Goal: Task Accomplishment & Management: Manage account settings

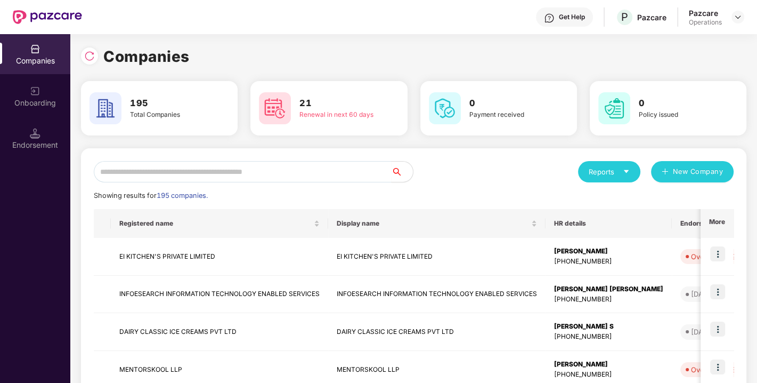
click at [250, 170] on input "text" at bounding box center [243, 171] width 298 height 21
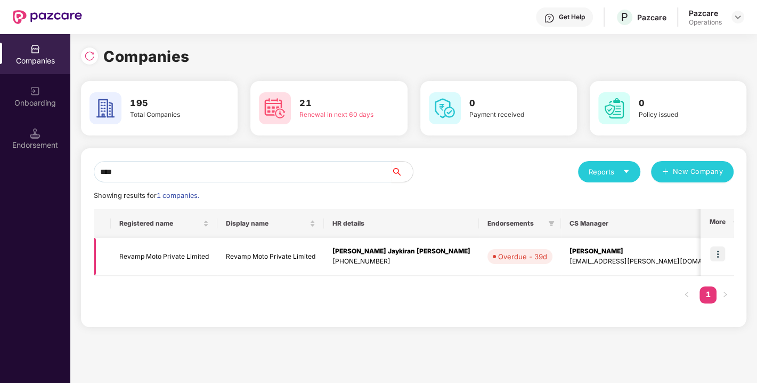
type input "****"
click at [156, 248] on td "Revamp Moto Private Limited" at bounding box center [164, 257] width 107 height 38
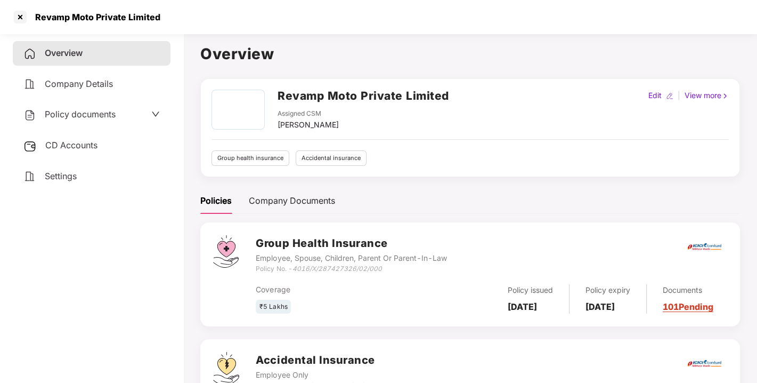
click at [75, 142] on span "CD Accounts" at bounding box center [71, 145] width 52 height 11
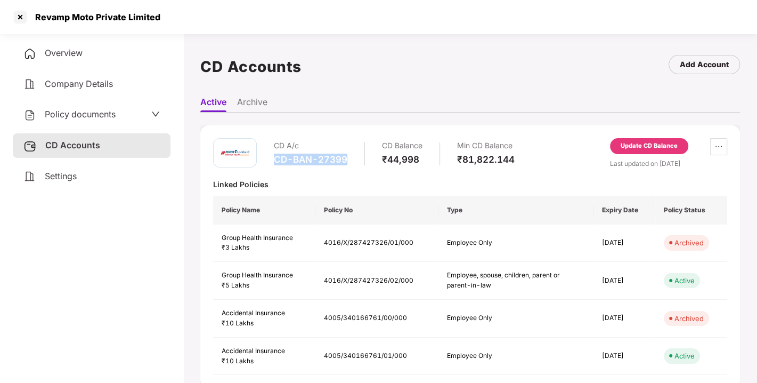
drag, startPoint x: 276, startPoint y: 154, endPoint x: 350, endPoint y: 155, distance: 74.1
click at [350, 155] on div "CD A/c CD-BAN-27399 CD Balance ₹44,998 Min CD Balance ₹81,822.144" at bounding box center [394, 153] width 241 height 30
copy div "CD-BAN-27399"
click at [68, 109] on span "Policy documents" at bounding box center [80, 114] width 71 height 11
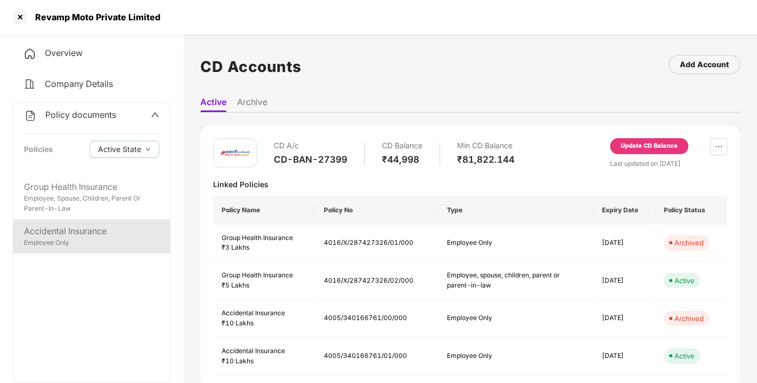
click at [69, 233] on div "Accidental Insurance" at bounding box center [91, 230] width 135 height 13
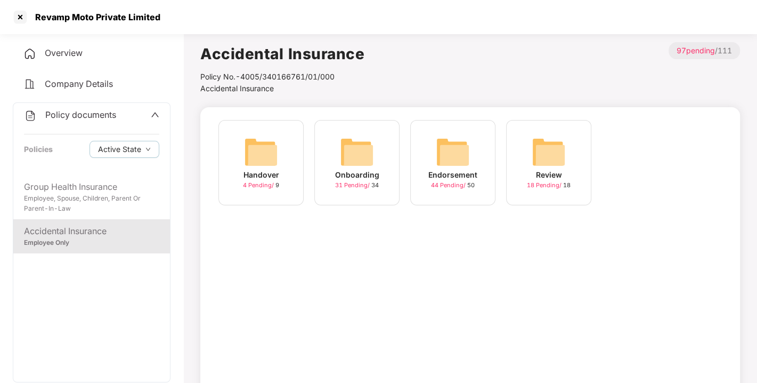
click at [450, 152] on img at bounding box center [453, 152] width 34 height 34
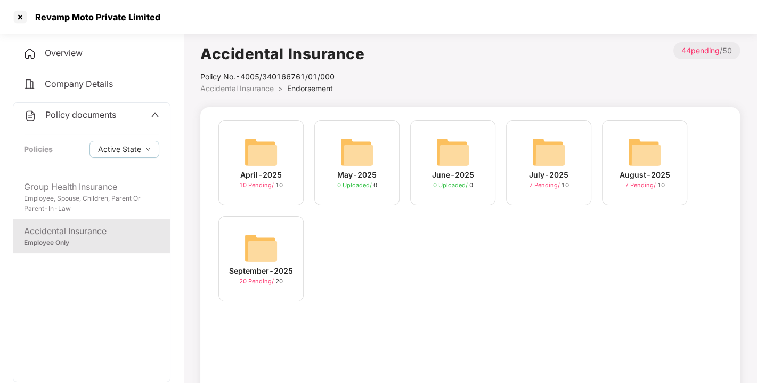
click at [261, 243] on img at bounding box center [261, 248] width 34 height 34
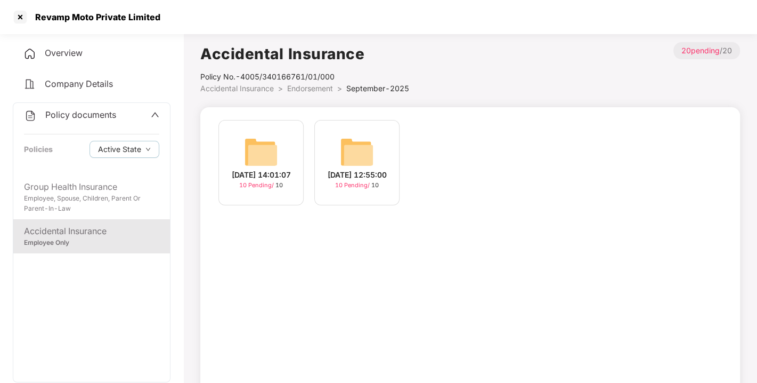
click at [359, 139] on img at bounding box center [357, 152] width 34 height 34
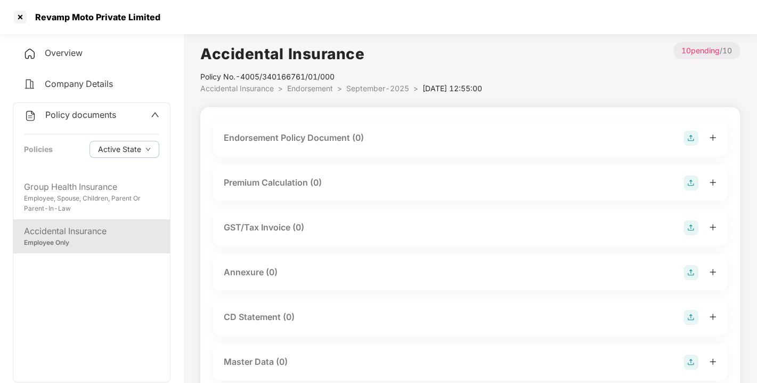
click at [691, 134] on img at bounding box center [691, 138] width 15 height 15
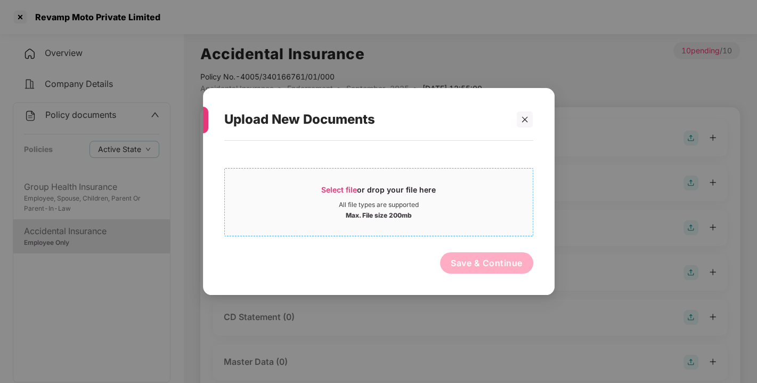
click at [330, 186] on span "Select file" at bounding box center [339, 189] width 36 height 9
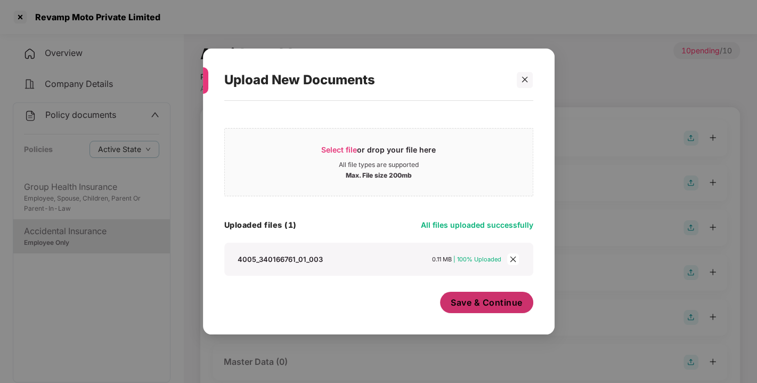
click at [490, 306] on span "Save & Continue" at bounding box center [487, 302] width 72 height 12
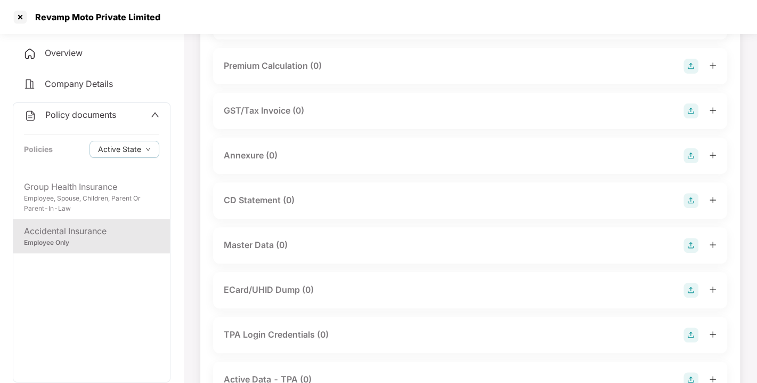
scroll to position [194, 0]
click at [690, 162] on img at bounding box center [691, 155] width 15 height 15
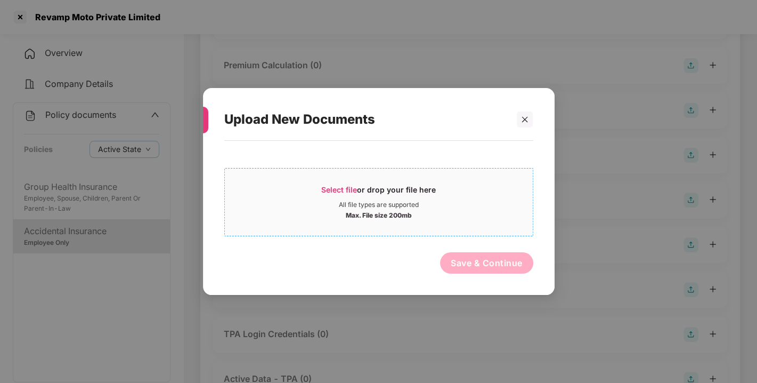
click at [333, 181] on span "Select file or drop your file here All file types are supported Max. File size …" at bounding box center [379, 201] width 308 height 51
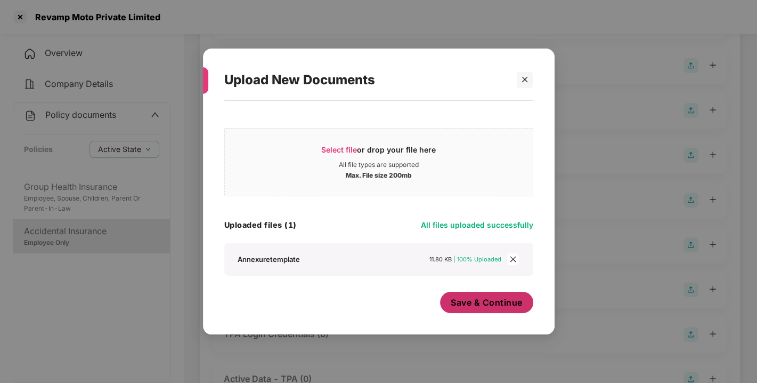
click at [487, 303] on span "Save & Continue" at bounding box center [487, 302] width 72 height 12
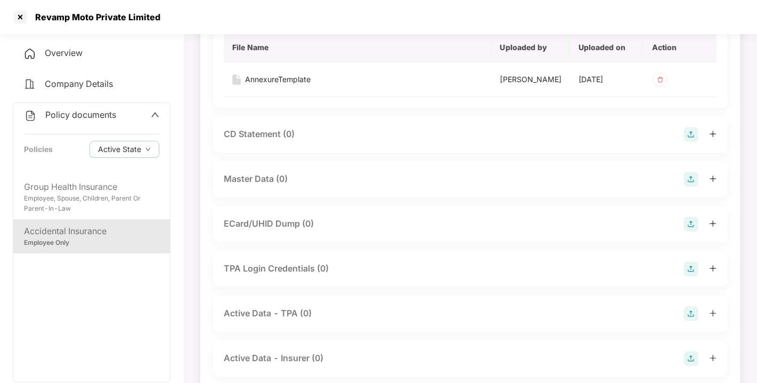
scroll to position [365, 0]
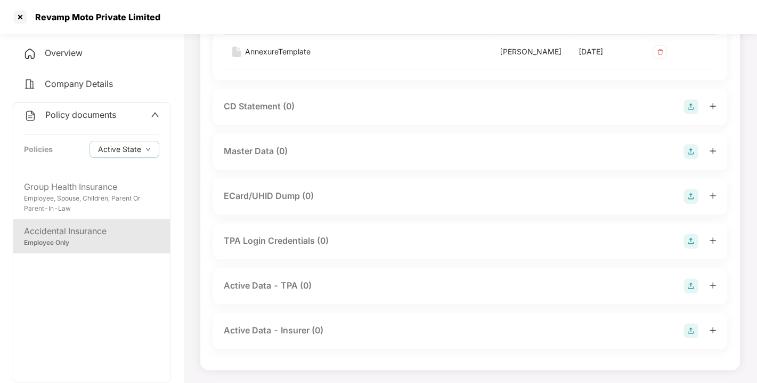
click at [692, 159] on img at bounding box center [691, 151] width 15 height 15
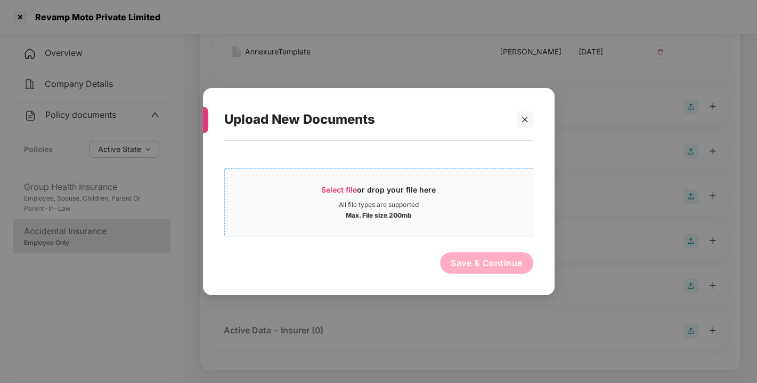
click at [321, 182] on span "Select file or drop your file here All file types are supported Max. File size …" at bounding box center [379, 201] width 308 height 51
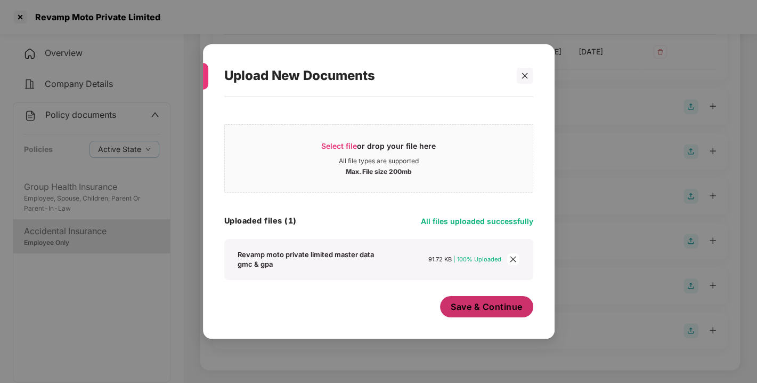
click at [489, 306] on span "Save & Continue" at bounding box center [487, 306] width 72 height 12
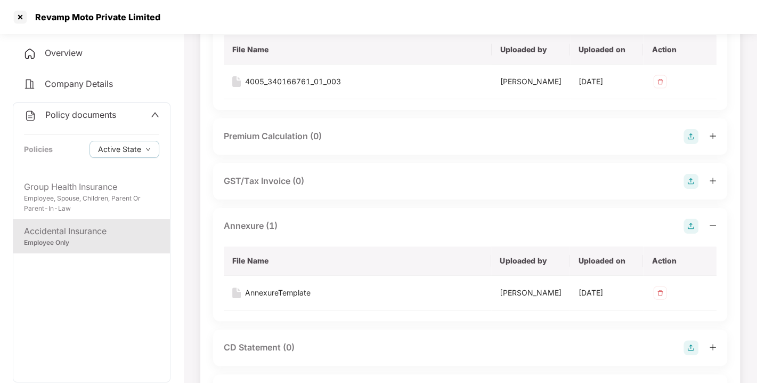
scroll to position [0, 0]
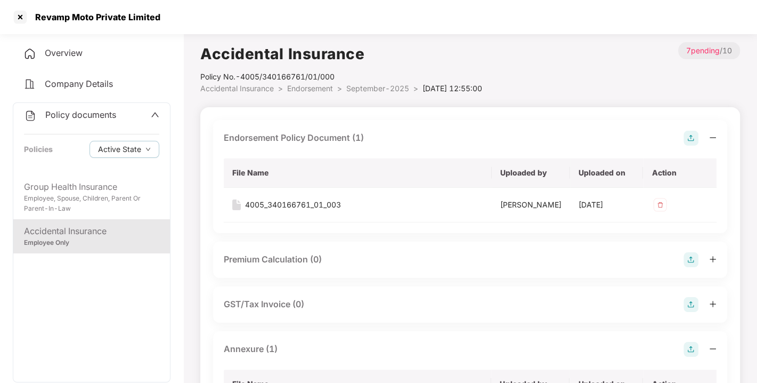
click at [299, 88] on span "Endorsement" at bounding box center [310, 88] width 46 height 9
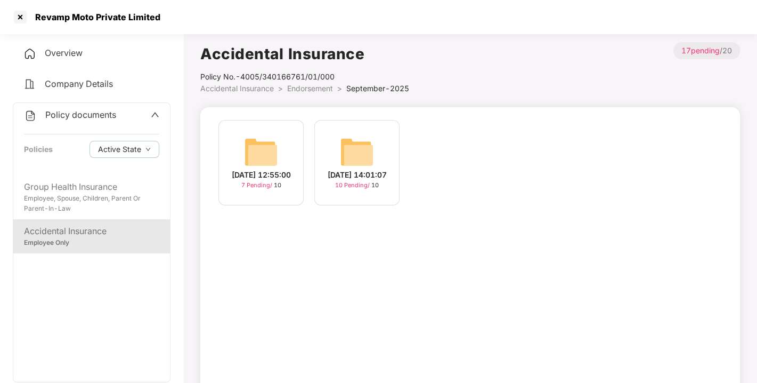
click at [359, 143] on img at bounding box center [357, 152] width 34 height 34
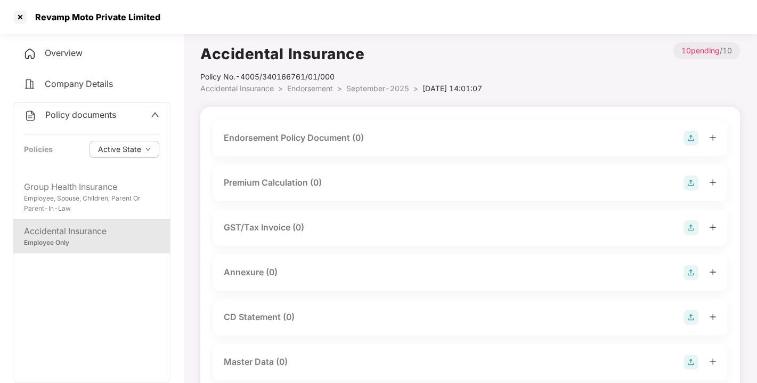
click at [694, 139] on img at bounding box center [691, 138] width 15 height 15
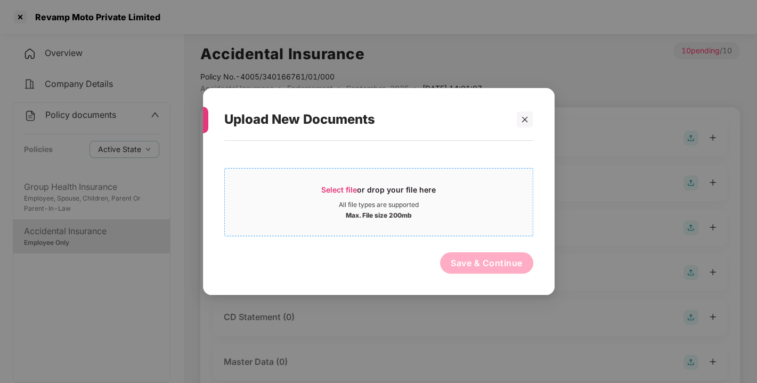
click at [336, 185] on span "Select file" at bounding box center [339, 189] width 36 height 9
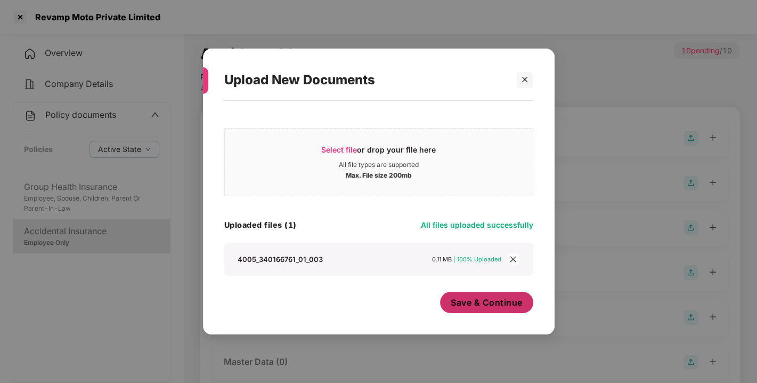
click at [461, 310] on button "Save & Continue" at bounding box center [486, 301] width 93 height 21
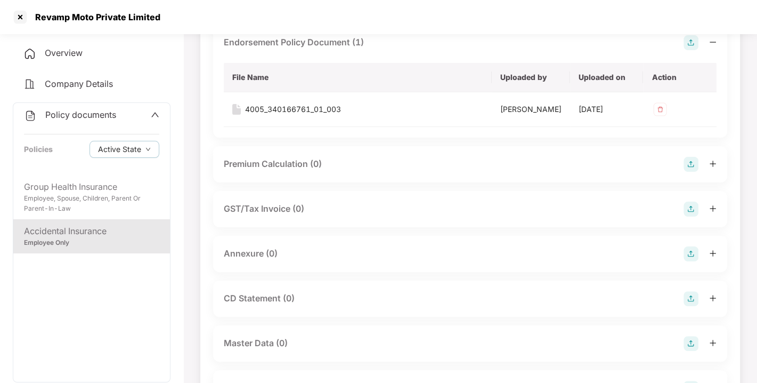
scroll to position [97, 0]
click at [692, 259] on img at bounding box center [691, 252] width 15 height 15
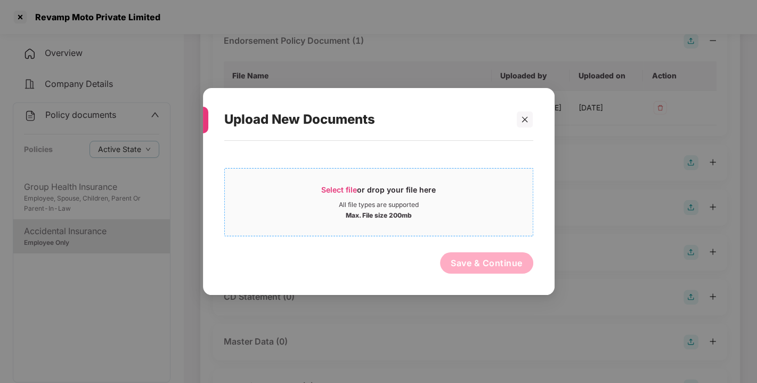
click at [335, 178] on span "Select file or drop your file here All file types are supported Max. File size …" at bounding box center [379, 201] width 308 height 51
click at [523, 123] on div at bounding box center [525, 119] width 16 height 16
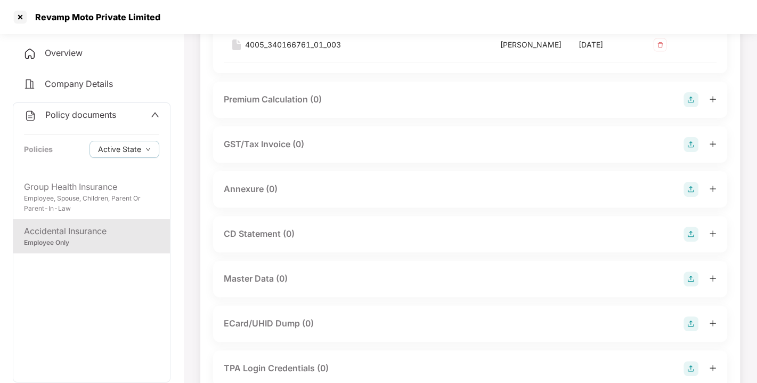
scroll to position [162, 0]
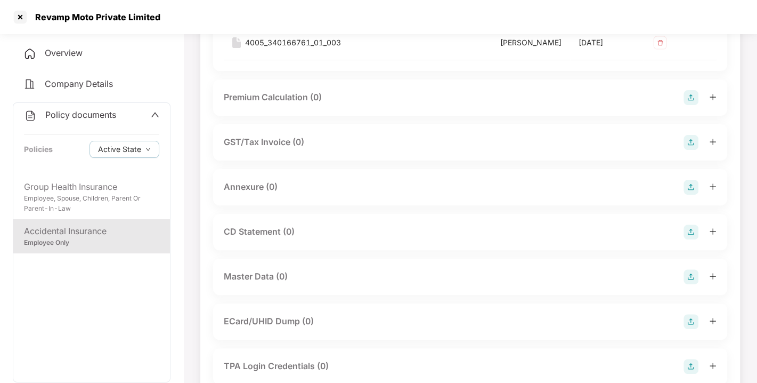
click at [689, 194] on img at bounding box center [691, 187] width 15 height 15
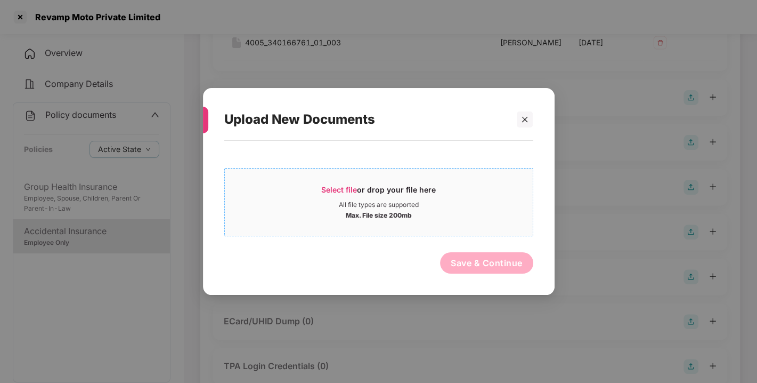
click at [371, 198] on div "Select file or drop your file here" at bounding box center [378, 192] width 115 height 16
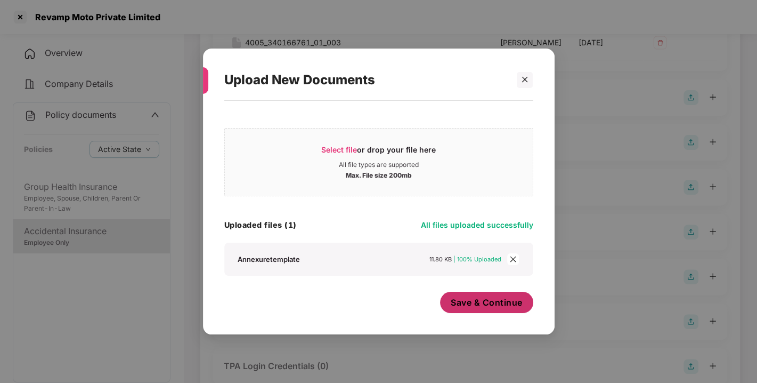
click at [487, 301] on span "Save & Continue" at bounding box center [487, 302] width 72 height 12
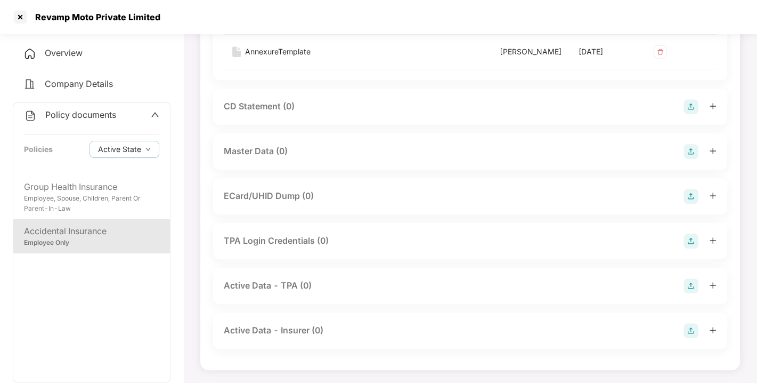
scroll to position [0, 0]
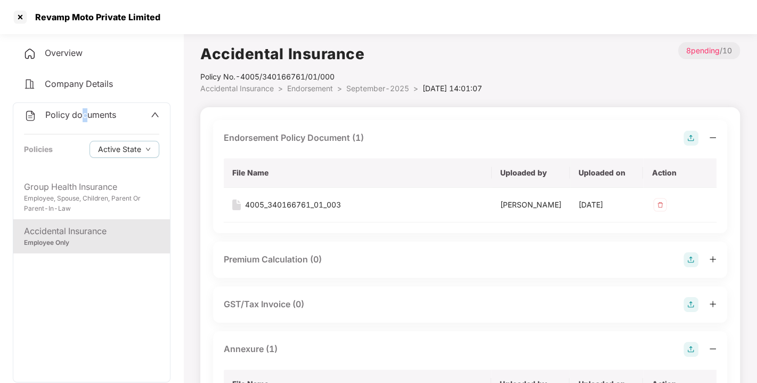
drag, startPoint x: 82, startPoint y: 107, endPoint x: 85, endPoint y: 113, distance: 7.6
click at [85, 113] on div "Policy documents Policies Active State" at bounding box center [91, 139] width 157 height 72
click at [85, 113] on span "Policy documents" at bounding box center [80, 114] width 71 height 11
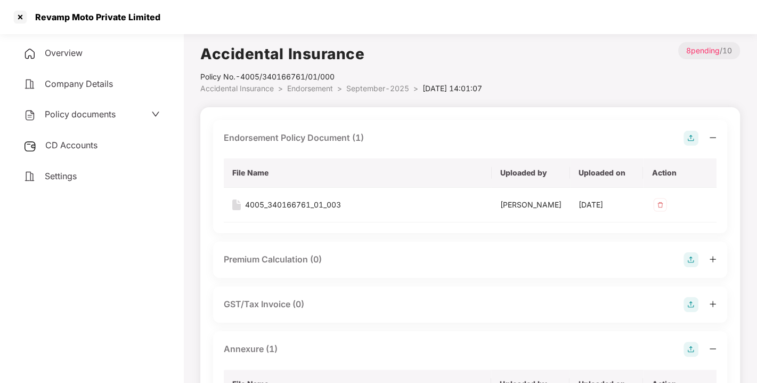
click at [77, 143] on span "CD Accounts" at bounding box center [71, 145] width 52 height 11
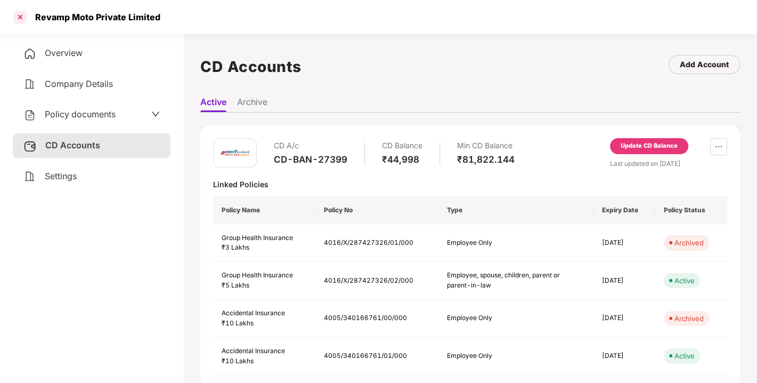
click at [22, 20] on div at bounding box center [20, 17] width 17 height 17
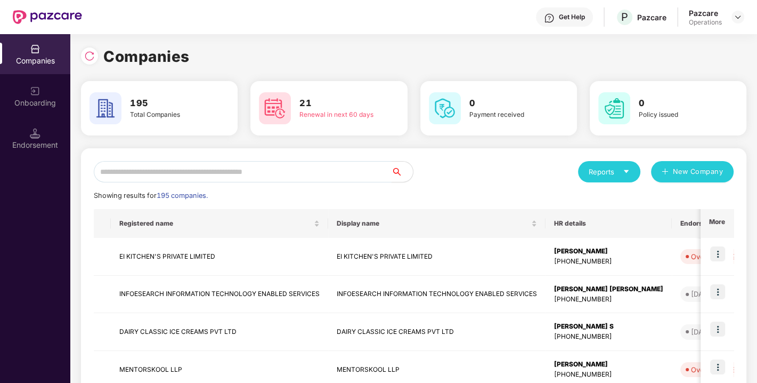
click at [250, 172] on input "text" at bounding box center [243, 171] width 298 height 21
paste input "**********"
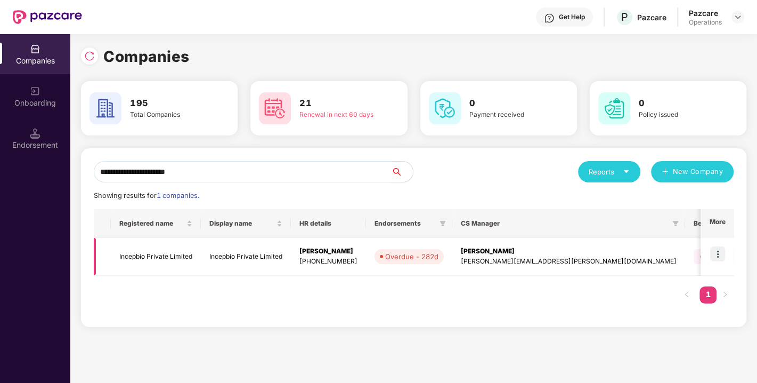
type input "**********"
click at [150, 249] on td "Incepbio Private Limited" at bounding box center [156, 257] width 90 height 38
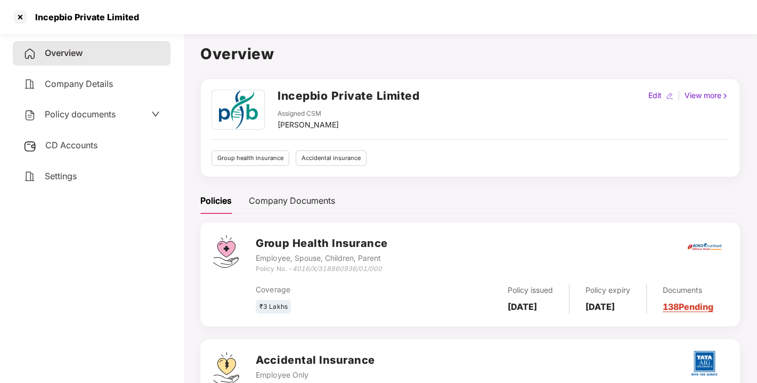
click at [69, 110] on span "Policy documents" at bounding box center [80, 114] width 71 height 11
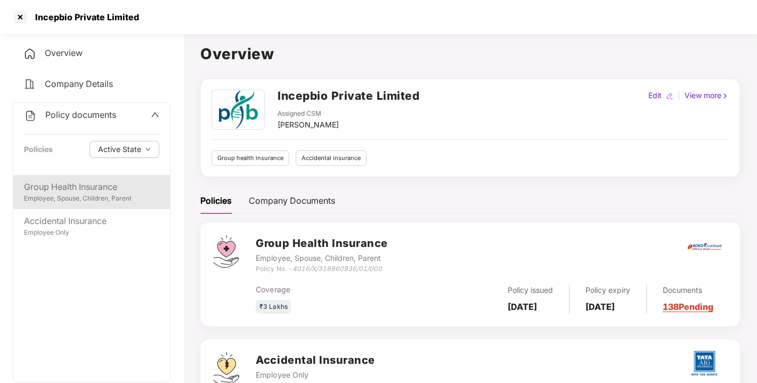
click at [83, 192] on div "Group Health Insurance" at bounding box center [91, 186] width 135 height 13
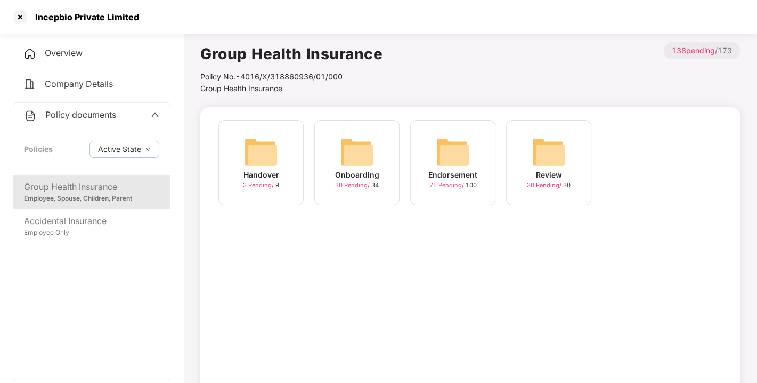
click at [448, 148] on img at bounding box center [453, 152] width 34 height 34
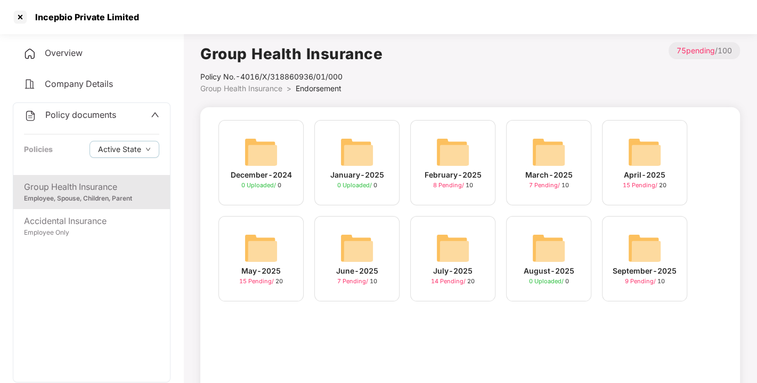
click at [662, 249] on div "September-2025 9 Pending / 10" at bounding box center [644, 258] width 85 height 85
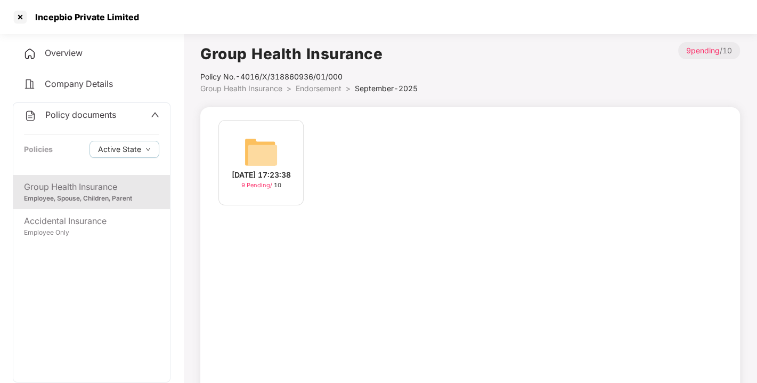
click at [237, 119] on div "[DATE] 17:23:38 9 Pending / 10" at bounding box center [470, 253] width 540 height 293
click at [262, 142] on img at bounding box center [261, 152] width 34 height 34
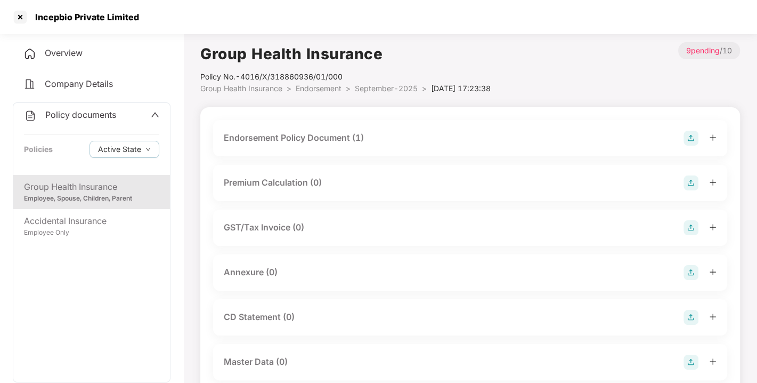
click at [331, 137] on div "Endorsement Policy Document (1)" at bounding box center [294, 137] width 140 height 13
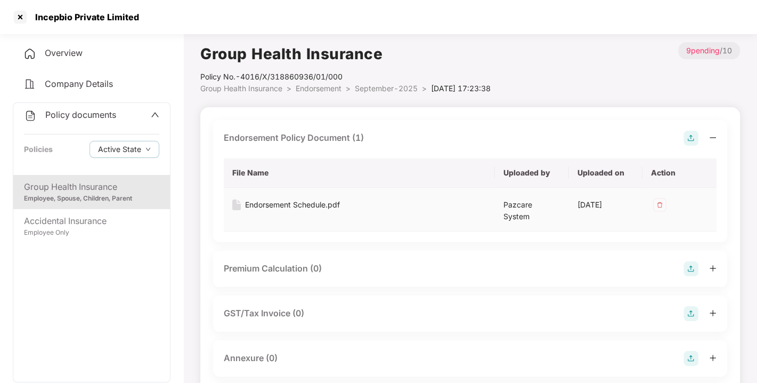
click at [280, 210] on td "Endorsement Schedule.pdf" at bounding box center [359, 210] width 271 height 44
click at [275, 205] on div "Endorsement Schedule.pdf" at bounding box center [292, 205] width 95 height 12
click at [21, 14] on div at bounding box center [20, 17] width 17 height 17
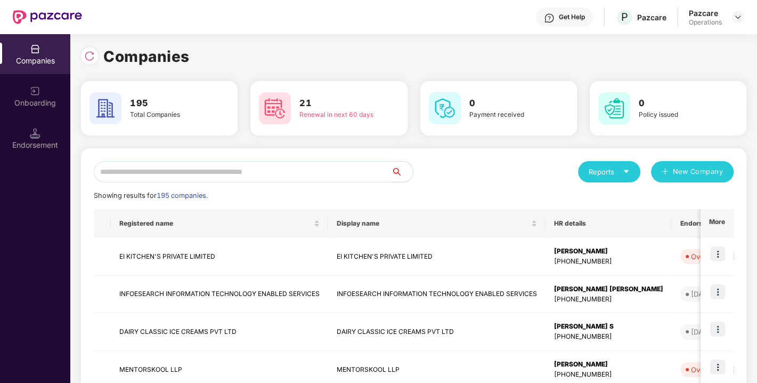
click at [50, 129] on div "Endorsement" at bounding box center [35, 138] width 70 height 40
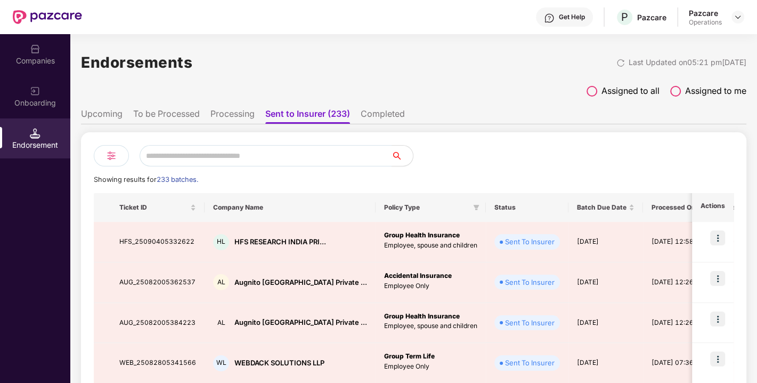
click at [217, 152] on input "text" at bounding box center [266, 155] width 252 height 21
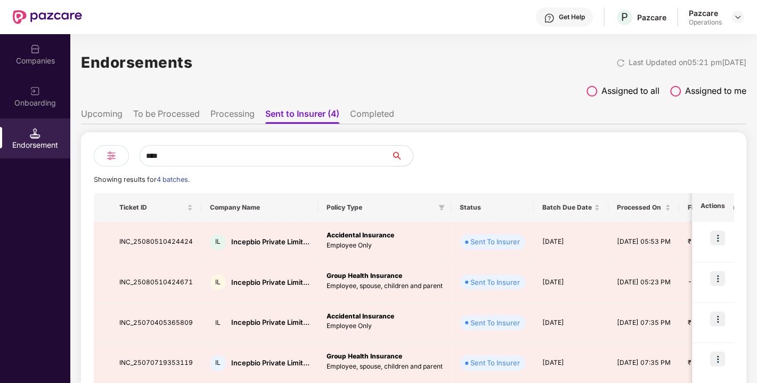
type input "****"
click at [368, 112] on li "Completed" at bounding box center [372, 115] width 44 height 15
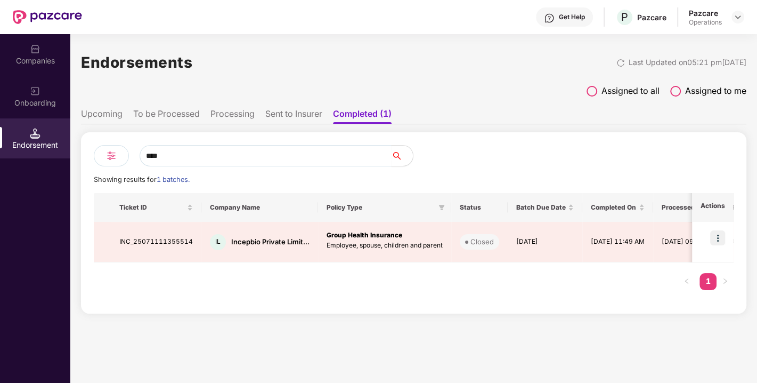
click at [173, 116] on li "To be Processed" at bounding box center [166, 115] width 67 height 15
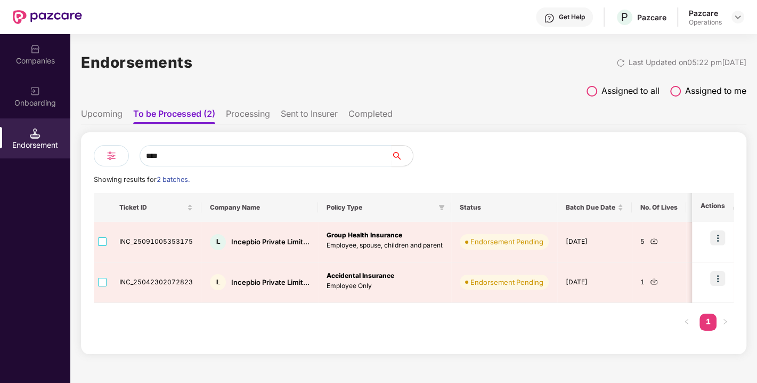
click at [306, 111] on li "Sent to Insurer" at bounding box center [309, 115] width 57 height 15
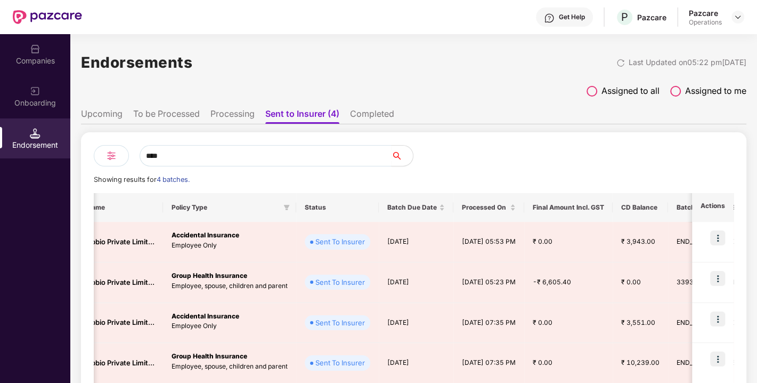
click at [374, 115] on li "Completed" at bounding box center [372, 115] width 44 height 15
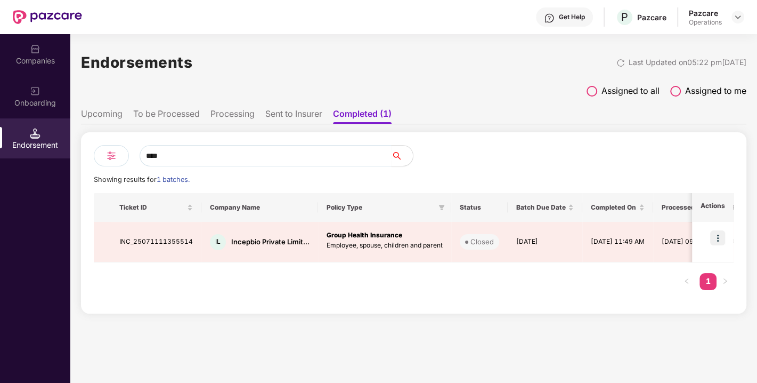
click at [160, 111] on li "To be Processed" at bounding box center [166, 115] width 67 height 15
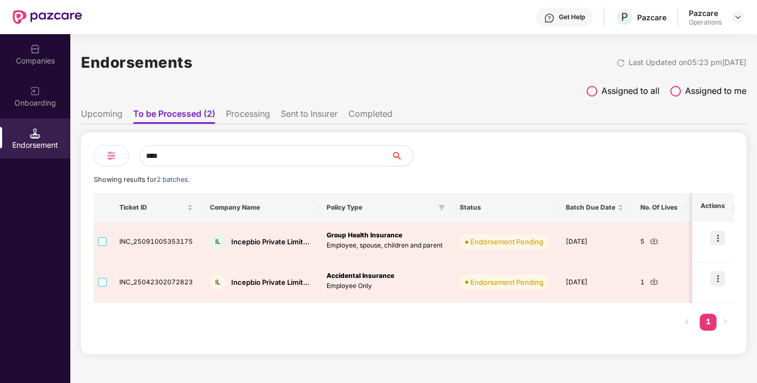
click at [99, 112] on li "Upcoming" at bounding box center [102, 115] width 42 height 15
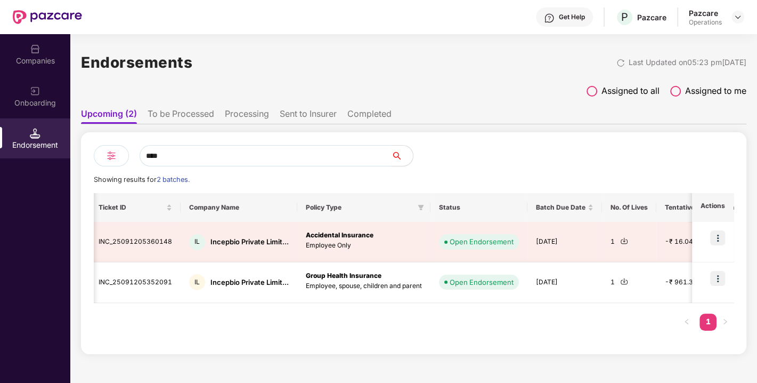
scroll to position [0, 21]
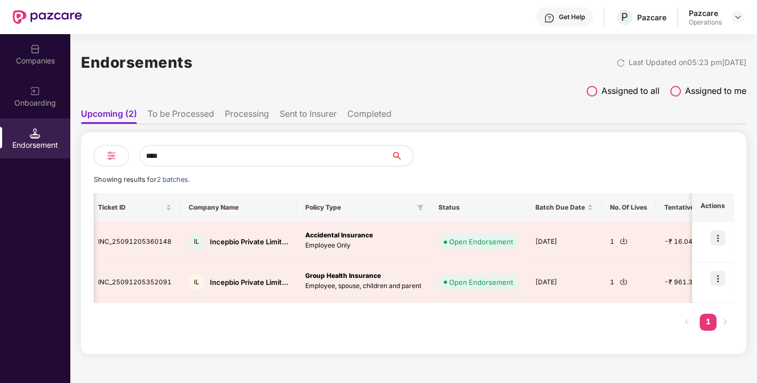
click at [169, 115] on li "To be Processed" at bounding box center [181, 115] width 67 height 15
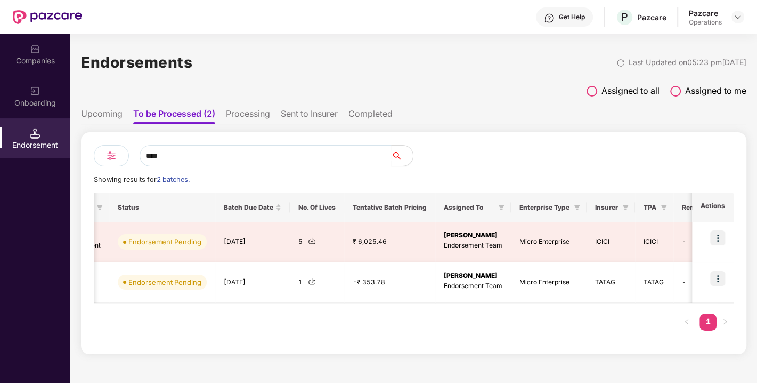
scroll to position [0, 343]
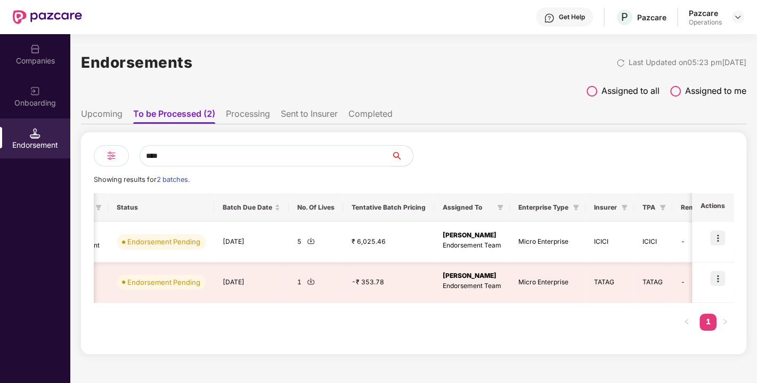
click at [307, 239] on img at bounding box center [311, 241] width 8 height 8
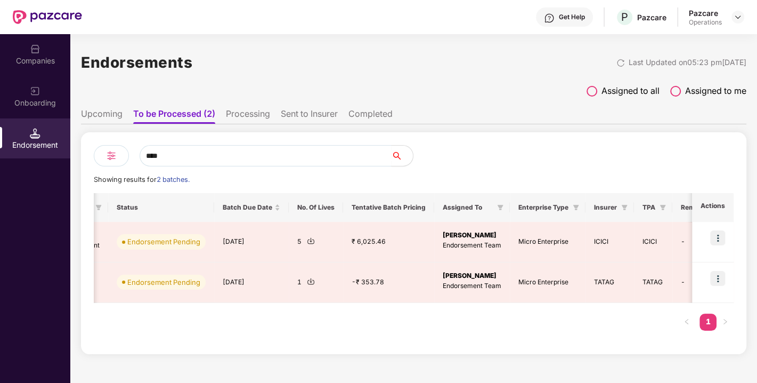
click at [246, 114] on li "Processing" at bounding box center [248, 115] width 44 height 15
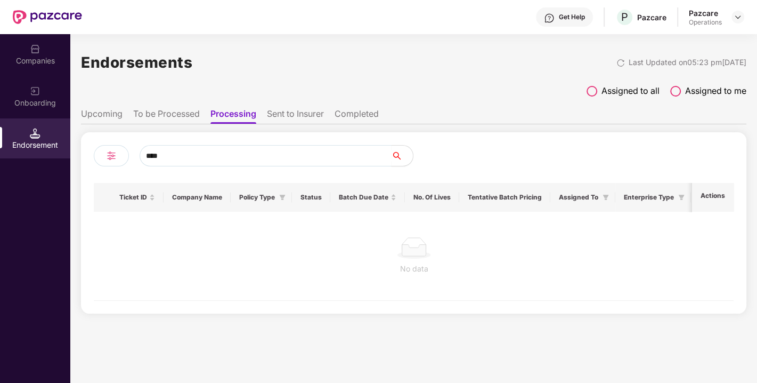
click at [294, 118] on li "Sent to Insurer" at bounding box center [295, 115] width 57 height 15
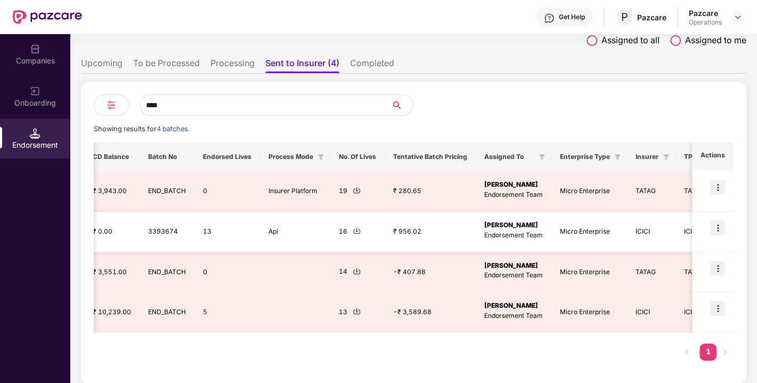
scroll to position [0, 677]
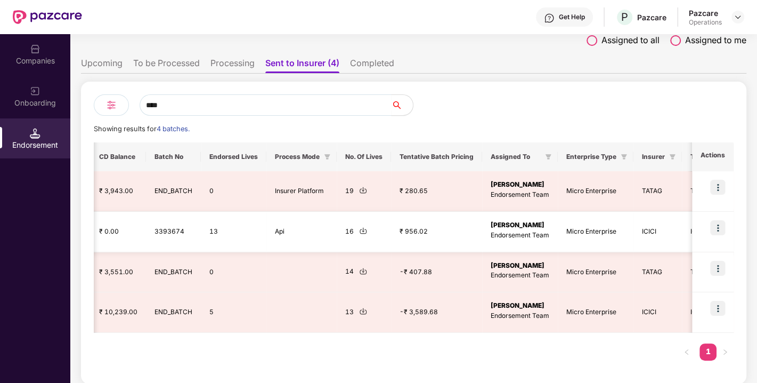
click at [713, 224] on img at bounding box center [717, 227] width 15 height 15
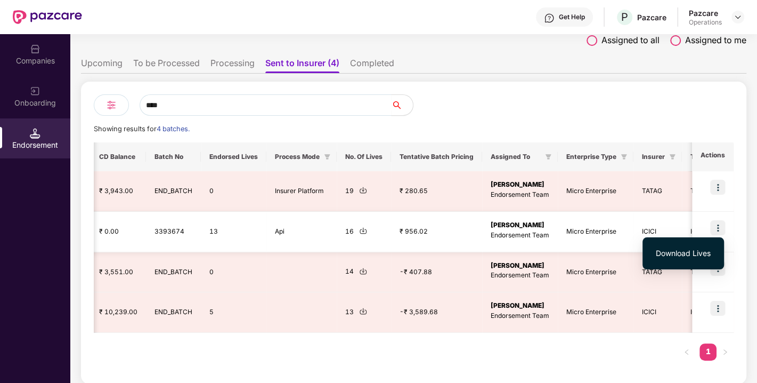
click at [713, 224] on img at bounding box center [717, 227] width 15 height 15
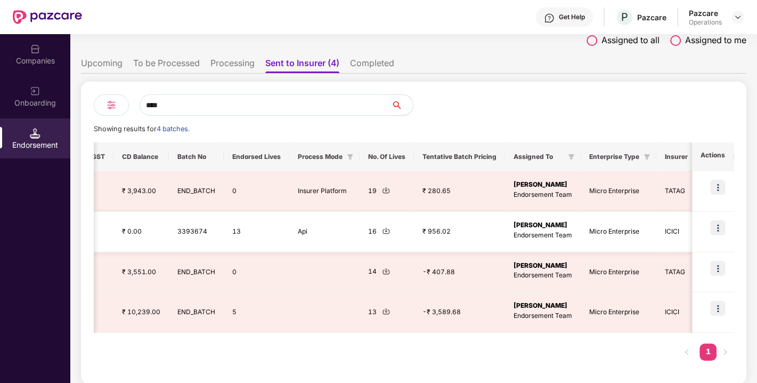
scroll to position [0, 654]
click at [268, 227] on td "13" at bounding box center [257, 232] width 66 height 40
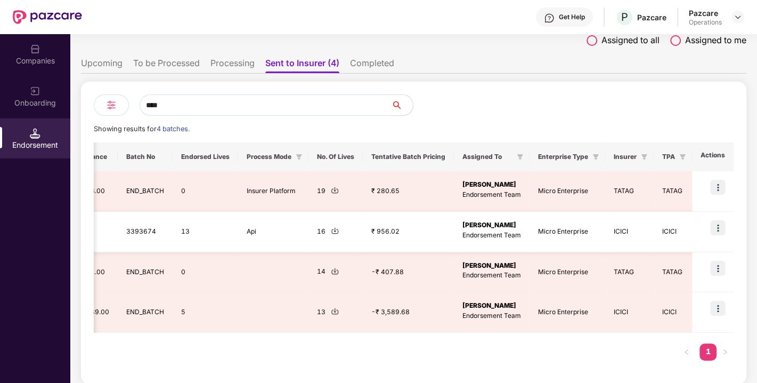
click at [331, 229] on img at bounding box center [335, 230] width 8 height 8
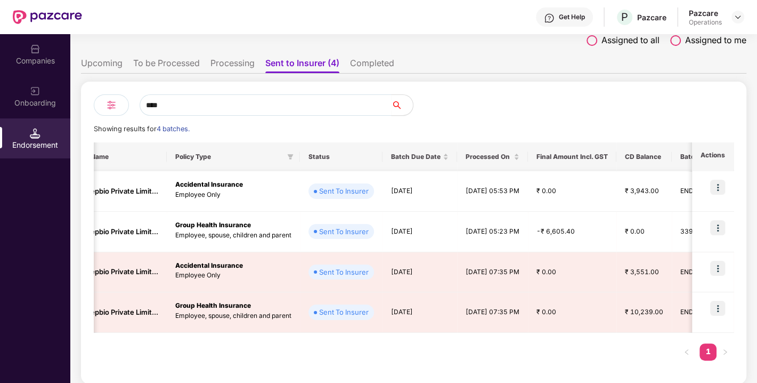
scroll to position [0, 149]
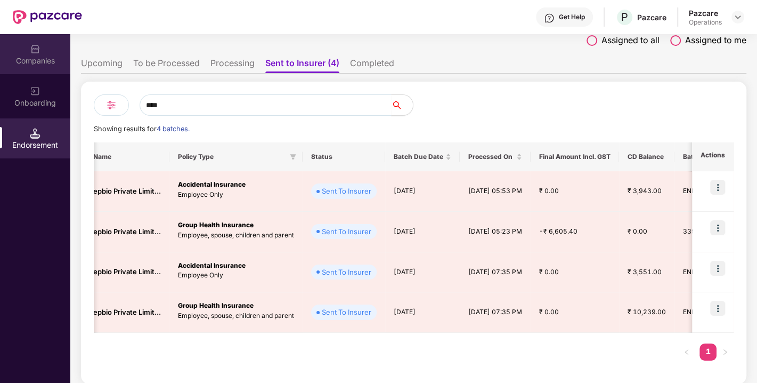
click at [27, 55] on div "Companies" at bounding box center [35, 60] width 70 height 11
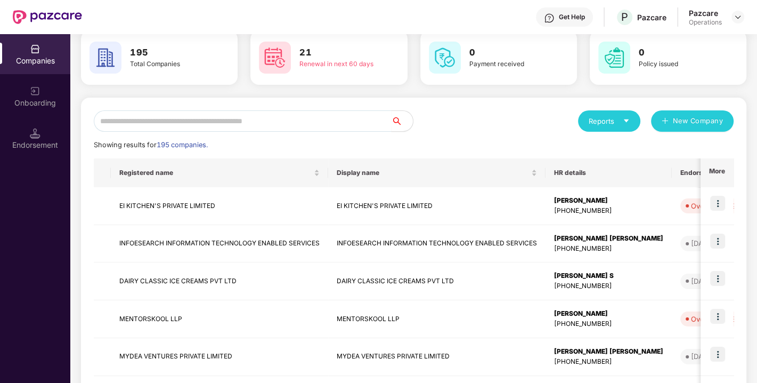
scroll to position [0, 0]
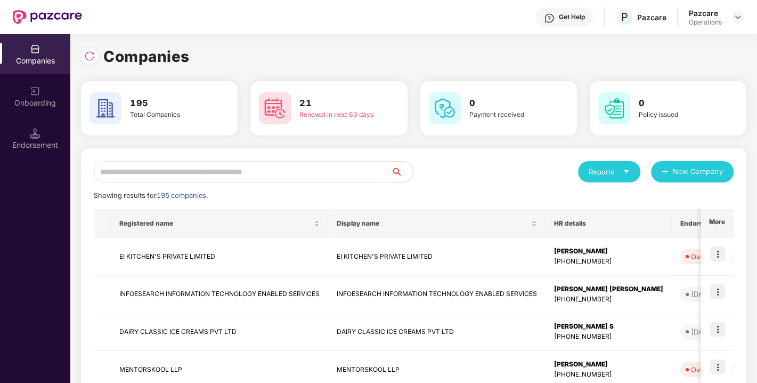
click at [183, 175] on input "text" at bounding box center [243, 171] width 298 height 21
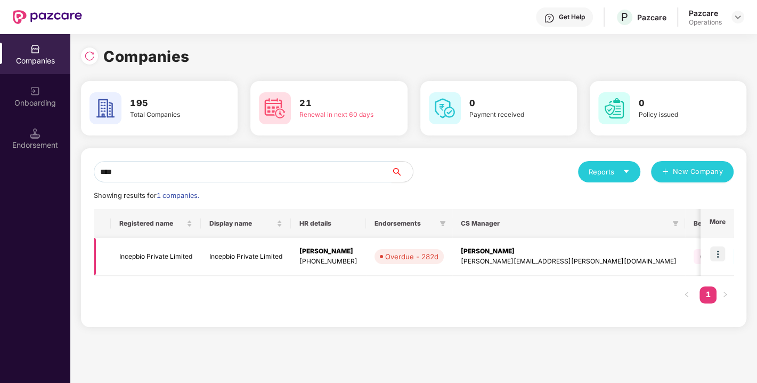
type input "****"
click at [716, 253] on img at bounding box center [717, 253] width 15 height 15
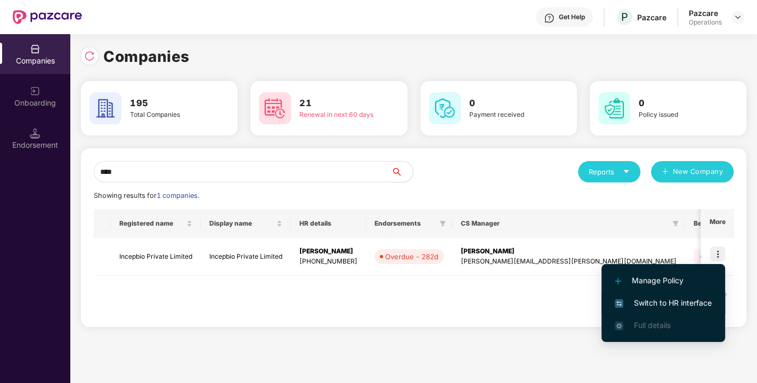
click at [654, 305] on span "Switch to HR interface" at bounding box center [663, 303] width 97 height 12
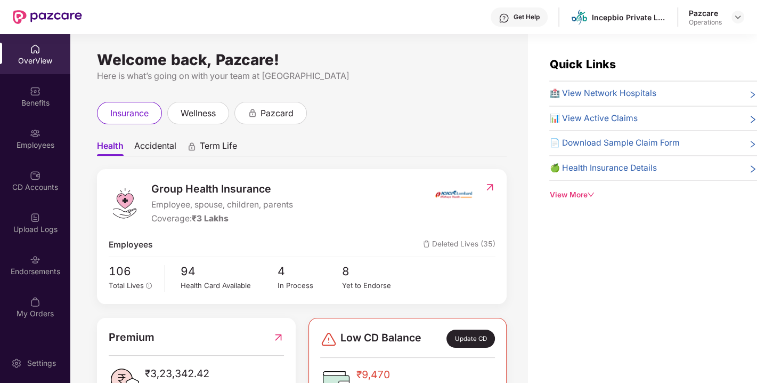
click at [36, 269] on div "Endorsements" at bounding box center [35, 271] width 70 height 11
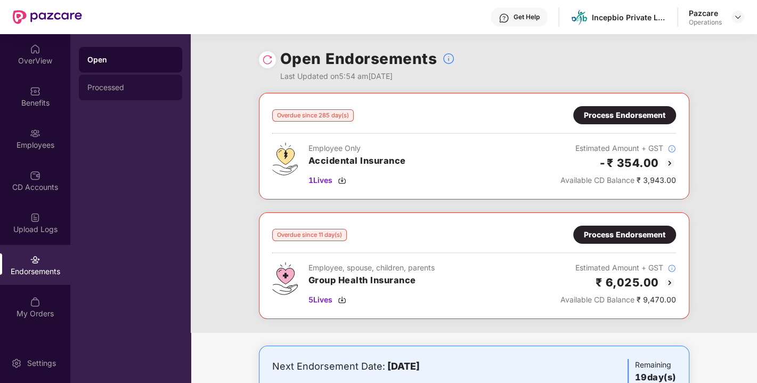
click at [112, 86] on div "Processed" at bounding box center [130, 87] width 86 height 9
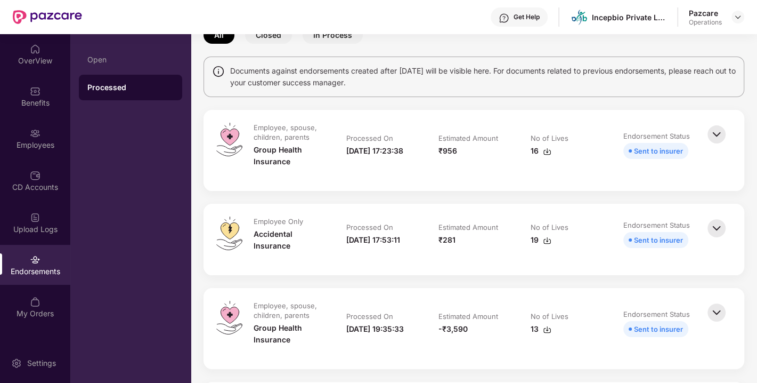
scroll to position [62, 0]
click at [718, 136] on img at bounding box center [716, 134] width 23 height 23
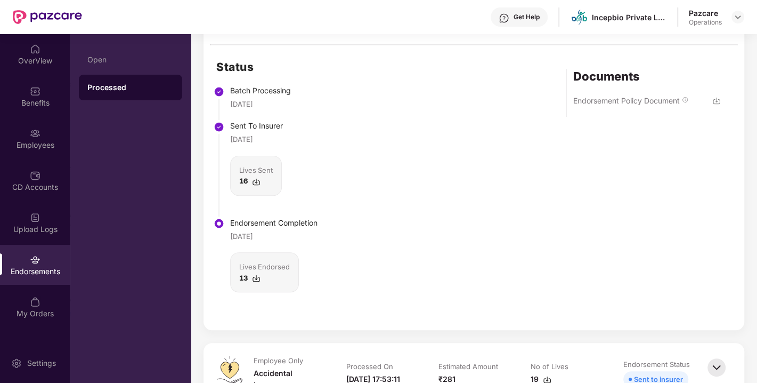
scroll to position [246, 0]
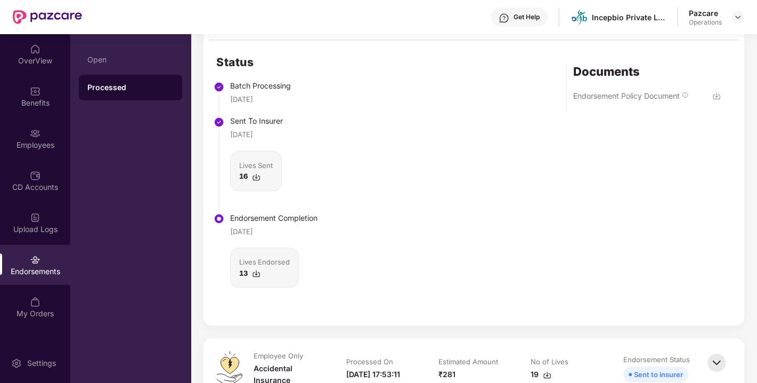
click at [257, 274] on img at bounding box center [256, 273] width 9 height 9
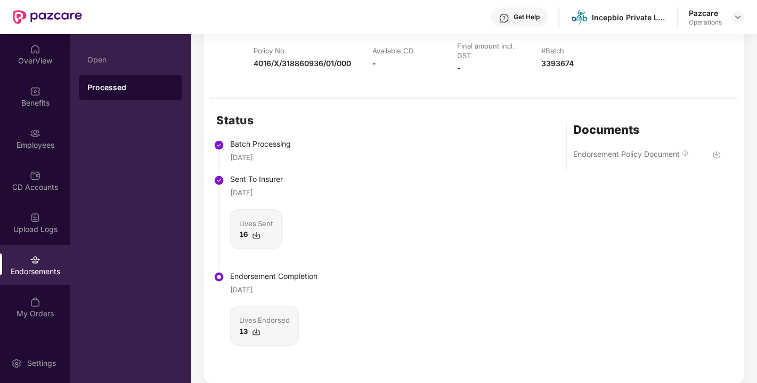
scroll to position [0, 0]
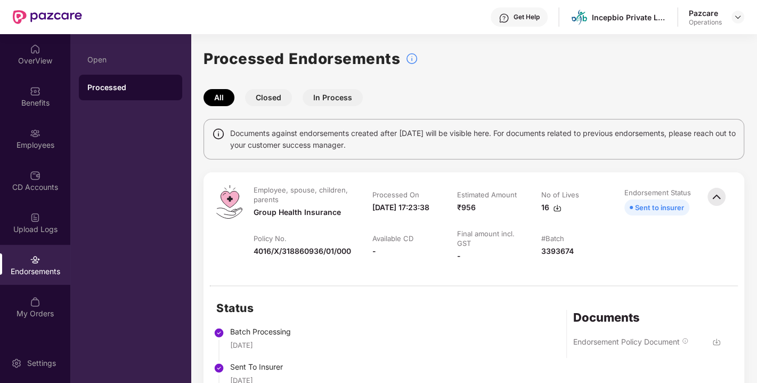
click at [35, 276] on div "Endorsements" at bounding box center [35, 265] width 70 height 40
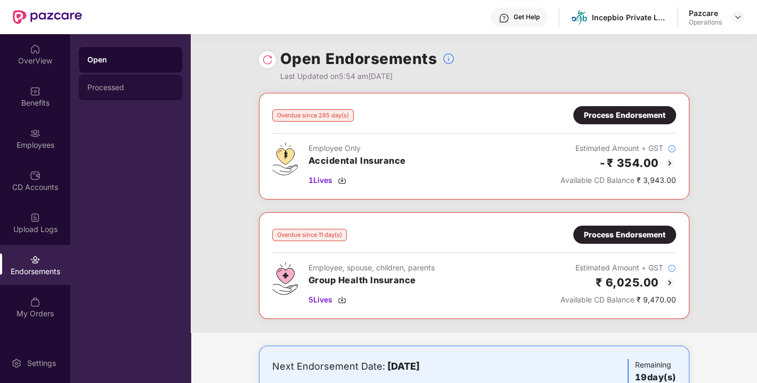
click at [111, 86] on div "Processed" at bounding box center [130, 87] width 86 height 9
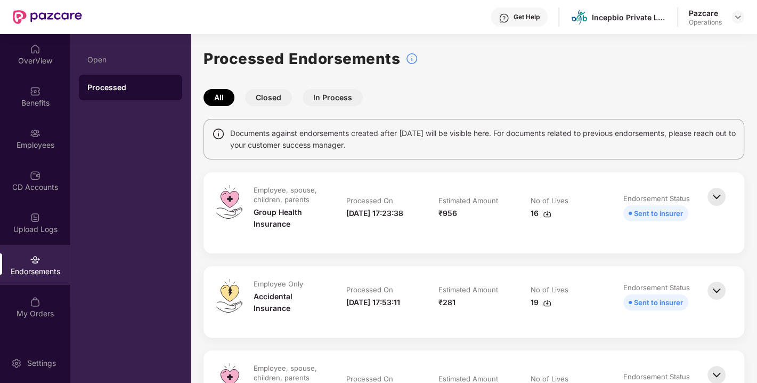
click at [721, 190] on img at bounding box center [716, 196] width 23 height 23
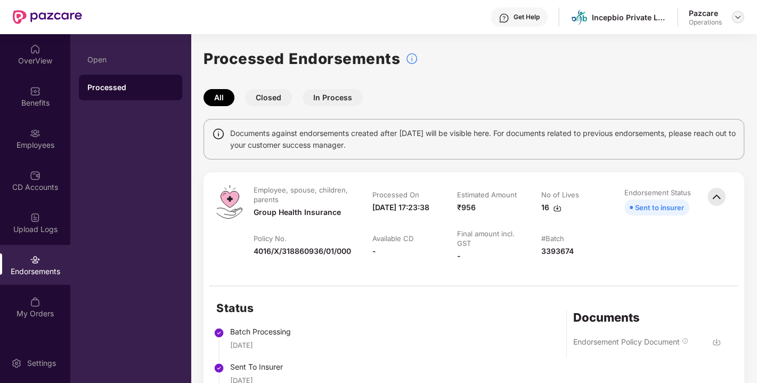
click at [739, 17] on img at bounding box center [738, 17] width 9 height 9
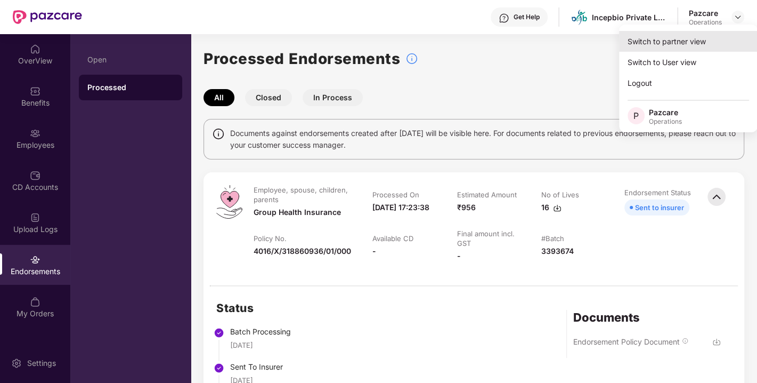
click at [653, 42] on div "Switch to partner view" at bounding box center [688, 41] width 139 height 21
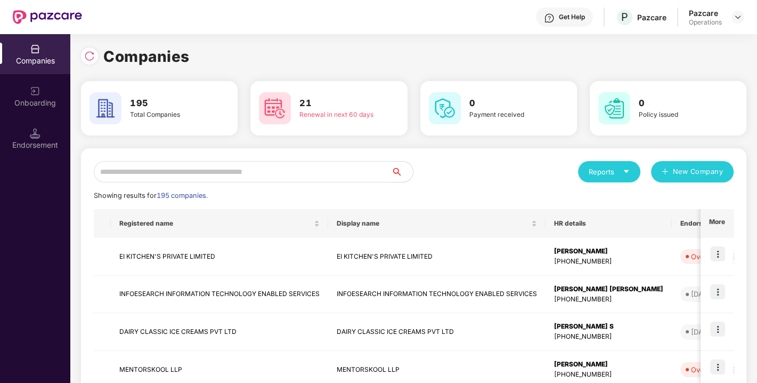
click at [205, 175] on input "text" at bounding box center [243, 171] width 298 height 21
click at [213, 175] on input "text" at bounding box center [243, 171] width 298 height 21
click at [186, 169] on input "text" at bounding box center [243, 171] width 298 height 21
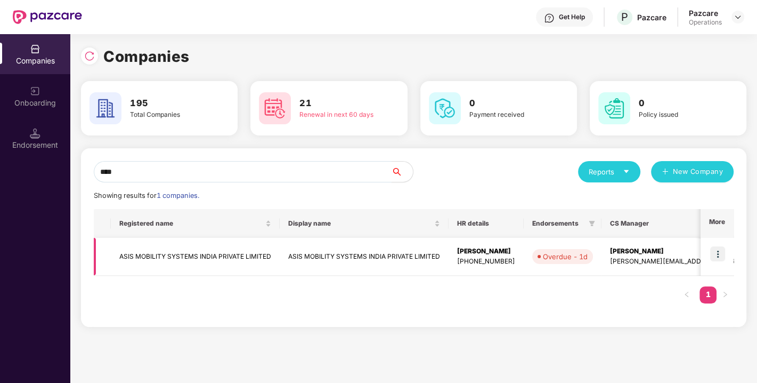
type input "****"
click at [719, 248] on img at bounding box center [717, 253] width 15 height 15
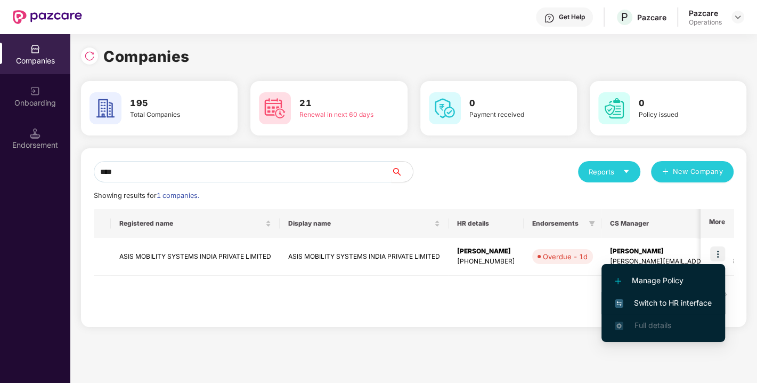
click at [683, 294] on li "Switch to HR interface" at bounding box center [663, 302] width 124 height 22
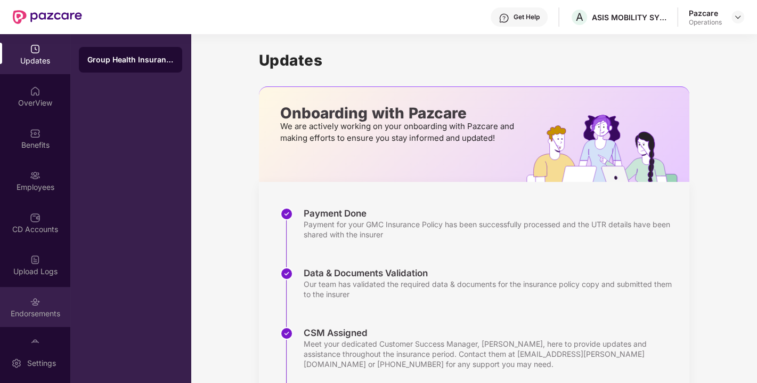
click at [17, 303] on div "Endorsements" at bounding box center [35, 307] width 70 height 40
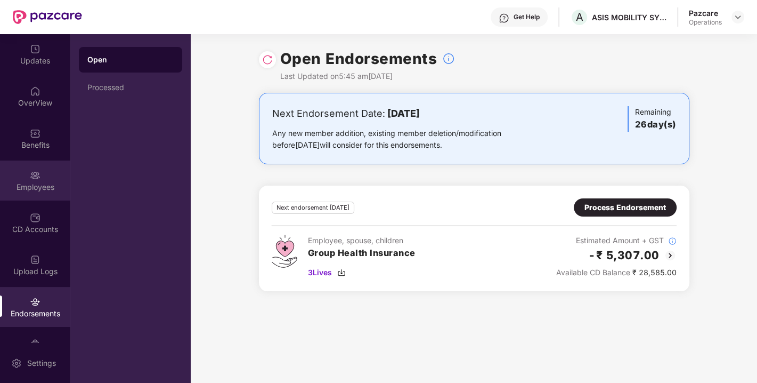
click at [27, 175] on div "Employees" at bounding box center [35, 180] width 70 height 40
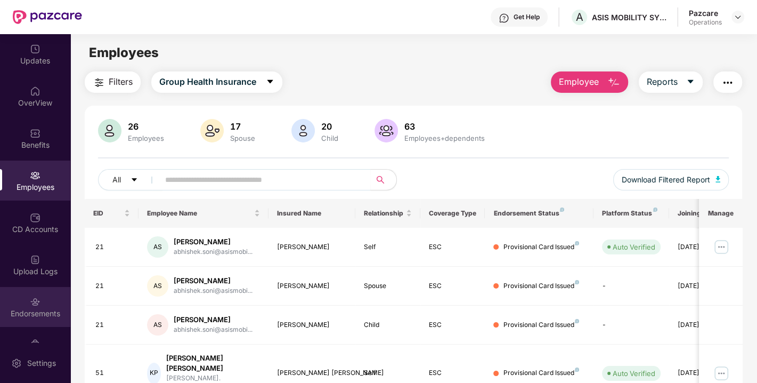
click at [29, 311] on div "Endorsements" at bounding box center [35, 313] width 70 height 11
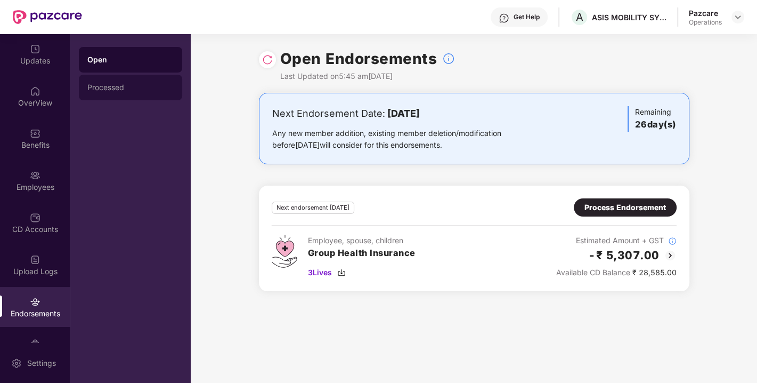
click at [109, 90] on div "Processed" at bounding box center [130, 87] width 86 height 9
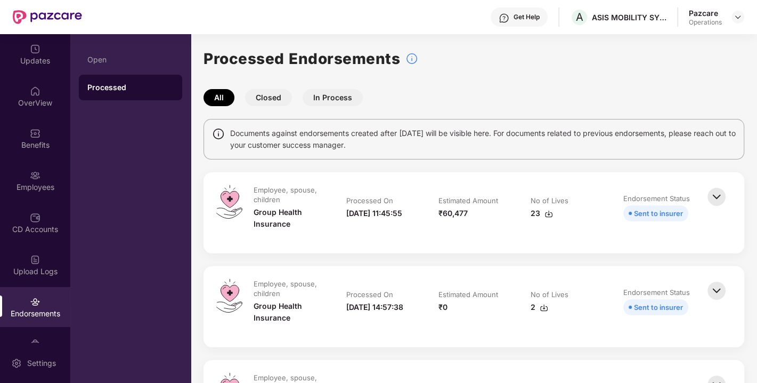
click at [271, 99] on button "Closed" at bounding box center [268, 97] width 47 height 17
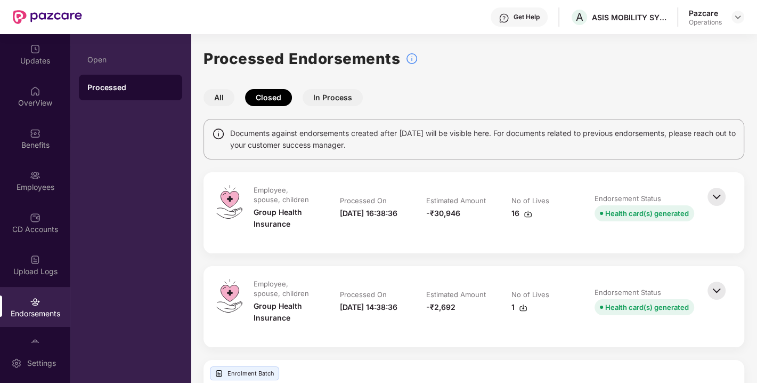
click at [710, 199] on img at bounding box center [716, 196] width 23 height 23
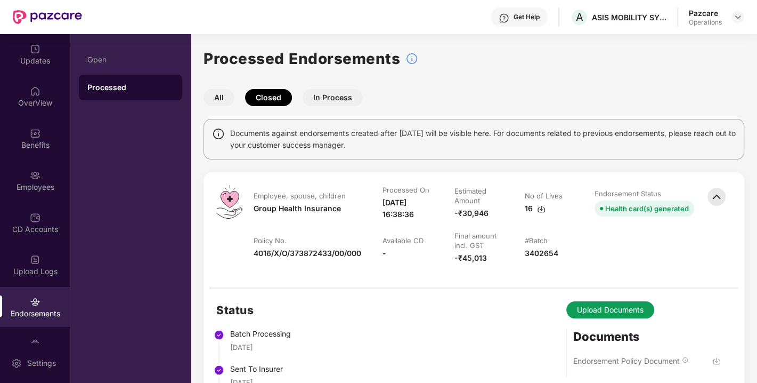
scroll to position [77, 0]
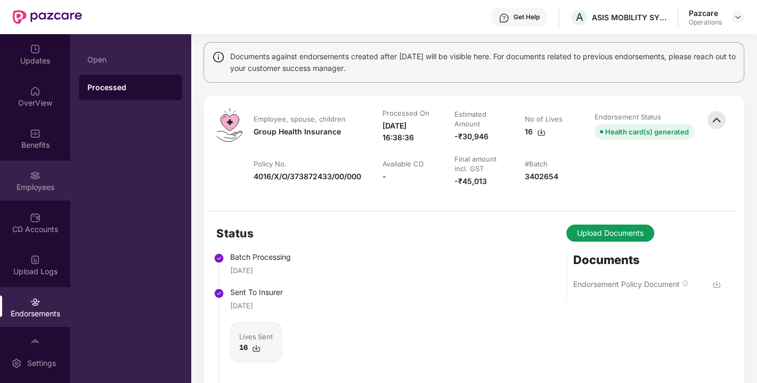
click at [38, 184] on div "Employees" at bounding box center [35, 187] width 70 height 11
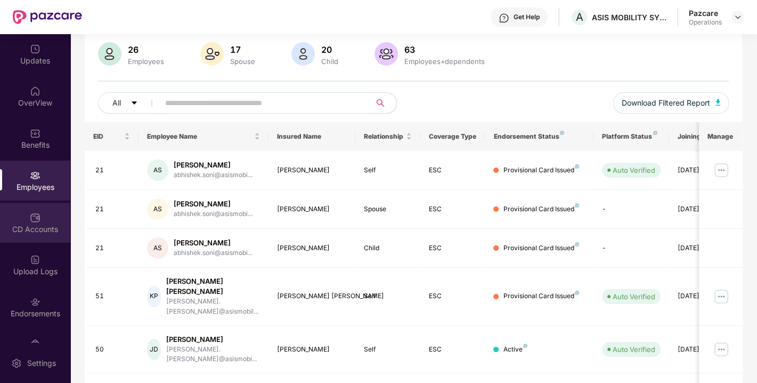
click at [35, 221] on img at bounding box center [35, 217] width 11 height 11
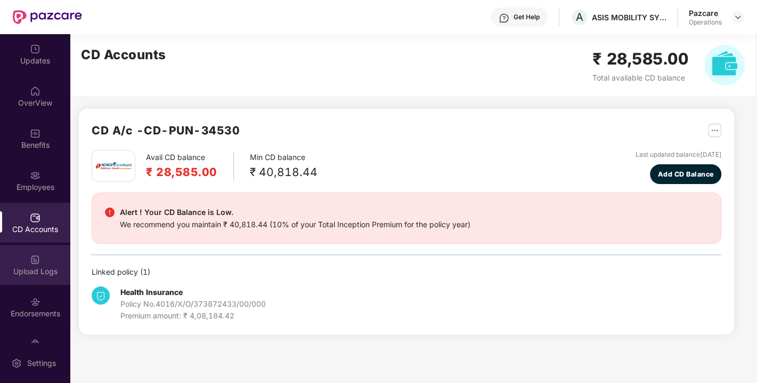
scroll to position [0, 0]
click at [41, 265] on div "Upload Logs" at bounding box center [35, 265] width 70 height 40
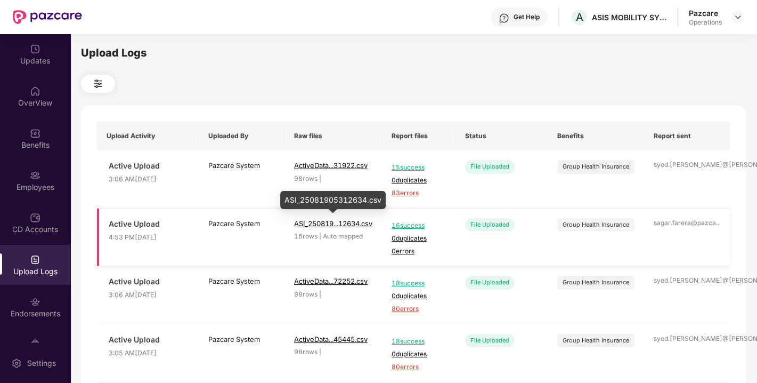
click at [318, 223] on span "ASI_250819...12634.csv" at bounding box center [333, 223] width 78 height 9
click at [737, 13] on img at bounding box center [738, 17] width 9 height 9
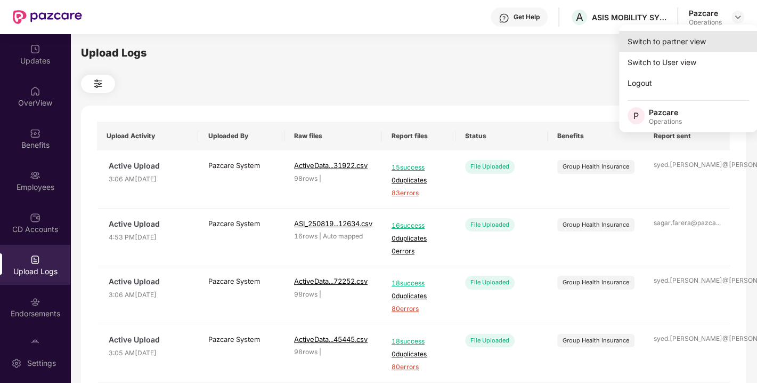
click at [679, 39] on div "Switch to partner view" at bounding box center [688, 41] width 139 height 21
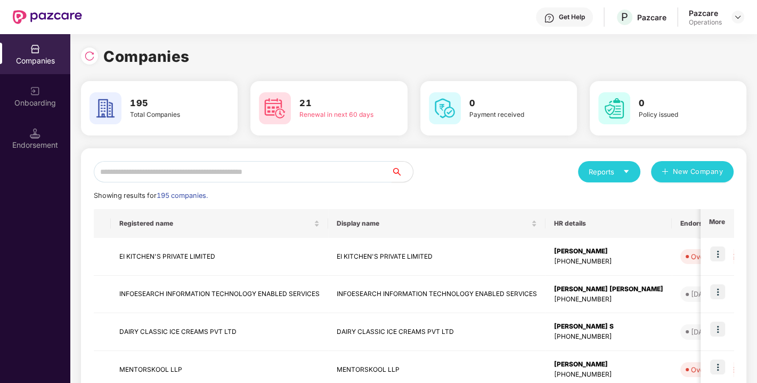
click at [234, 176] on input "text" at bounding box center [243, 171] width 298 height 21
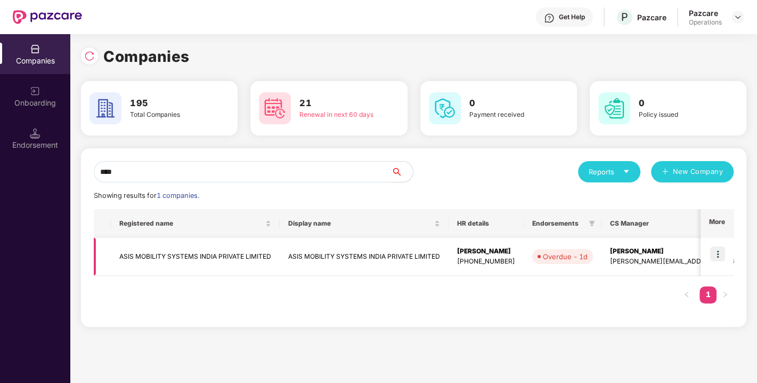
type input "****"
click at [177, 249] on td "ASIS MOBILITY SYSTEMS INDIA PRIVATE LIMITED" at bounding box center [195, 257] width 169 height 38
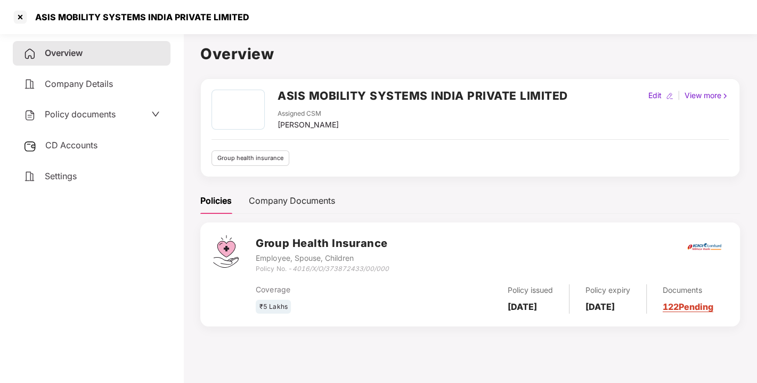
click at [76, 108] on div "Policy documents" at bounding box center [69, 115] width 92 height 14
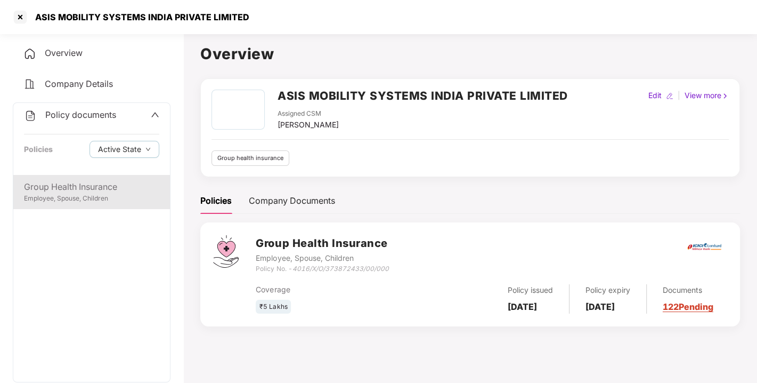
click at [61, 192] on div "Group Health Insurance" at bounding box center [91, 186] width 135 height 13
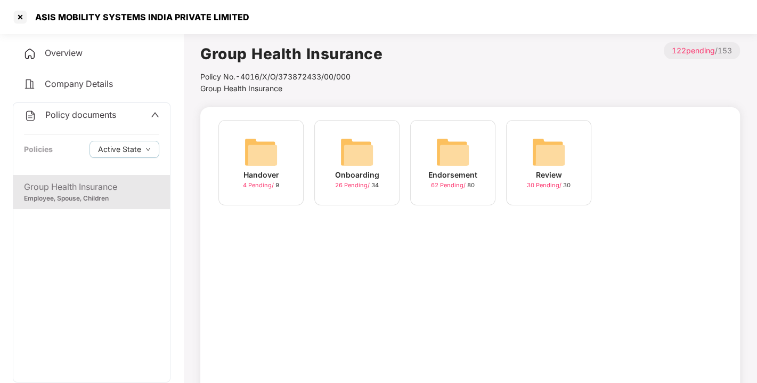
click at [453, 157] on img at bounding box center [453, 152] width 34 height 34
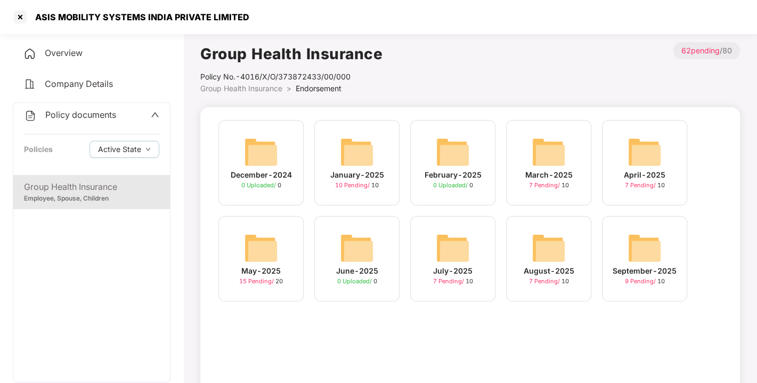
click at [663, 249] on div "September-2025 9 Pending / 10" at bounding box center [644, 258] width 85 height 85
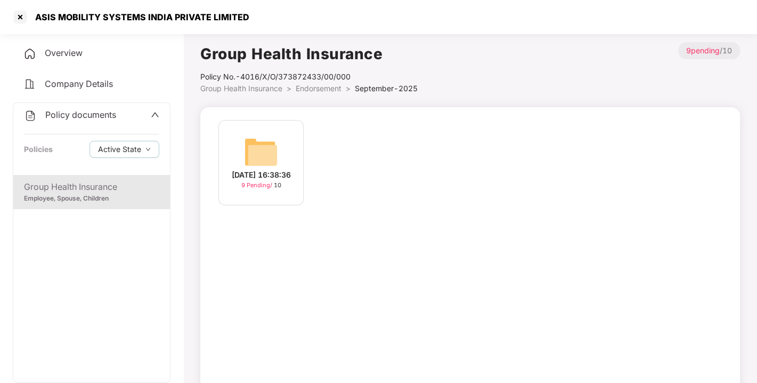
click at [291, 169] on div "[DATE] 16:38:36" at bounding box center [261, 175] width 59 height 12
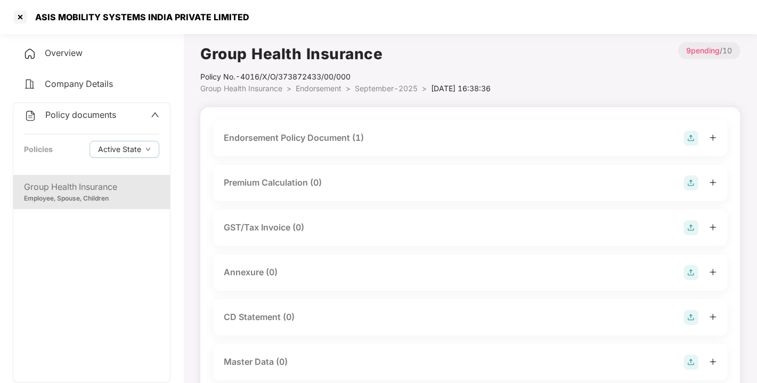
click at [692, 267] on img at bounding box center [691, 272] width 15 height 15
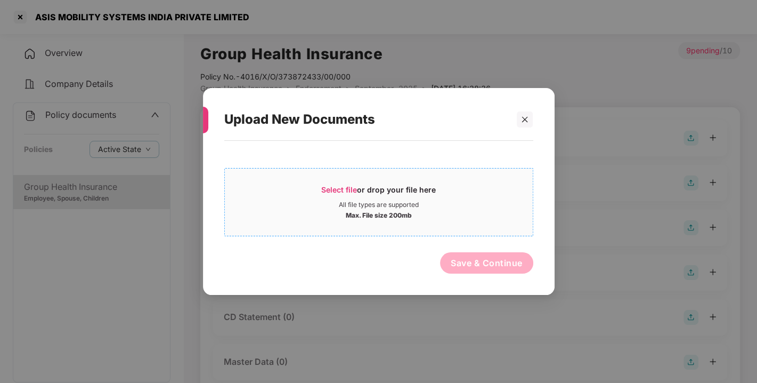
click at [352, 190] on span "Select file" at bounding box center [339, 189] width 36 height 9
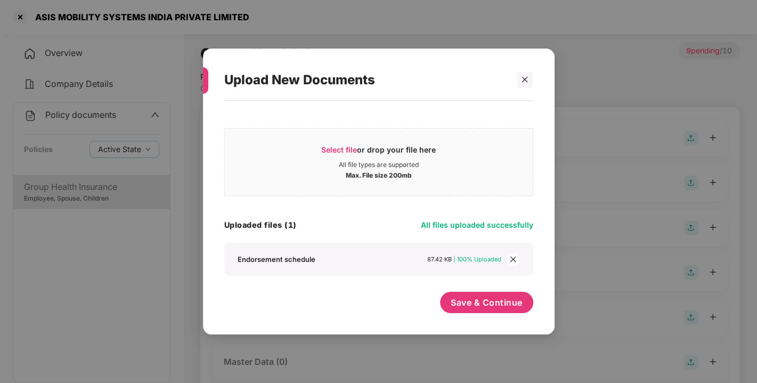
click at [513, 260] on icon "close" at bounding box center [512, 258] width 7 height 7
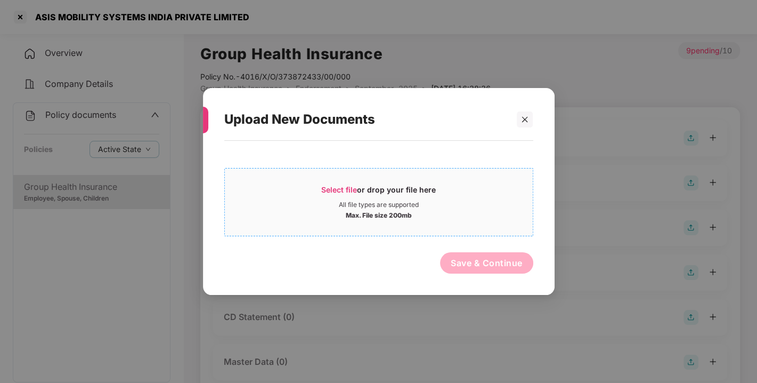
click at [351, 187] on span "Select file" at bounding box center [339, 189] width 36 height 9
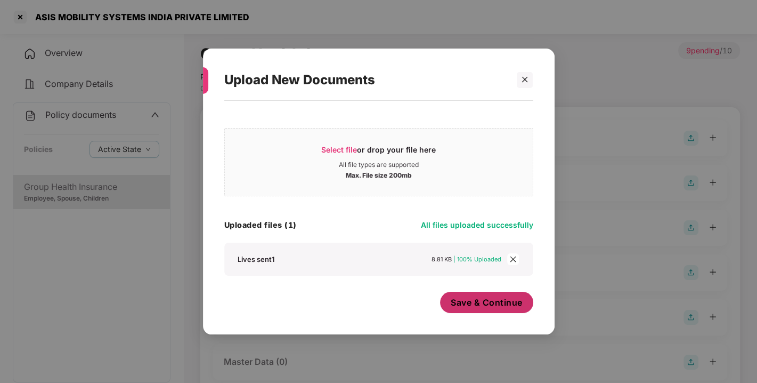
click at [471, 311] on button "Save & Continue" at bounding box center [486, 301] width 93 height 21
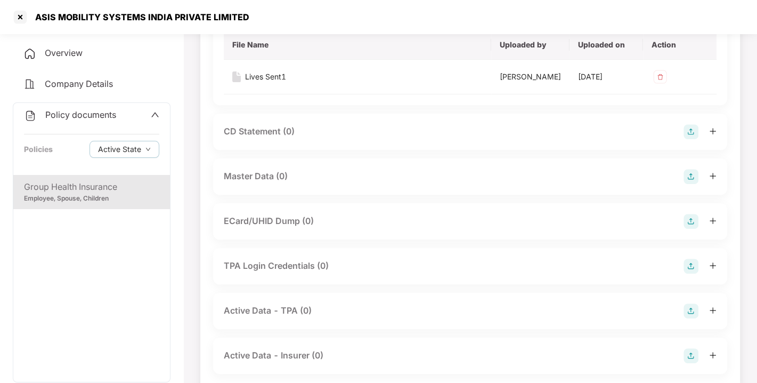
scroll to position [263, 0]
click at [688, 183] on img at bounding box center [691, 175] width 15 height 15
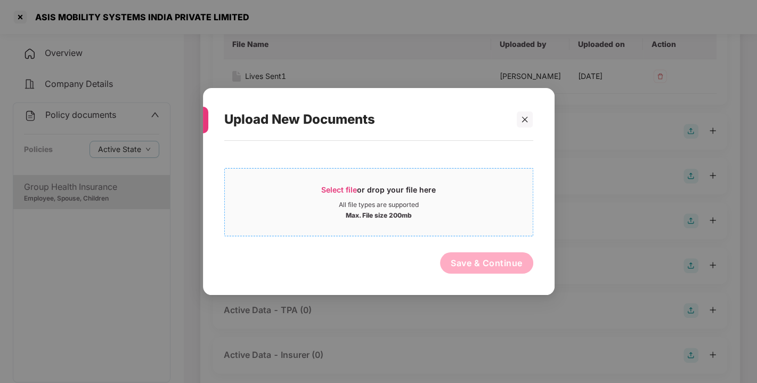
click at [335, 183] on span "Select file or drop your file here All file types are supported Max. File size …" at bounding box center [379, 201] width 308 height 51
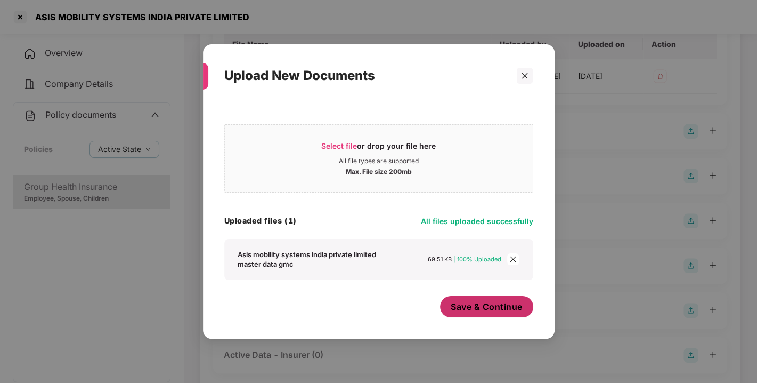
click at [484, 309] on span "Save & Continue" at bounding box center [487, 306] width 72 height 12
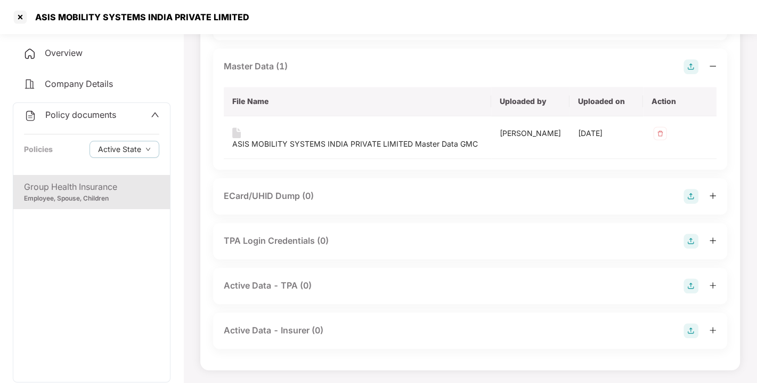
scroll to position [0, 0]
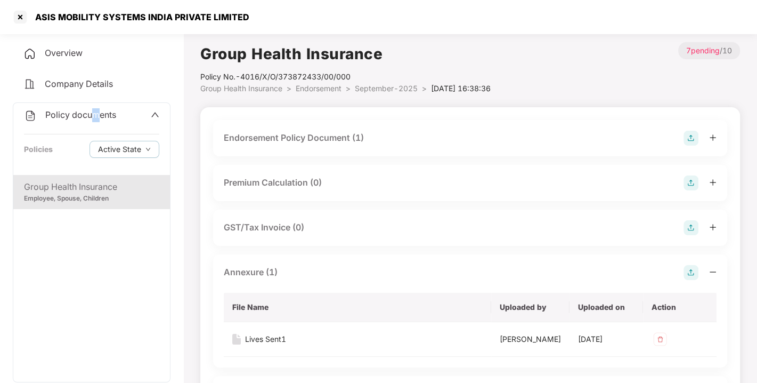
drag, startPoint x: 93, startPoint y: 118, endPoint x: 96, endPoint y: 113, distance: 5.8
click at [96, 113] on span "Policy documents" at bounding box center [80, 114] width 71 height 11
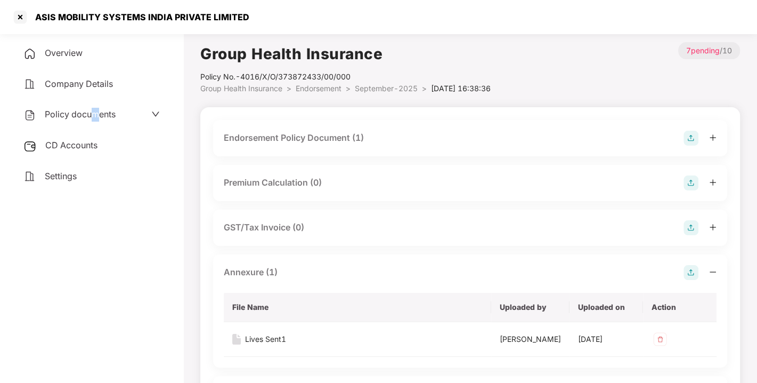
click at [96, 113] on span "Policy documents" at bounding box center [80, 114] width 71 height 11
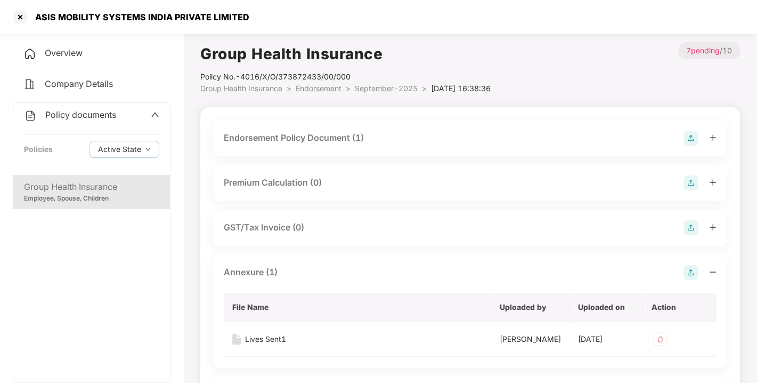
click at [71, 109] on span "Policy documents" at bounding box center [80, 114] width 71 height 11
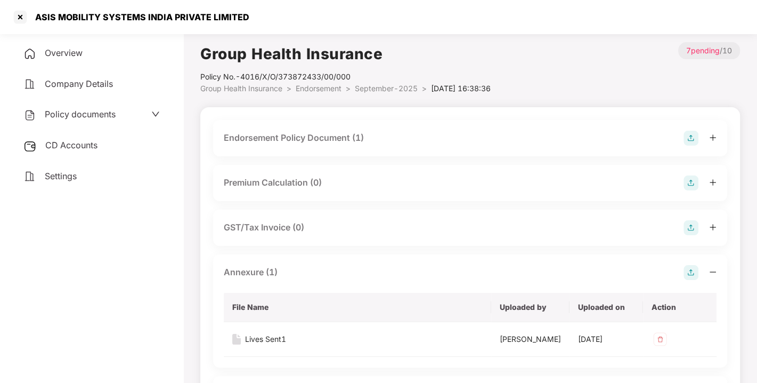
click at [73, 141] on span "CD Accounts" at bounding box center [71, 145] width 52 height 11
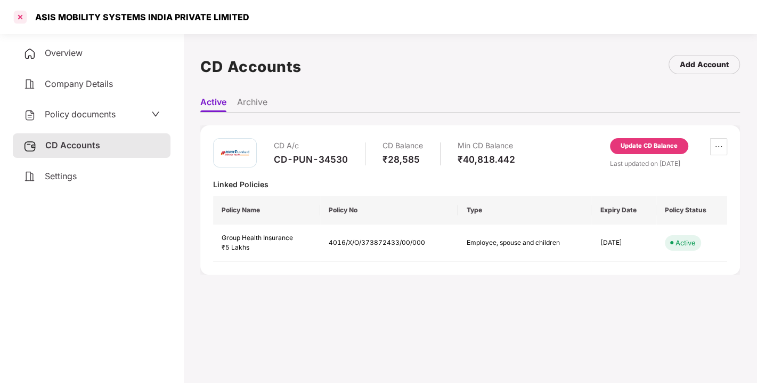
click at [20, 14] on div at bounding box center [20, 17] width 17 height 17
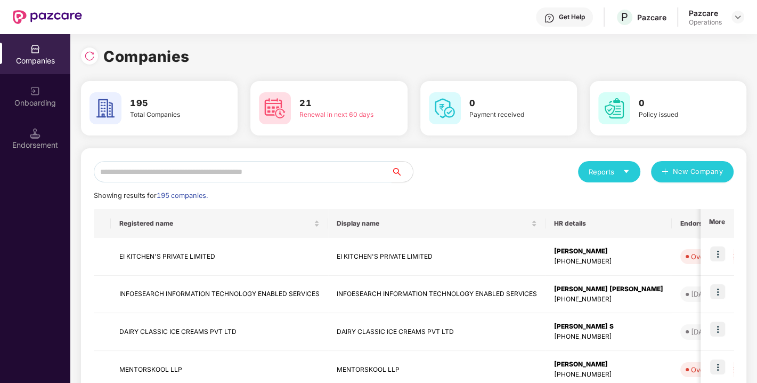
click at [139, 174] on input "text" at bounding box center [243, 171] width 298 height 21
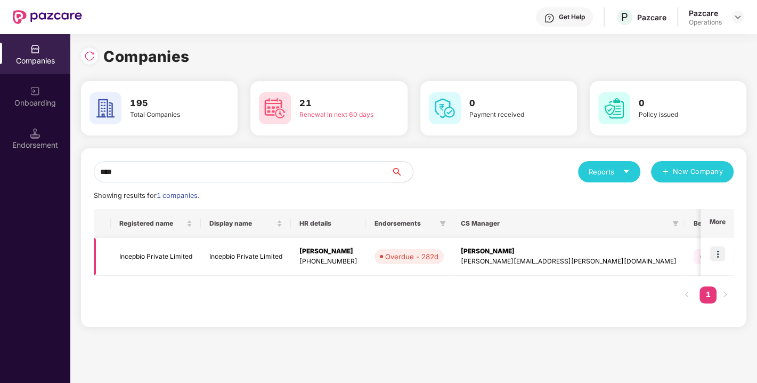
type input "****"
click at [720, 251] on img at bounding box center [717, 253] width 15 height 15
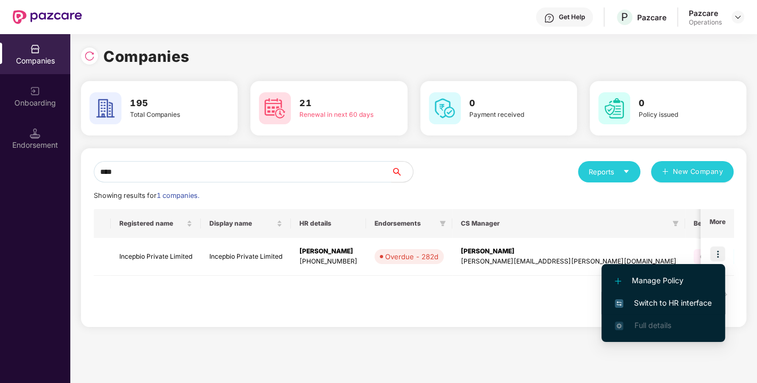
click at [663, 297] on span "Switch to HR interface" at bounding box center [663, 303] width 97 height 12
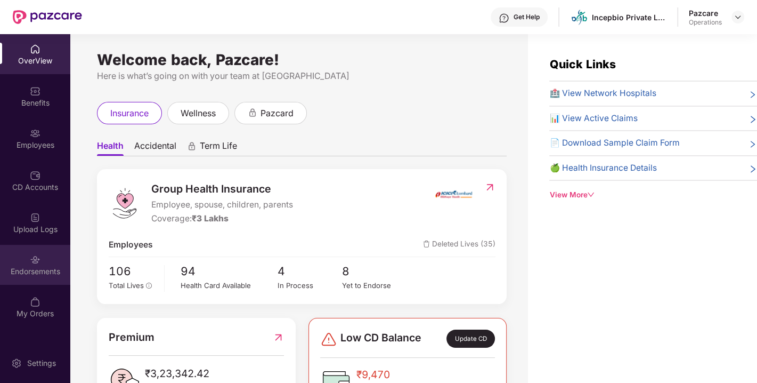
click at [44, 264] on div "Endorsements" at bounding box center [35, 265] width 70 height 40
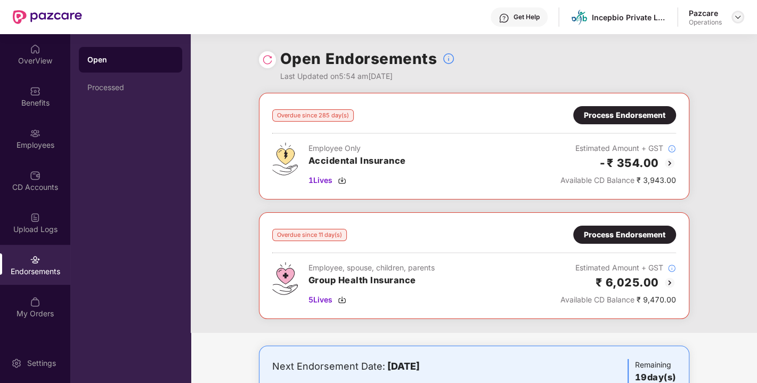
click at [737, 11] on div at bounding box center [737, 17] width 13 height 13
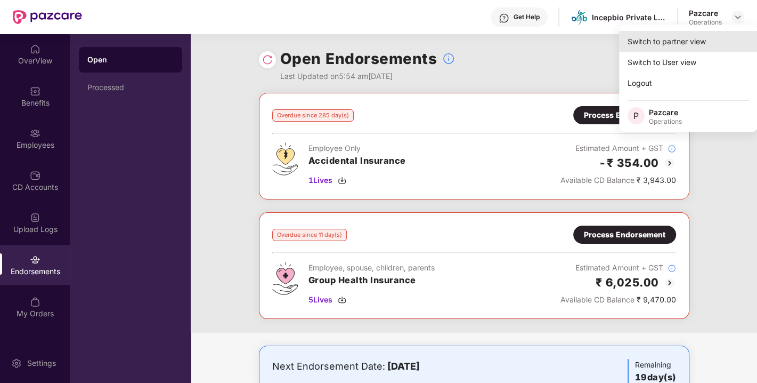
click at [672, 38] on div "Switch to partner view" at bounding box center [688, 41] width 139 height 21
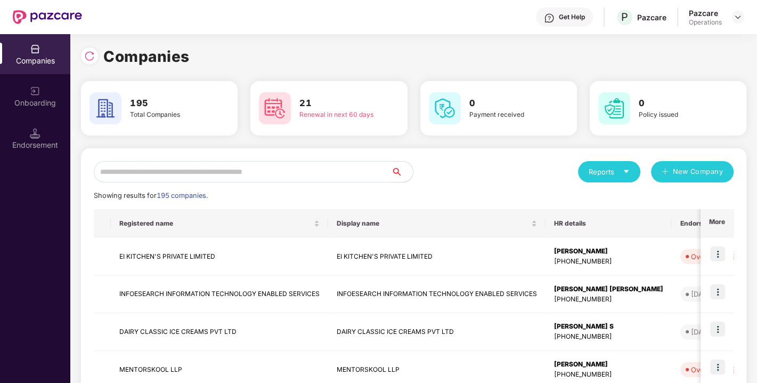
click at [39, 132] on img at bounding box center [35, 133] width 11 height 11
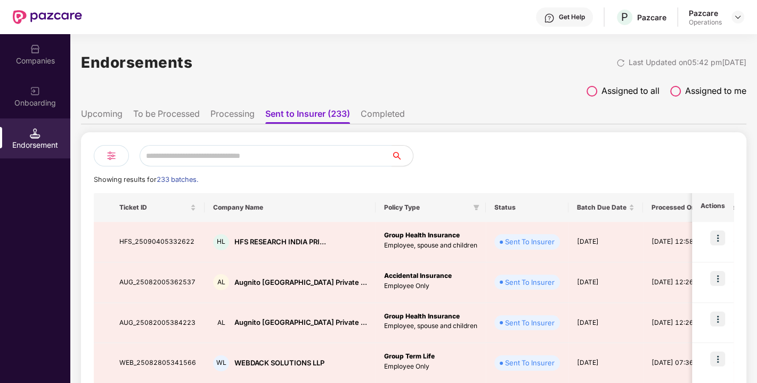
click at [220, 147] on input "text" at bounding box center [266, 155] width 252 height 21
type input "****"
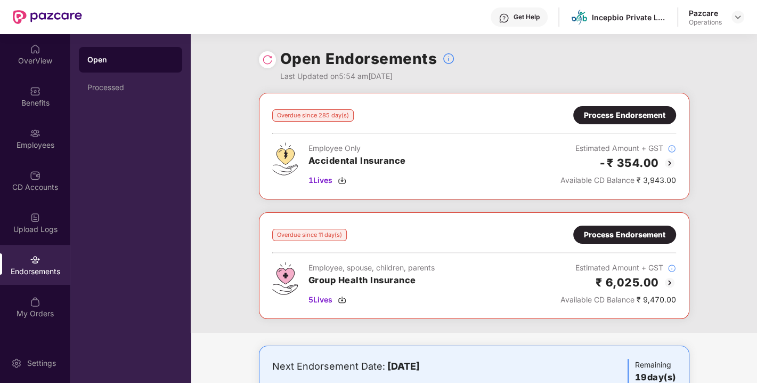
click at [36, 266] on div "Endorsements" at bounding box center [35, 271] width 70 height 11
click at [734, 20] on img at bounding box center [738, 17] width 9 height 9
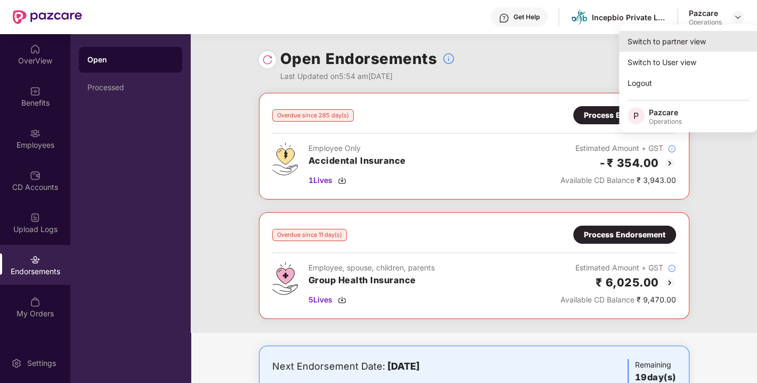
click at [694, 36] on div "Switch to partner view" at bounding box center [688, 41] width 139 height 21
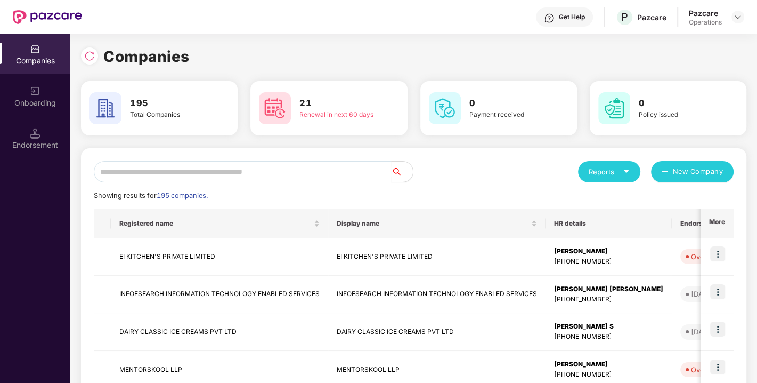
click at [46, 144] on div "Endorsement" at bounding box center [35, 145] width 70 height 11
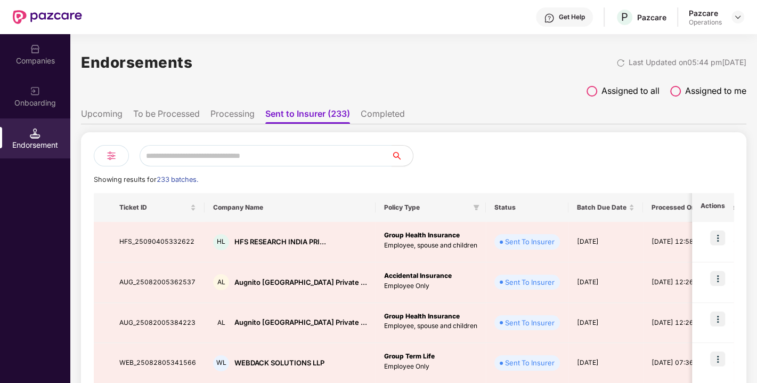
click at [192, 159] on input "text" at bounding box center [266, 155] width 252 height 21
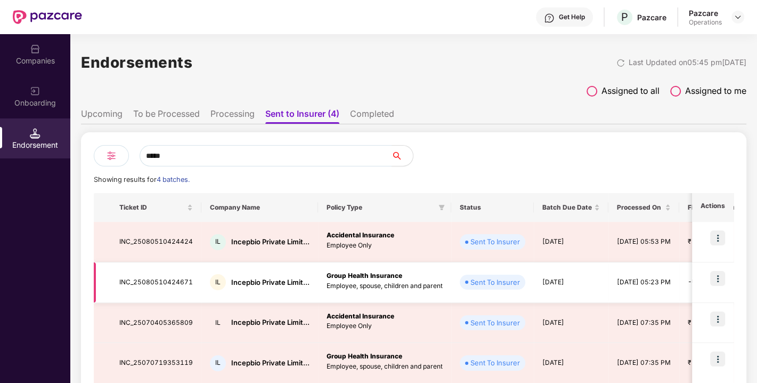
type input "*****"
drag, startPoint x: 115, startPoint y: 280, endPoint x: 191, endPoint y: 281, distance: 76.2
click at [191, 281] on td "INC_25080510424671" at bounding box center [156, 282] width 91 height 40
copy td "INC_25080510424671"
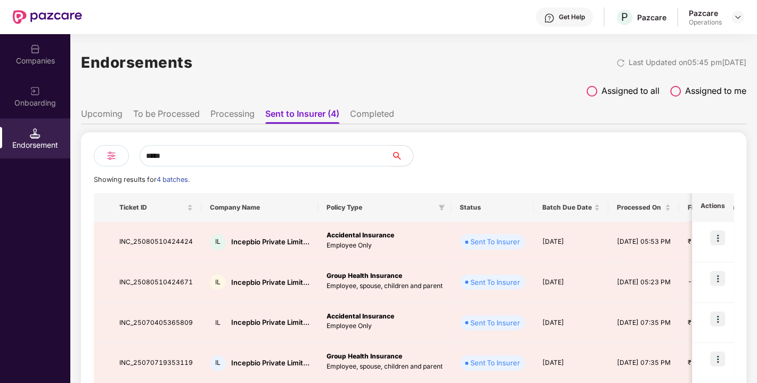
click at [34, 54] on div "Companies" at bounding box center [35, 54] width 70 height 40
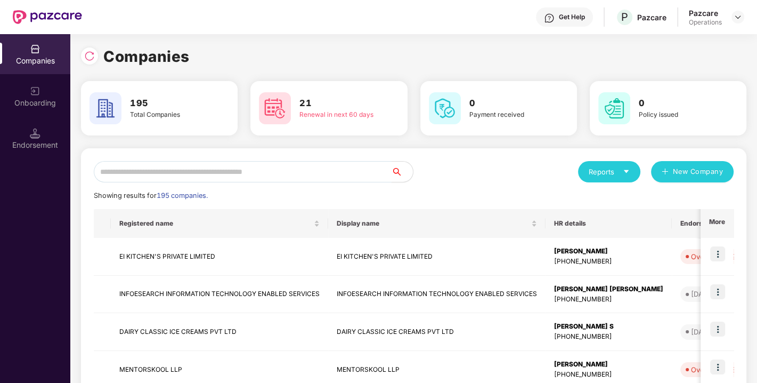
click at [152, 165] on input "text" at bounding box center [243, 171] width 298 height 21
click at [161, 177] on input "text" at bounding box center [243, 171] width 298 height 21
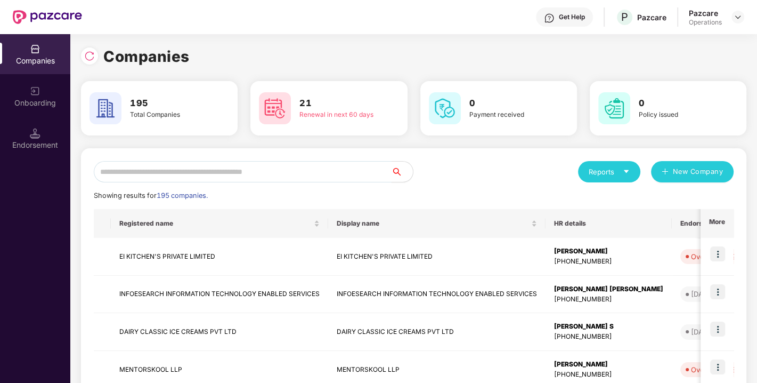
click at [161, 177] on input "text" at bounding box center [243, 171] width 298 height 21
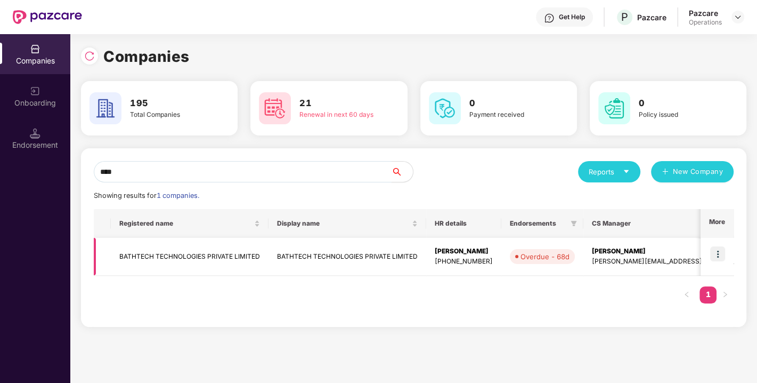
type input "****"
click at [166, 251] on td "BATHTECH TECHNOLOGIES PRIVATE LIMITED" at bounding box center [190, 257] width 158 height 38
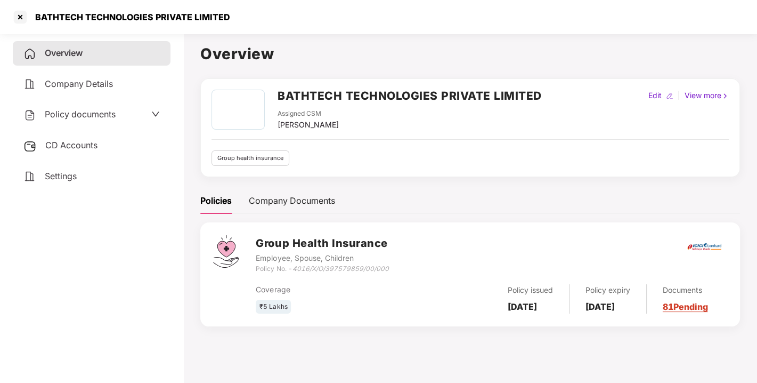
click at [77, 117] on span "Policy documents" at bounding box center [80, 114] width 71 height 11
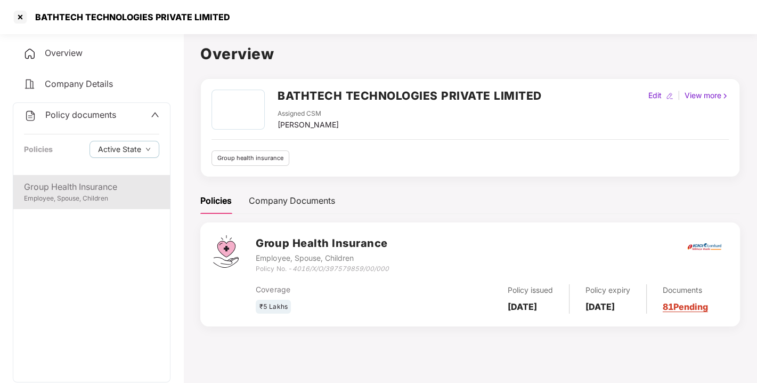
click at [65, 183] on div "Group Health Insurance" at bounding box center [91, 186] width 135 height 13
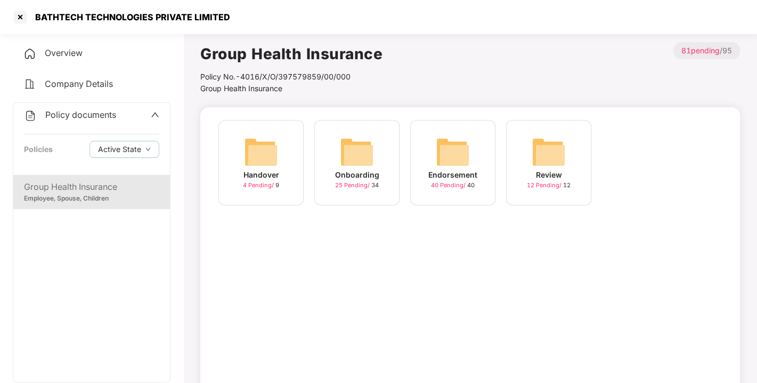
click at [440, 155] on img at bounding box center [453, 152] width 34 height 34
click at [535, 145] on img at bounding box center [549, 152] width 34 height 34
click at [546, 141] on img at bounding box center [549, 152] width 34 height 34
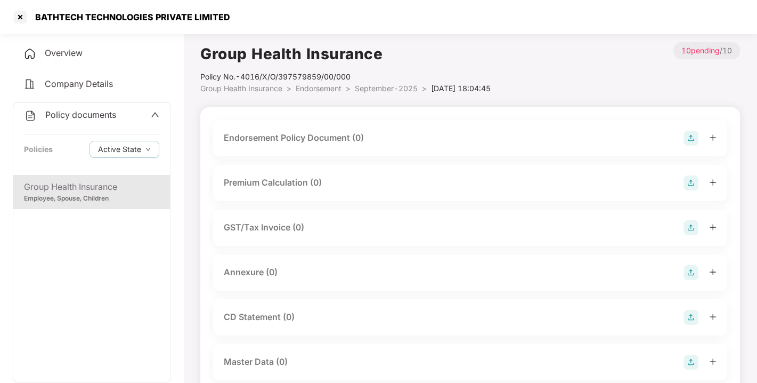
click at [688, 140] on img at bounding box center [691, 138] width 15 height 15
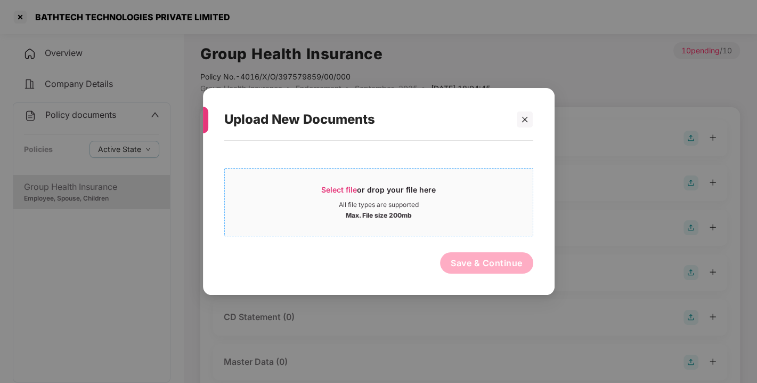
click at [351, 185] on span "Select file" at bounding box center [339, 189] width 36 height 9
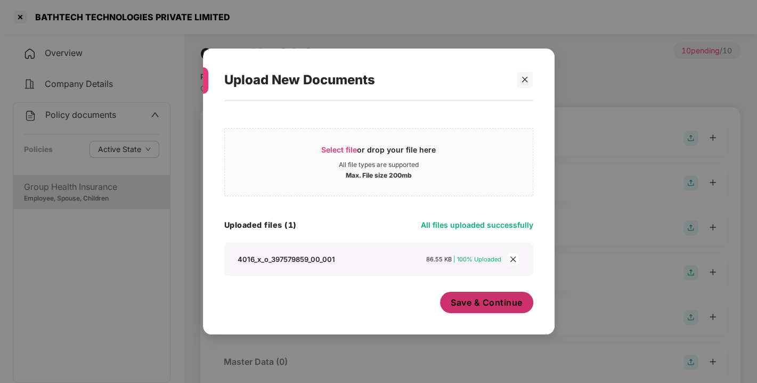
click at [483, 303] on span "Save & Continue" at bounding box center [487, 302] width 72 height 12
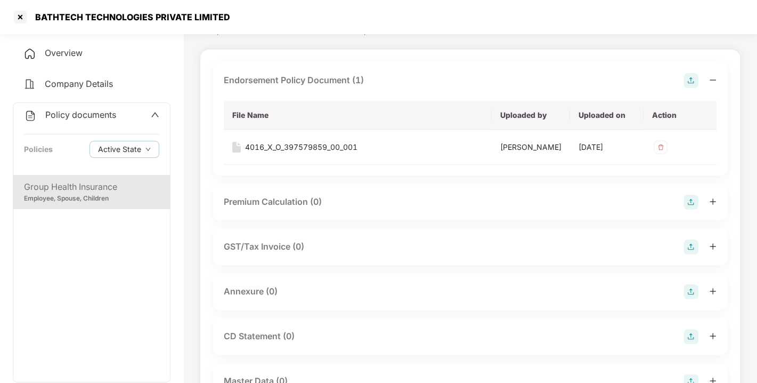
scroll to position [118, 0]
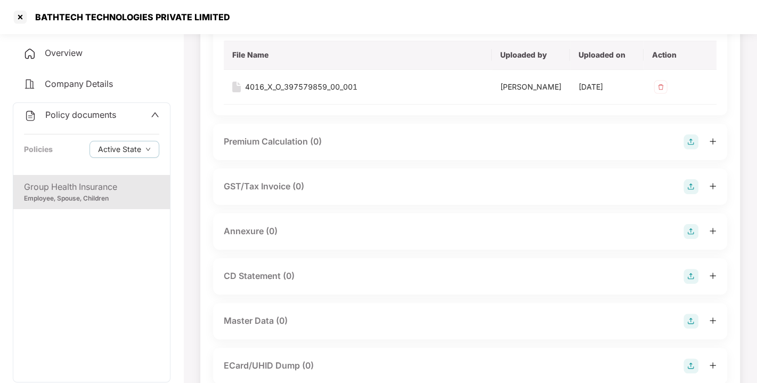
click at [682, 239] on div "Annexure (0)" at bounding box center [470, 231] width 493 height 15
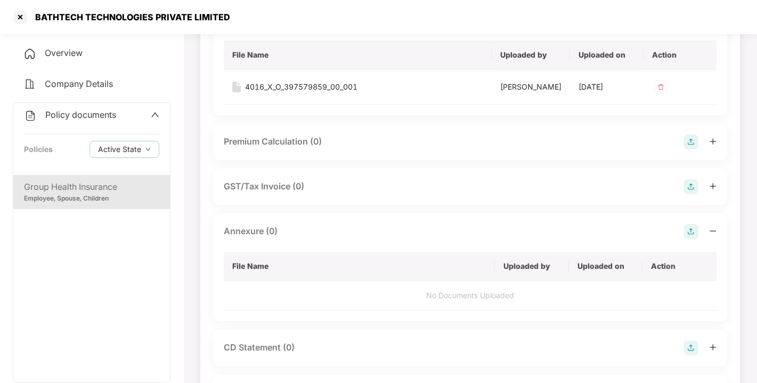
click at [688, 239] on img at bounding box center [691, 231] width 15 height 15
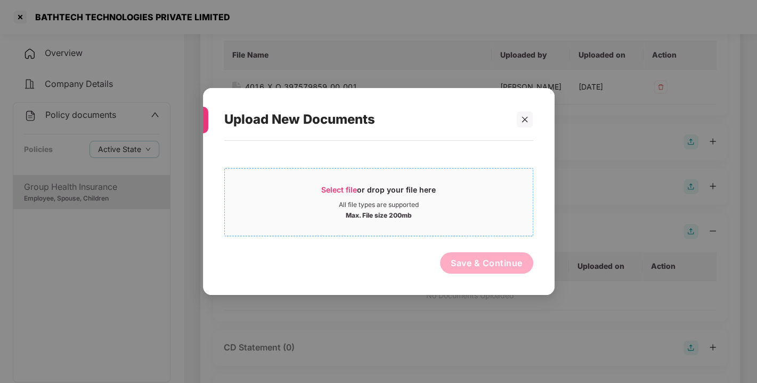
click at [350, 191] on span "Select file" at bounding box center [339, 189] width 36 height 9
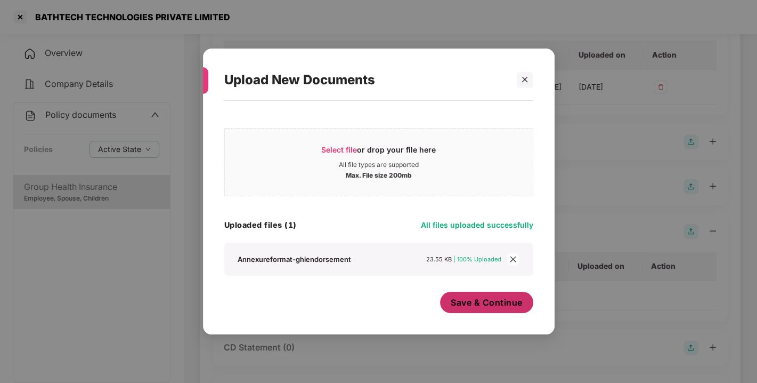
click at [487, 298] on span "Save & Continue" at bounding box center [487, 302] width 72 height 12
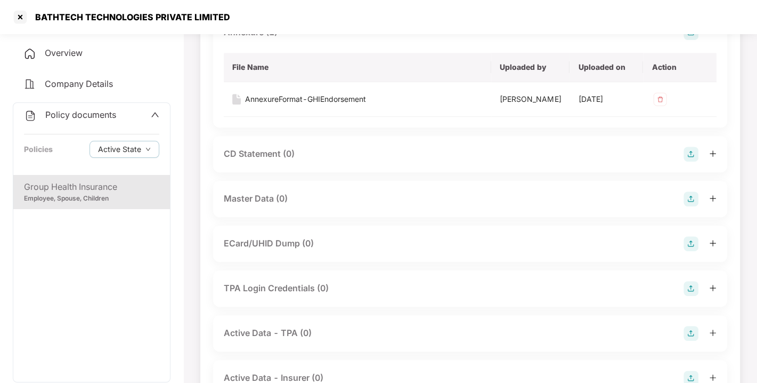
scroll to position [322, 0]
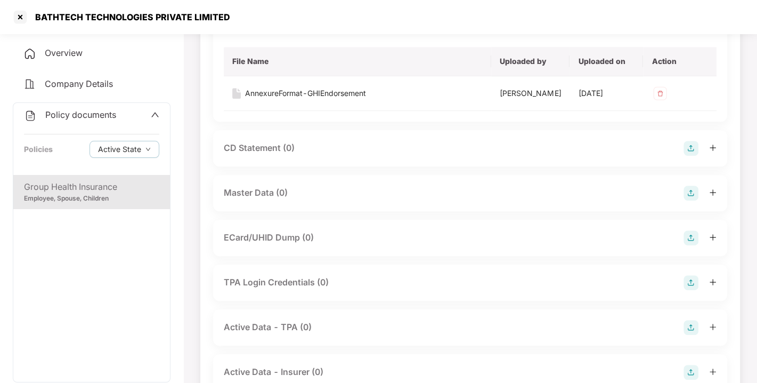
click at [690, 200] on img at bounding box center [691, 192] width 15 height 15
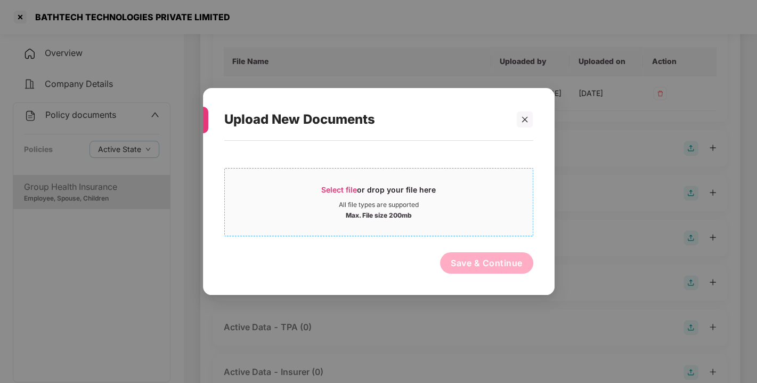
click at [329, 188] on span "Select file" at bounding box center [339, 189] width 36 height 9
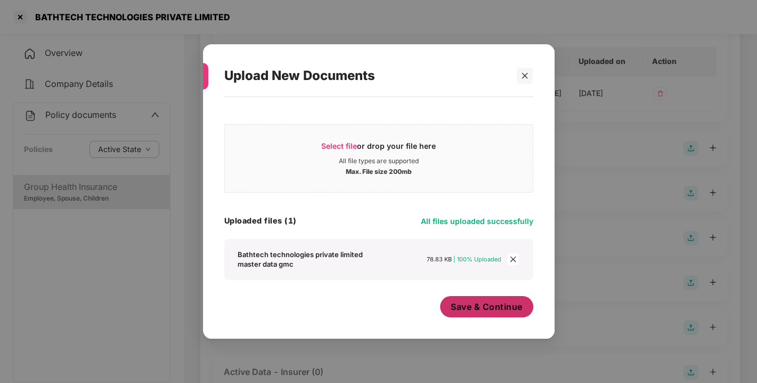
click at [487, 308] on span "Save & Continue" at bounding box center [487, 306] width 72 height 12
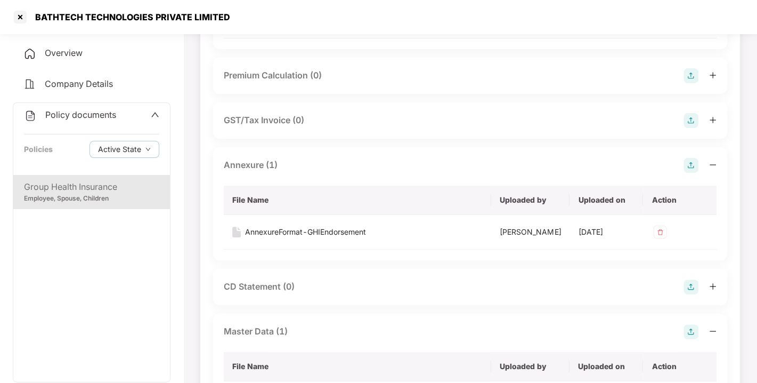
scroll to position [0, 0]
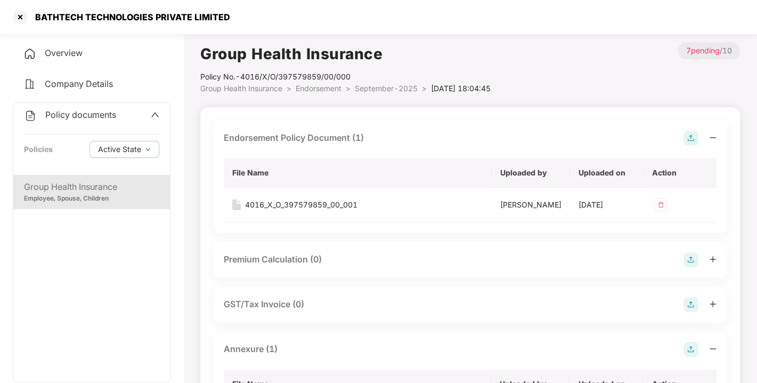
click at [316, 90] on span "Endorsement" at bounding box center [319, 88] width 46 height 9
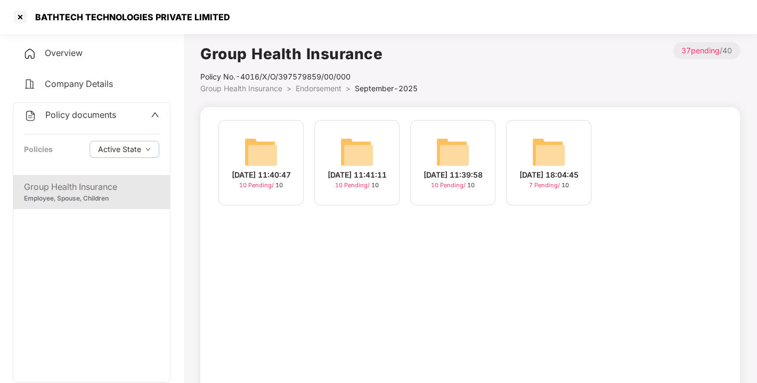
click at [448, 144] on img at bounding box center [453, 152] width 34 height 34
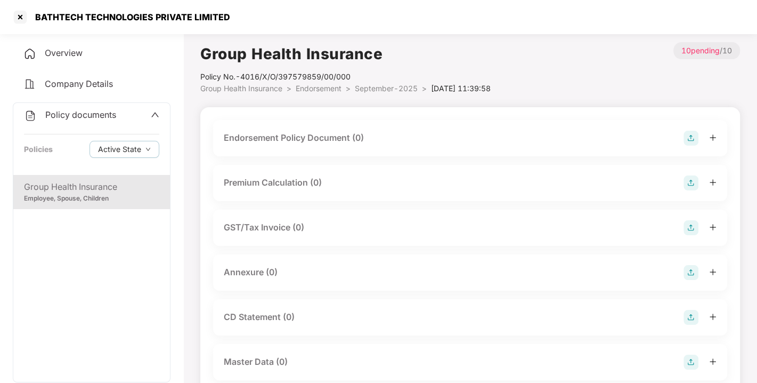
click at [687, 139] on img at bounding box center [691, 138] width 15 height 15
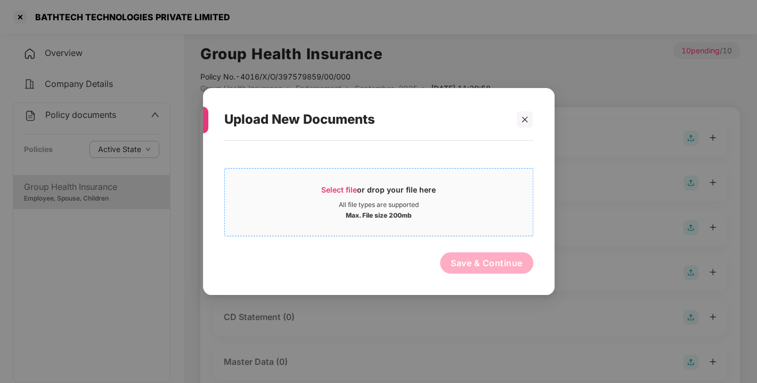
click at [335, 193] on div "Select file or drop your file here" at bounding box center [378, 192] width 115 height 16
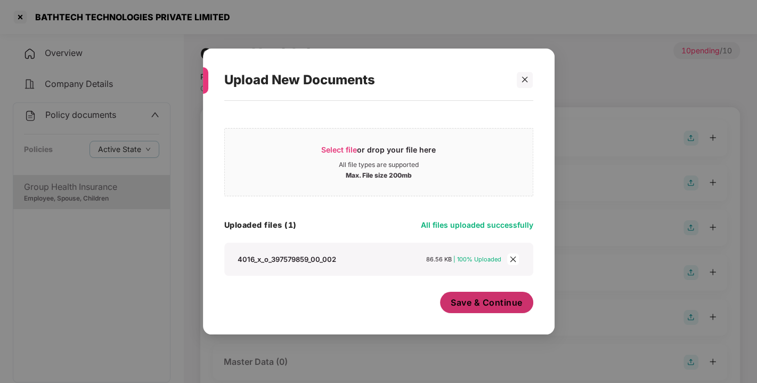
click at [498, 303] on span "Save & Continue" at bounding box center [487, 302] width 72 height 12
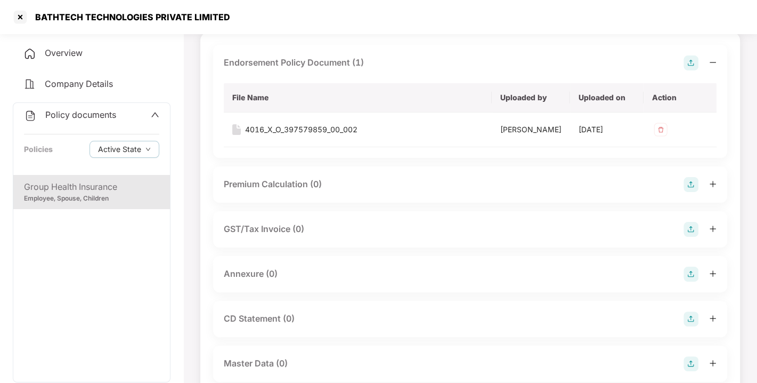
scroll to position [129, 0]
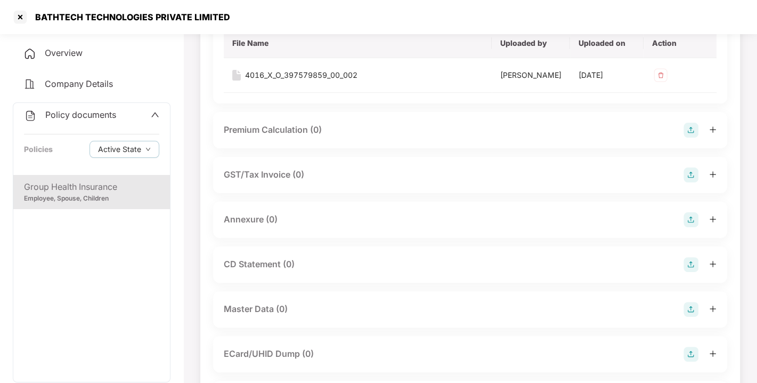
click at [688, 227] on img at bounding box center [691, 219] width 15 height 15
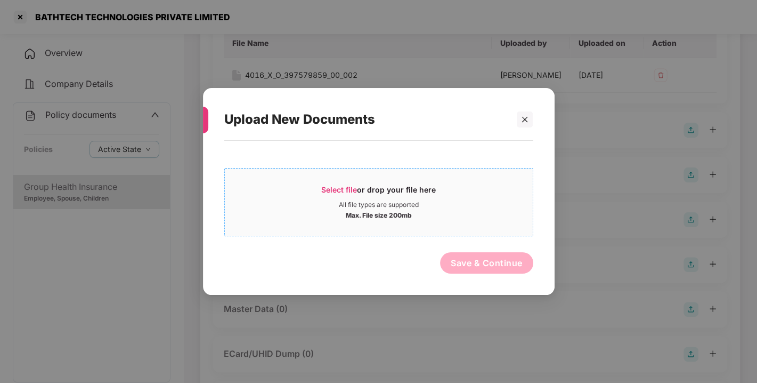
click at [320, 180] on span "Select file or drop your file here All file types are supported Max. File size …" at bounding box center [379, 201] width 308 height 51
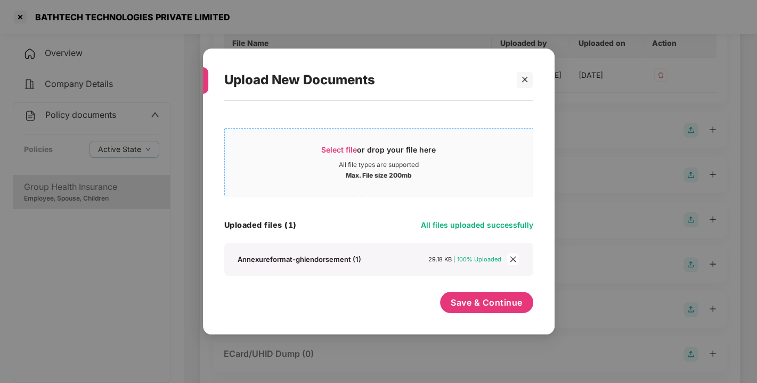
click at [263, 243] on div "Annexureformat-ghiendorsement (1) 29.18 KB | 100% Uploaded" at bounding box center [378, 258] width 309 height 33
click at [470, 299] on span "Save & Continue" at bounding box center [487, 302] width 72 height 12
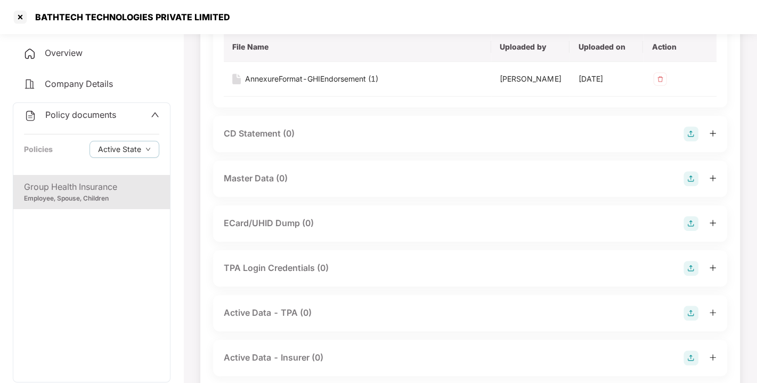
scroll to position [341, 0]
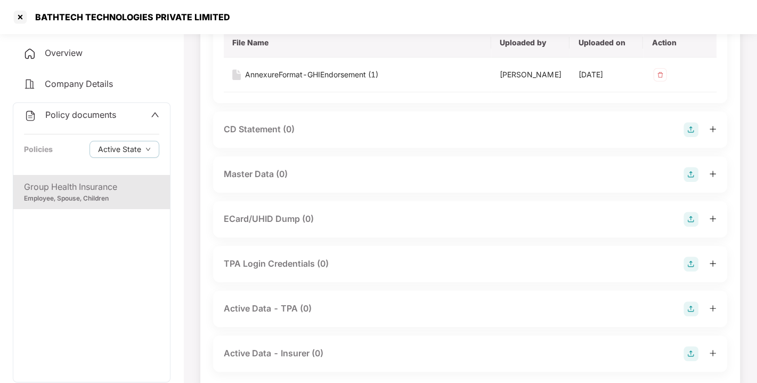
click at [688, 182] on img at bounding box center [691, 174] width 15 height 15
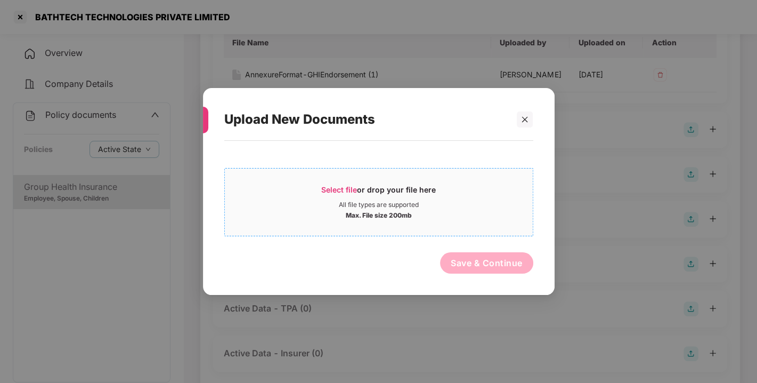
click at [349, 185] on span "Select file" at bounding box center [339, 189] width 36 height 9
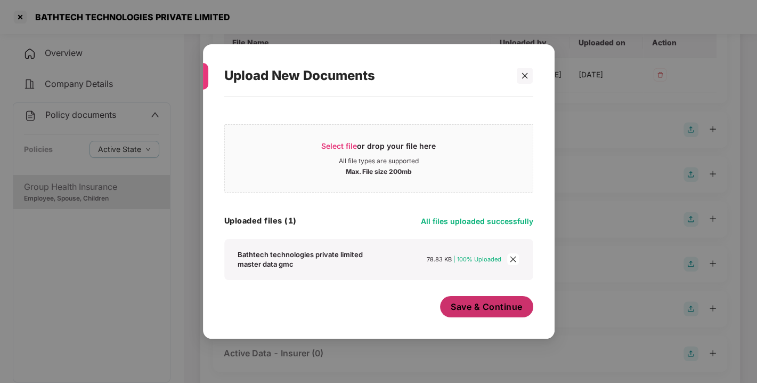
click at [464, 305] on span "Save & Continue" at bounding box center [487, 306] width 72 height 12
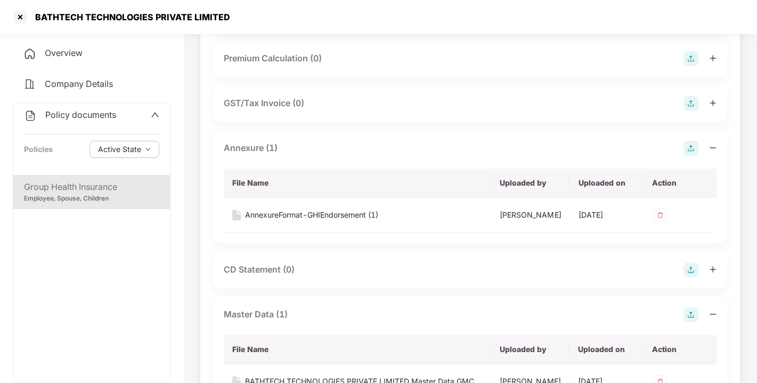
scroll to position [0, 0]
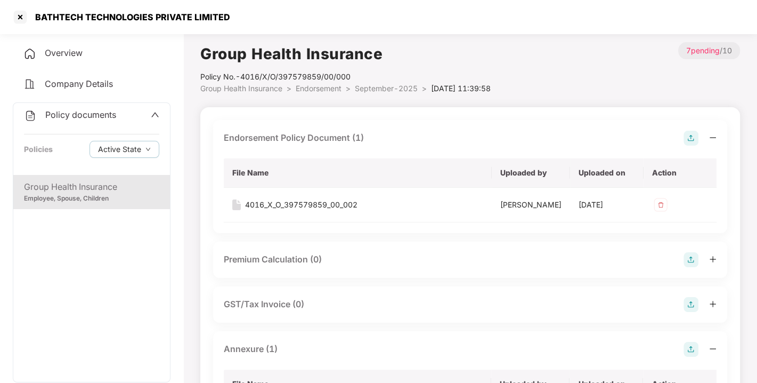
click at [318, 86] on span "Endorsement" at bounding box center [319, 88] width 46 height 9
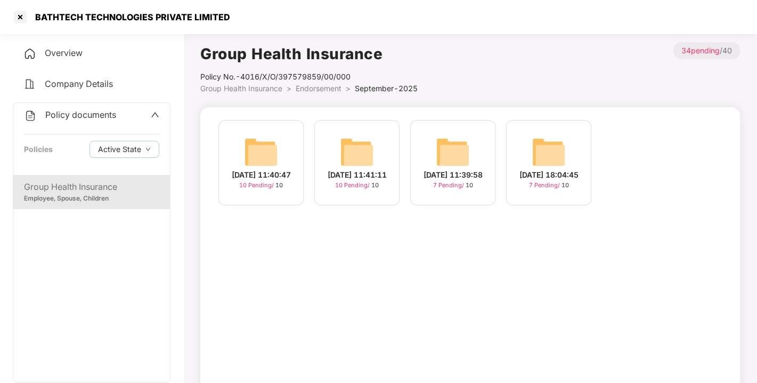
click at [355, 138] on img at bounding box center [357, 152] width 34 height 34
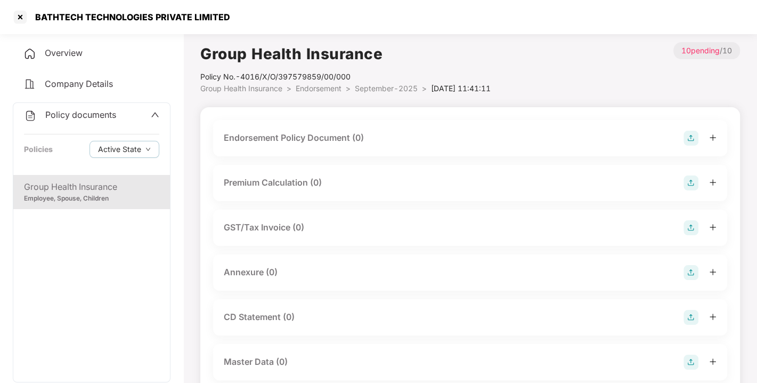
click at [693, 135] on img at bounding box center [691, 138] width 15 height 15
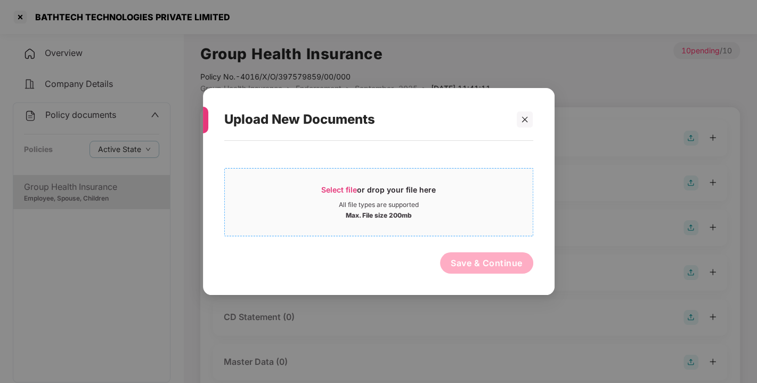
click at [322, 189] on span "Select file" at bounding box center [339, 189] width 36 height 9
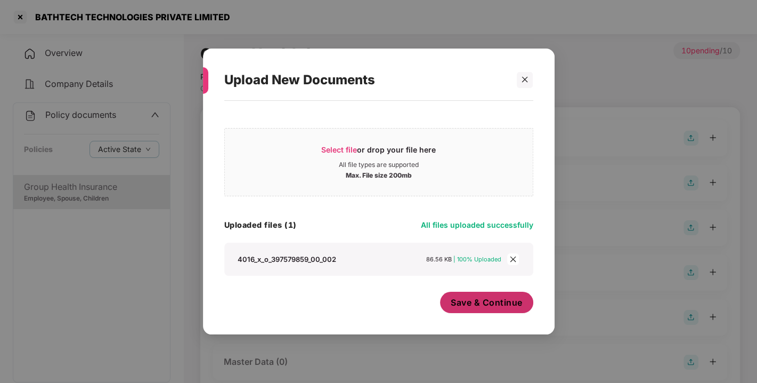
click at [477, 308] on button "Save & Continue" at bounding box center [486, 301] width 93 height 21
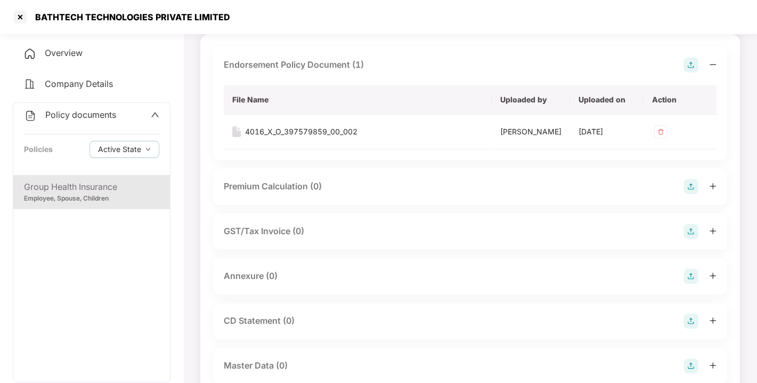
scroll to position [109, 0]
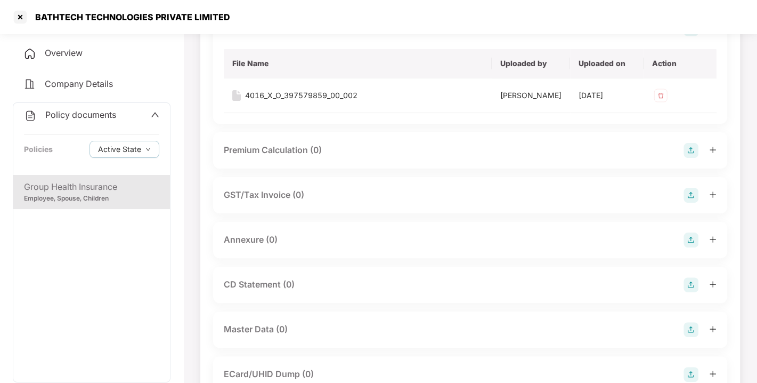
click at [693, 247] on img at bounding box center [691, 239] width 15 height 15
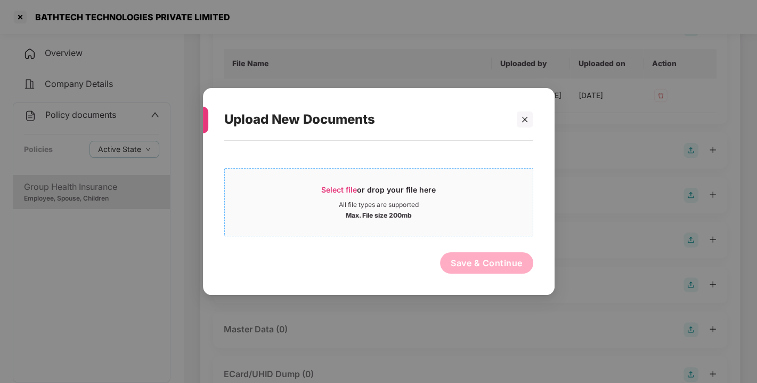
click at [339, 183] on span "Select file or drop your file here All file types are supported Max. File size …" at bounding box center [379, 201] width 308 height 51
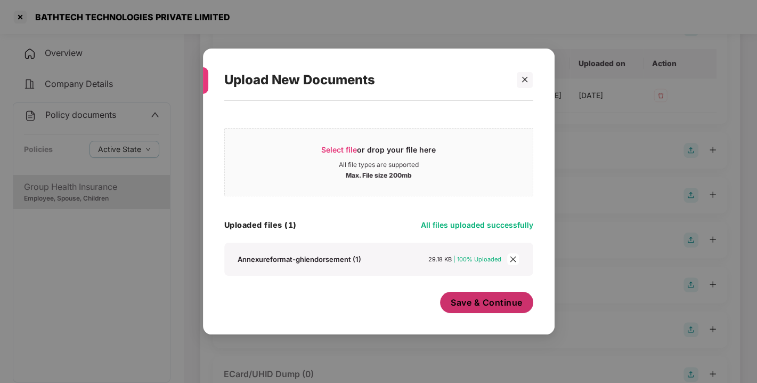
click at [478, 298] on span "Save & Continue" at bounding box center [487, 302] width 72 height 12
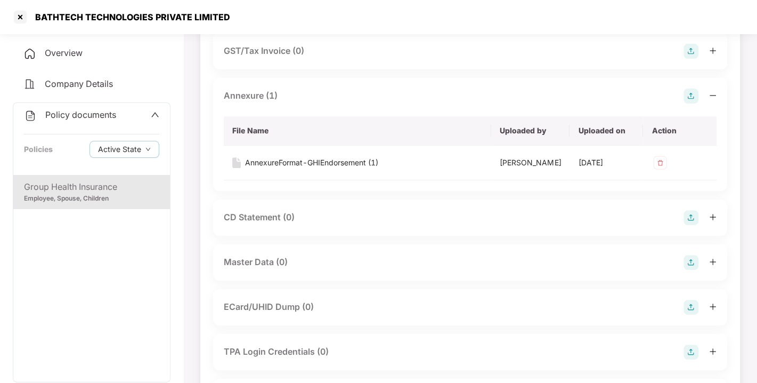
scroll to position [0, 0]
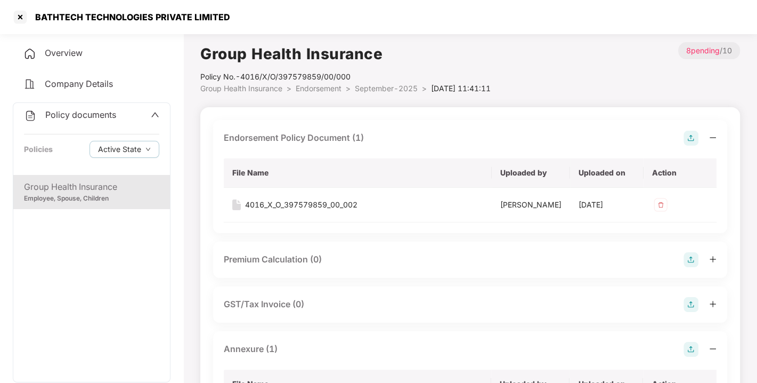
click at [315, 86] on span "Endorsement" at bounding box center [319, 88] width 46 height 9
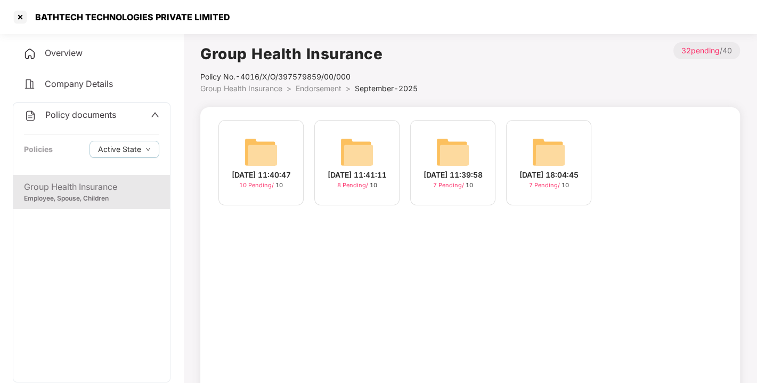
click at [278, 148] on img at bounding box center [261, 152] width 34 height 34
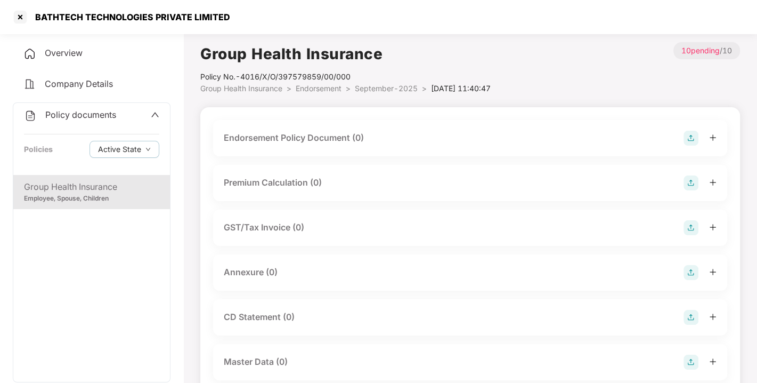
click at [691, 129] on div "Endorsement Policy Document (0)" at bounding box center [470, 138] width 514 height 36
click at [691, 131] on img at bounding box center [691, 138] width 15 height 15
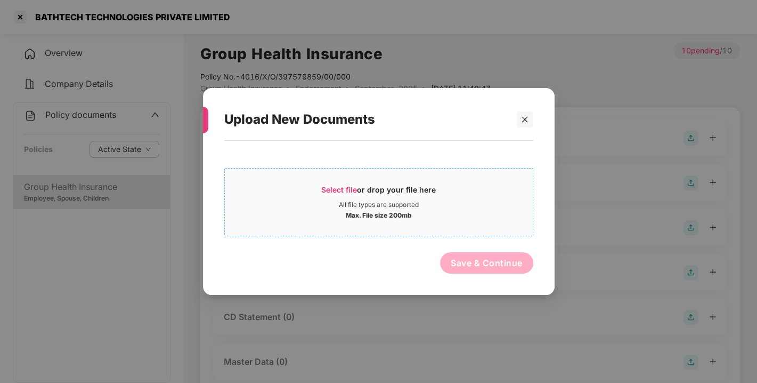
click at [360, 180] on span "Select file or drop your file here All file types are supported Max. File size …" at bounding box center [379, 201] width 308 height 51
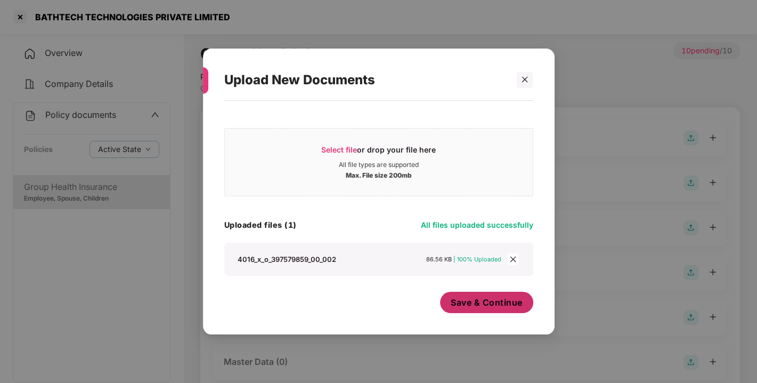
click at [498, 304] on span "Save & Continue" at bounding box center [487, 302] width 72 height 12
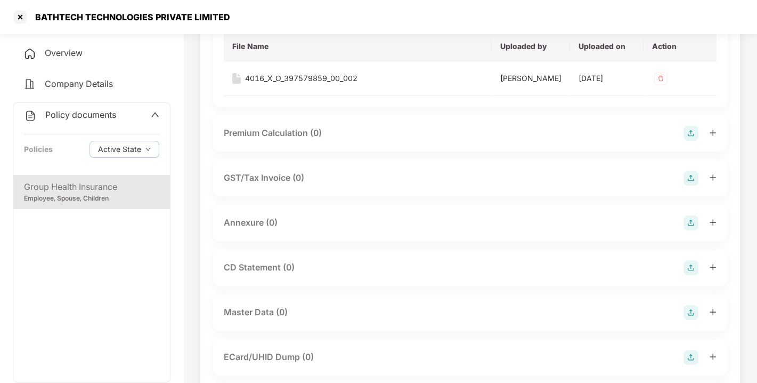
scroll to position [132, 0]
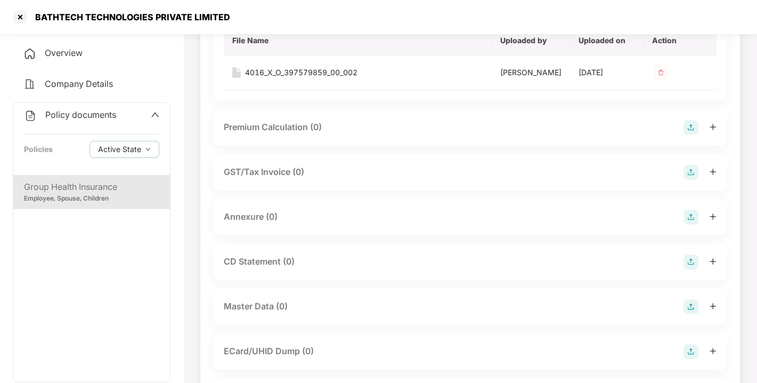
click at [691, 224] on img at bounding box center [691, 216] width 15 height 15
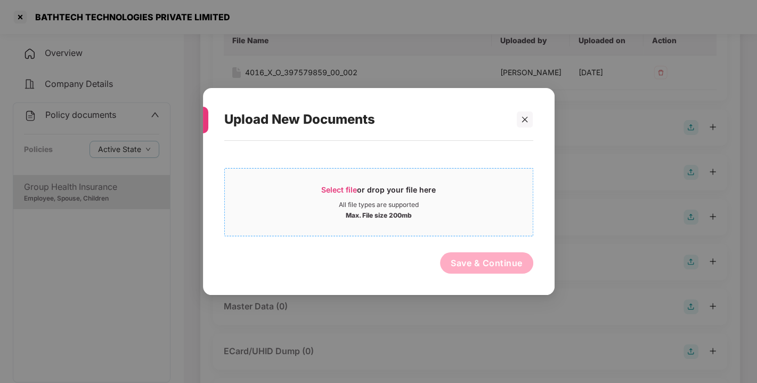
click at [348, 197] on div "Select file or drop your file here" at bounding box center [378, 192] width 115 height 16
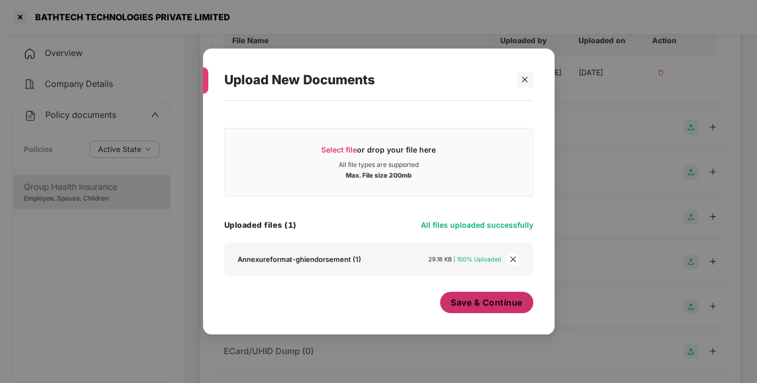
drag, startPoint x: 500, startPoint y: 283, endPoint x: 478, endPoint y: 296, distance: 24.6
click at [478, 296] on div "Select file or drop your file here All file types are supported Max. File size …" at bounding box center [378, 212] width 309 height 212
click at [478, 296] on span "Save & Continue" at bounding box center [487, 302] width 72 height 12
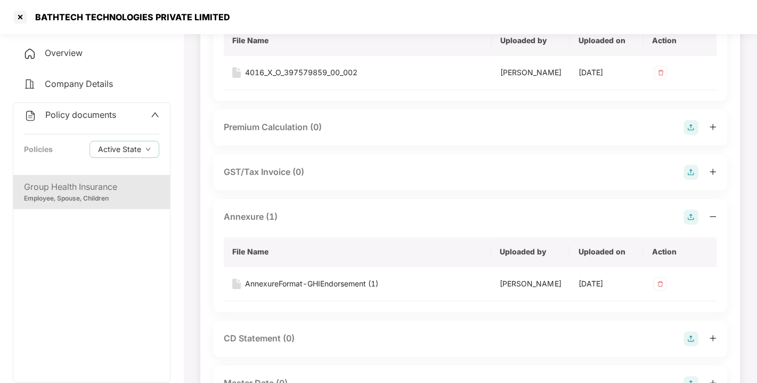
click at [470, 266] on th "File Name" at bounding box center [357, 251] width 267 height 29
click at [454, 266] on th "File Name" at bounding box center [357, 251] width 267 height 29
click at [592, 289] on div "[DATE]" at bounding box center [606, 284] width 56 height 12
click at [480, 260] on th "File Name" at bounding box center [357, 251] width 267 height 29
click at [558, 263] on th "Uploaded by" at bounding box center [530, 251] width 78 height 29
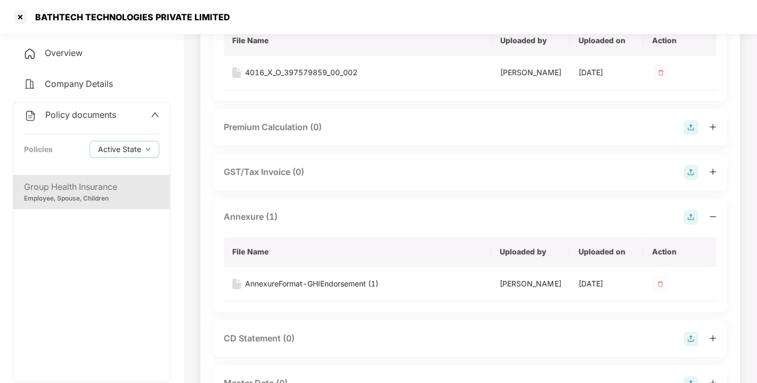
click at [511, 224] on div "Annexure (1)" at bounding box center [470, 216] width 493 height 15
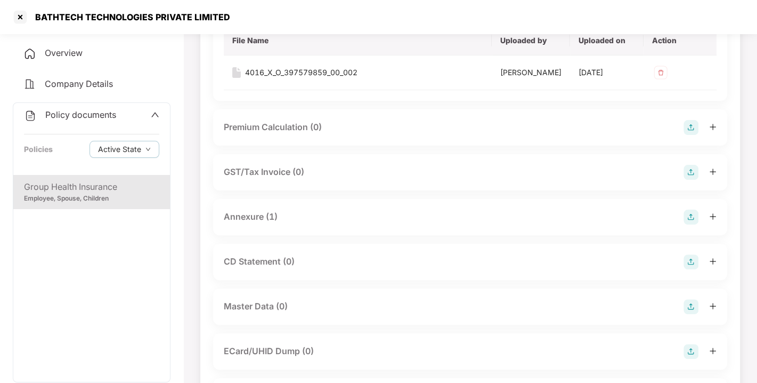
click at [548, 268] on div "CD Statement (0)" at bounding box center [470, 261] width 514 height 36
click at [450, 229] on div "Annexure (1)" at bounding box center [470, 217] width 514 height 36
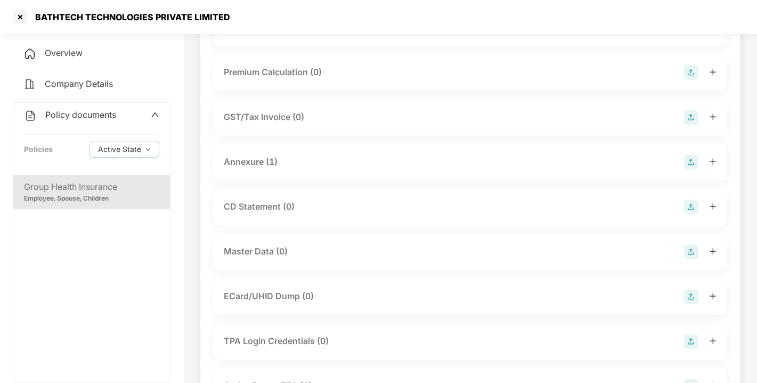
scroll to position [185, 0]
click at [383, 171] on div "Annexure (1)" at bounding box center [470, 163] width 493 height 15
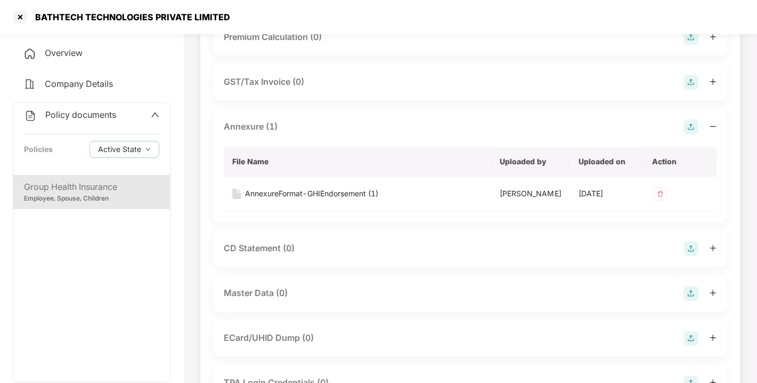
scroll to position [0, 0]
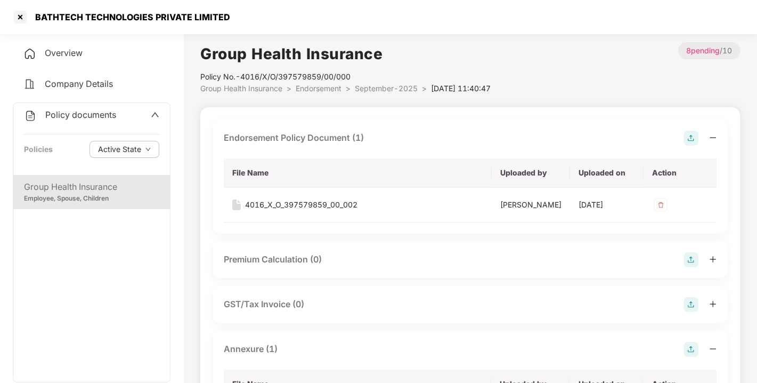
click at [316, 87] on span "Endorsement" at bounding box center [319, 88] width 46 height 9
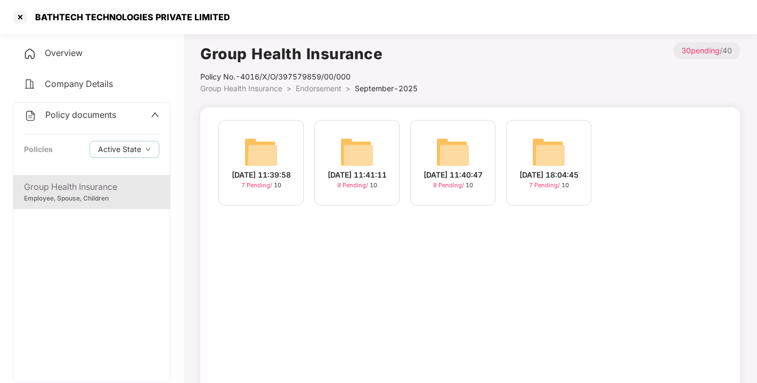
click at [316, 87] on span "Endorsement" at bounding box center [319, 88] width 46 height 9
click at [65, 116] on span "Policy documents" at bounding box center [80, 114] width 71 height 11
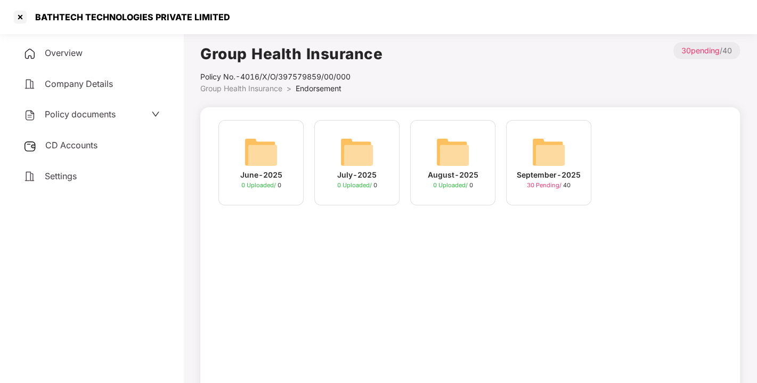
click at [72, 144] on span "CD Accounts" at bounding box center [71, 145] width 52 height 11
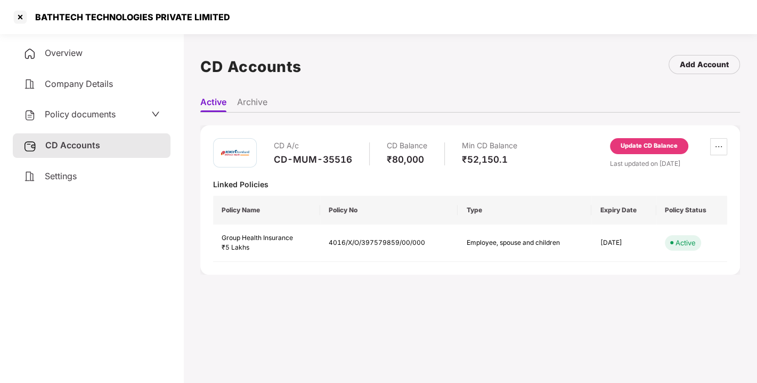
click at [644, 141] on div "Update CD Balance" at bounding box center [649, 146] width 57 height 10
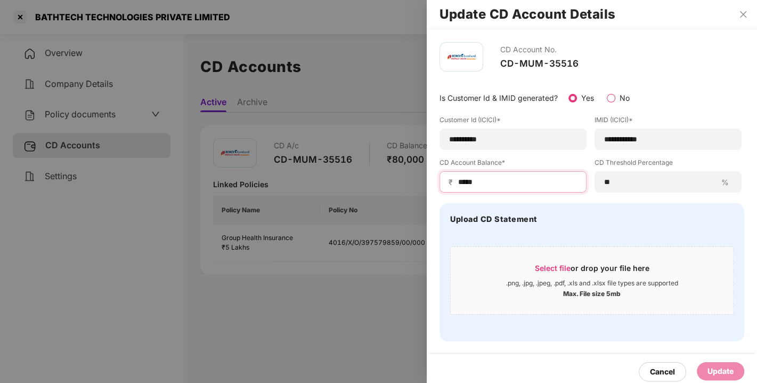
drag, startPoint x: 495, startPoint y: 180, endPoint x: 402, endPoint y: 183, distance: 93.3
click at [402, 183] on div "**********" at bounding box center [378, 191] width 757 height 383
type input "*****"
click at [715, 365] on div "Update" at bounding box center [721, 371] width 26 height 12
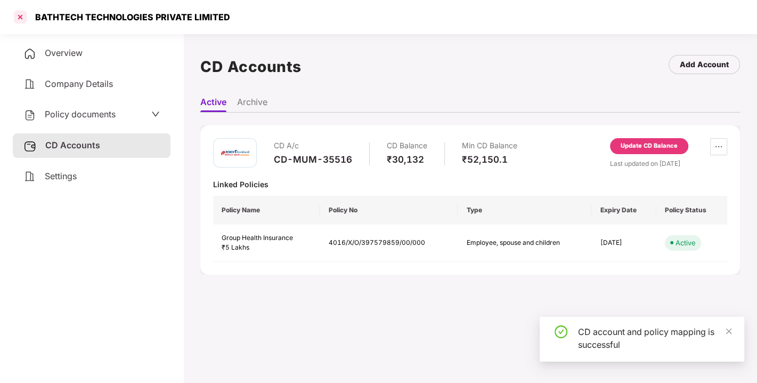
click at [21, 18] on div at bounding box center [20, 17] width 17 height 17
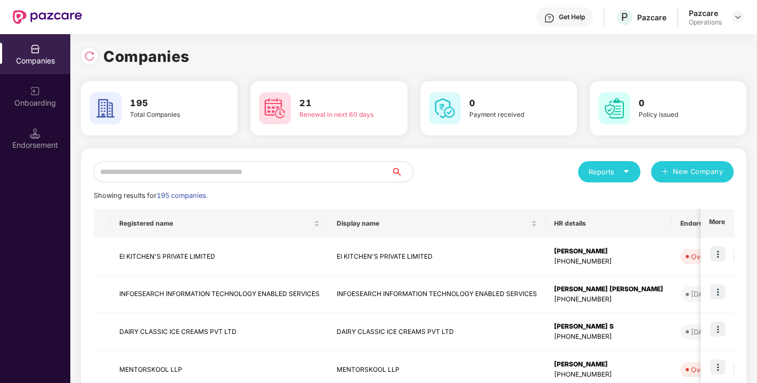
click at [219, 164] on input "text" at bounding box center [243, 171] width 298 height 21
click at [202, 165] on input "text" at bounding box center [243, 171] width 298 height 21
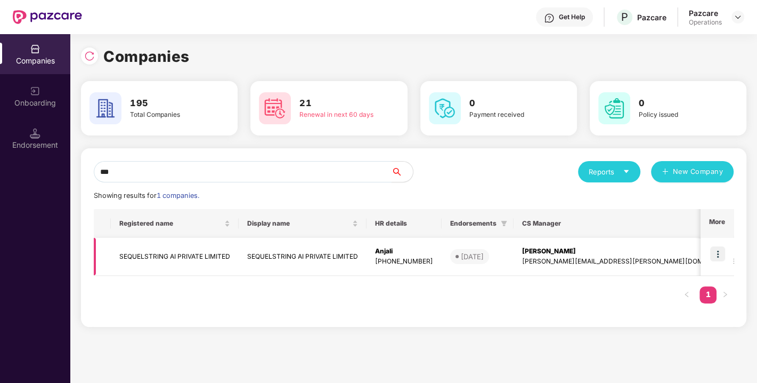
type input "***"
click at [155, 250] on td "SEQUELSTRING AI PRIVATE LIMITED" at bounding box center [175, 257] width 128 height 38
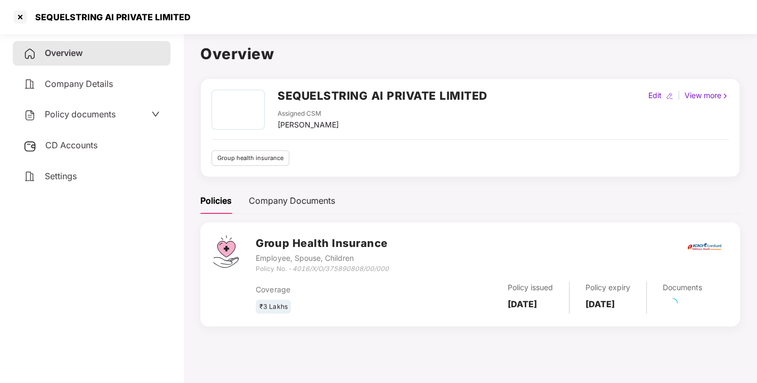
click at [85, 121] on div "Policy documents" at bounding box center [92, 114] width 158 height 25
click at [71, 111] on span "Policy documents" at bounding box center [80, 114] width 71 height 11
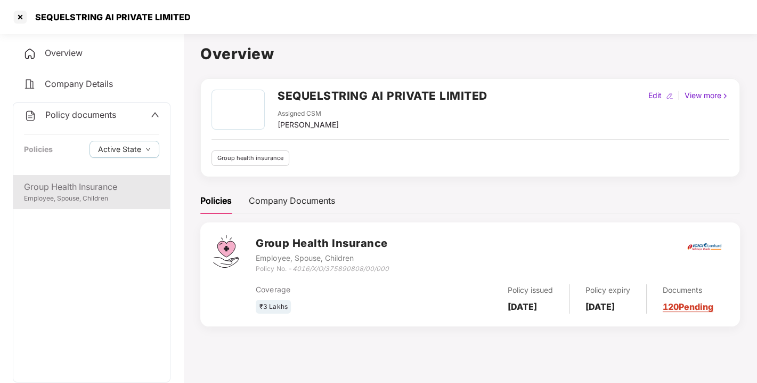
click at [88, 177] on div "Group Health Insurance Employee, Spouse, Children" at bounding box center [91, 192] width 157 height 34
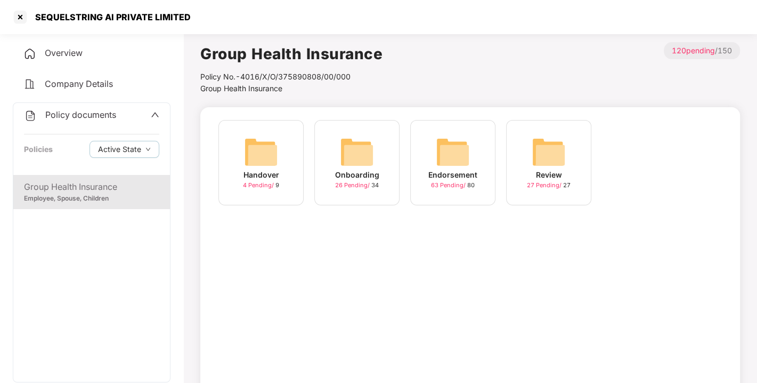
click at [463, 145] on img at bounding box center [453, 152] width 34 height 34
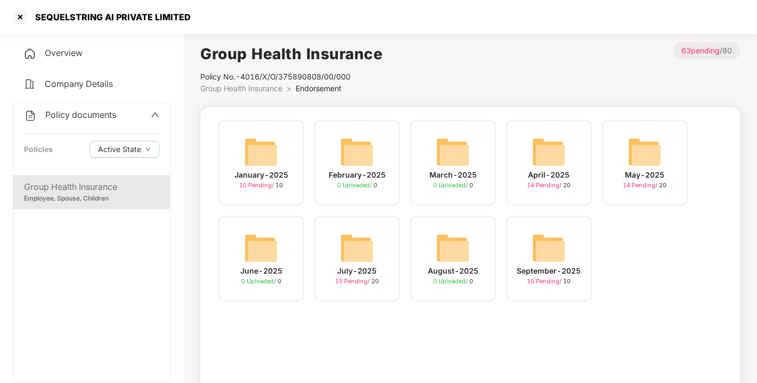
click at [550, 235] on img at bounding box center [549, 248] width 34 height 34
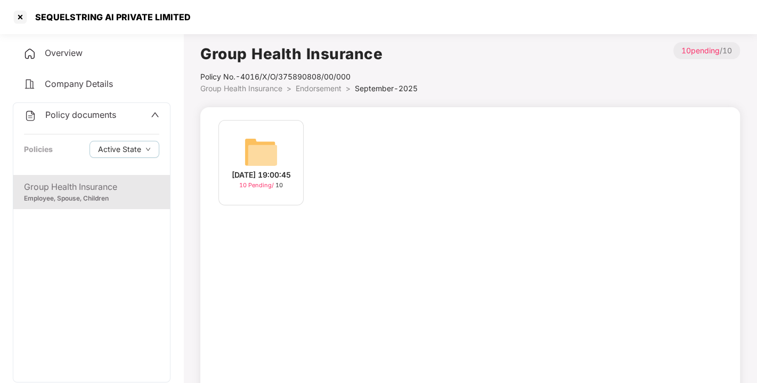
click at [274, 148] on img at bounding box center [261, 152] width 34 height 34
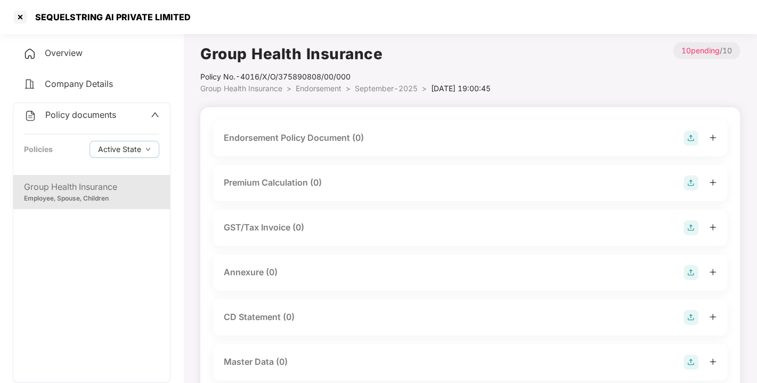
click at [689, 135] on img at bounding box center [691, 138] width 15 height 15
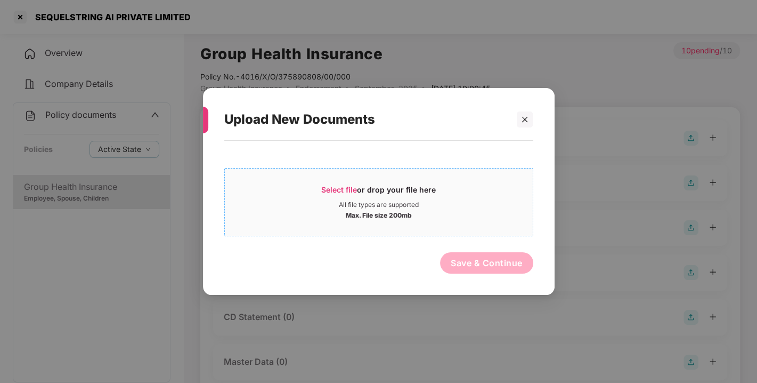
click at [344, 189] on span "Select file" at bounding box center [339, 189] width 36 height 9
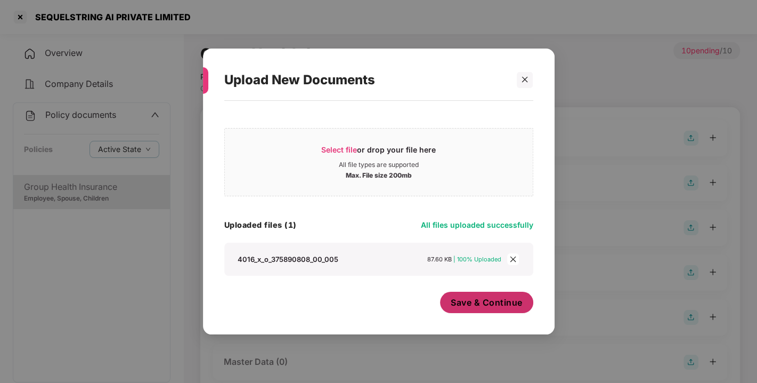
click at [491, 299] on span "Save & Continue" at bounding box center [487, 302] width 72 height 12
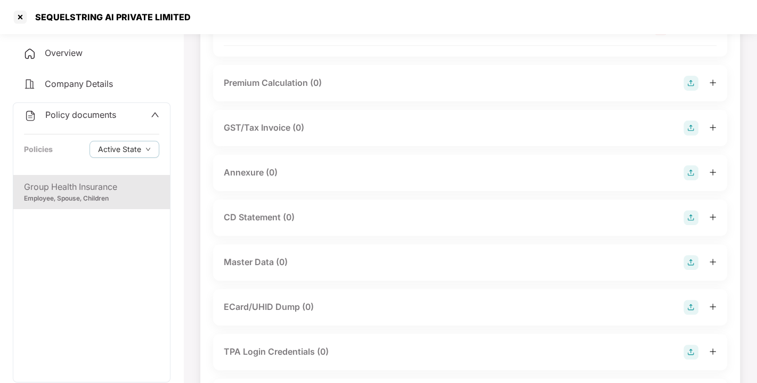
scroll to position [183, 0]
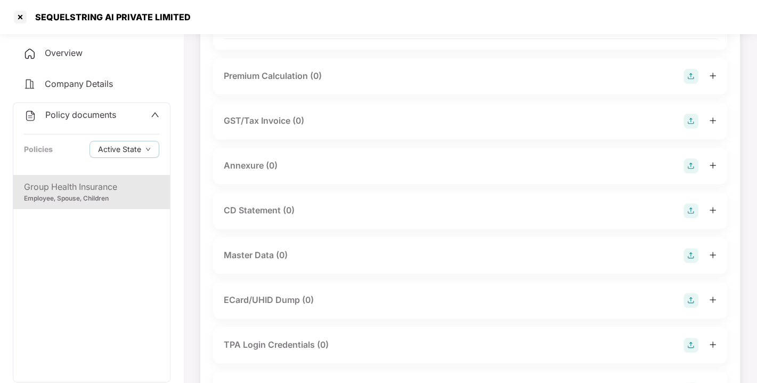
click at [689, 173] on img at bounding box center [691, 165] width 15 height 15
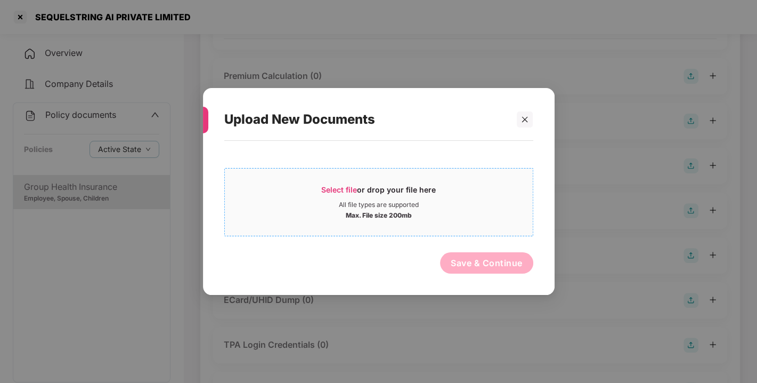
click at [336, 186] on span "Select file" at bounding box center [339, 189] width 36 height 9
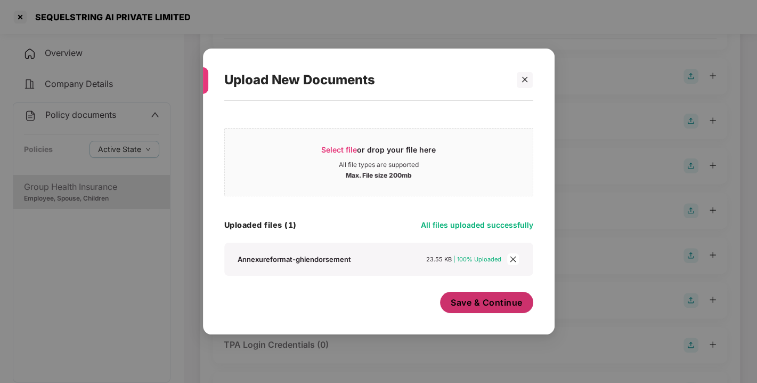
click at [481, 298] on span "Save & Continue" at bounding box center [487, 302] width 72 height 12
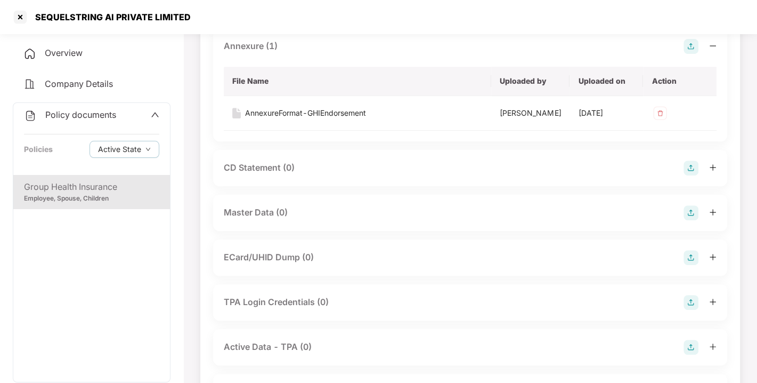
scroll to position [318, 0]
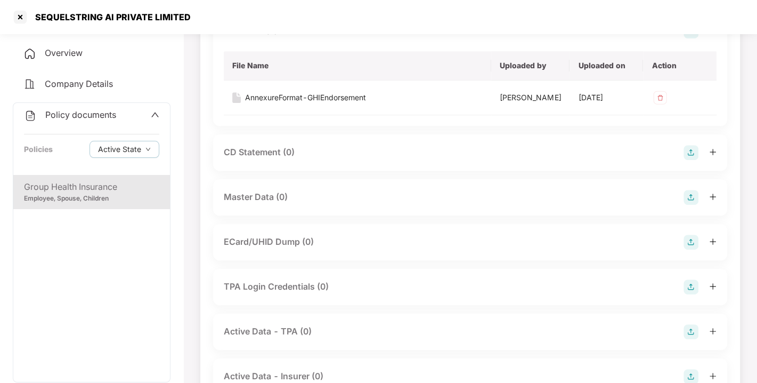
click at [695, 205] on img at bounding box center [691, 197] width 15 height 15
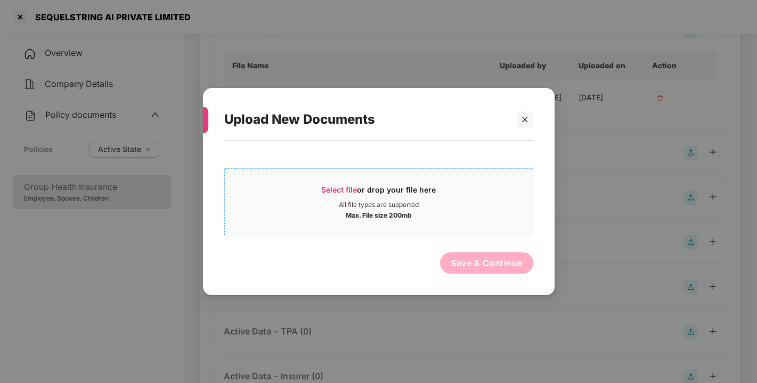
click at [330, 191] on span "Select file" at bounding box center [339, 189] width 36 height 9
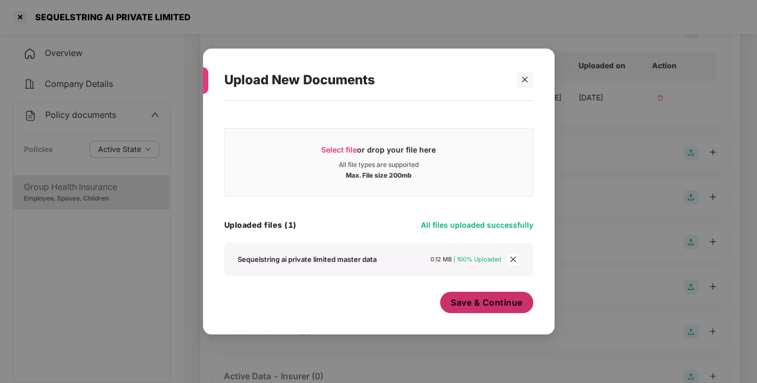
click at [487, 299] on span "Save & Continue" at bounding box center [487, 302] width 72 height 12
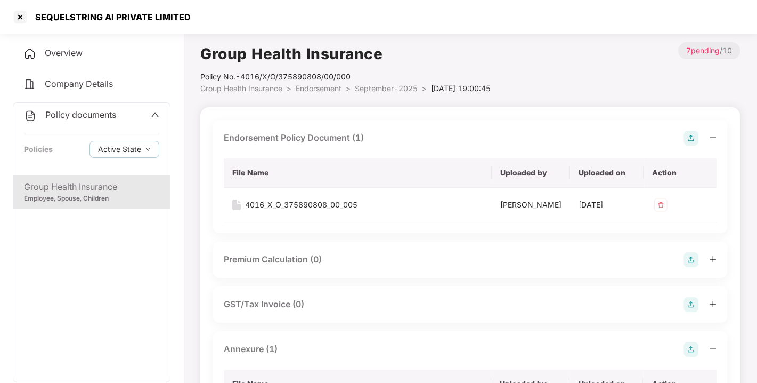
scroll to position [1, 0]
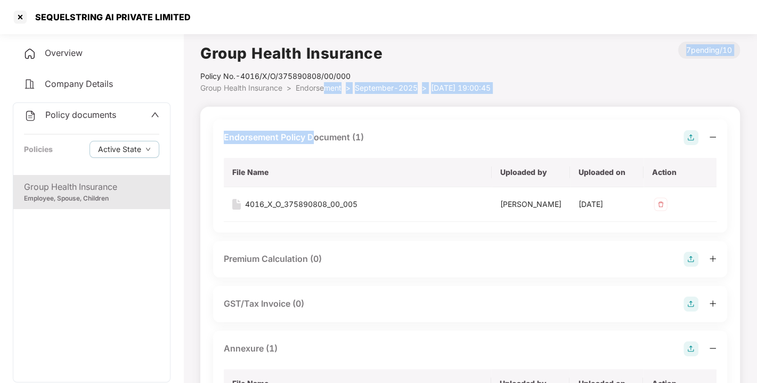
drag, startPoint x: 316, startPoint y: 95, endPoint x: 327, endPoint y: 83, distance: 17.0
click at [327, 83] on span "Endorsement" at bounding box center [319, 87] width 46 height 9
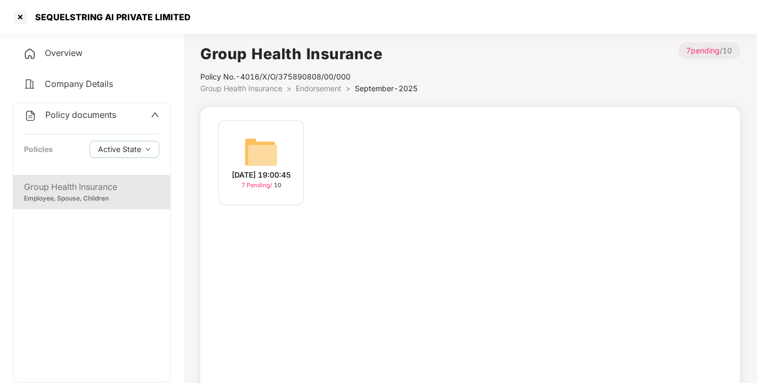
click at [321, 84] on span "Endorsement" at bounding box center [319, 88] width 46 height 9
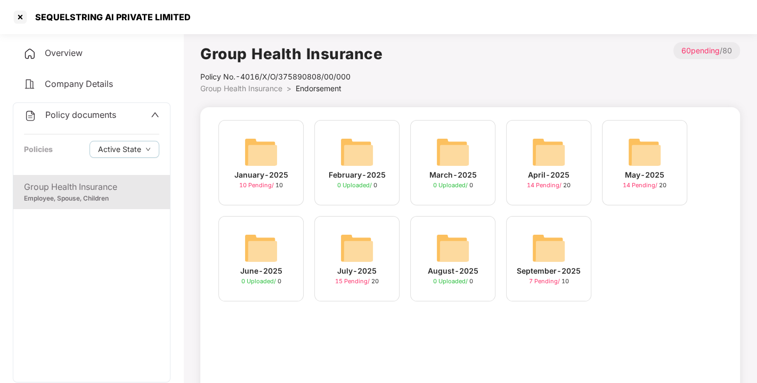
click at [84, 105] on div "Policy documents Policies Active State" at bounding box center [91, 139] width 157 height 72
drag, startPoint x: 71, startPoint y: 102, endPoint x: 81, endPoint y: 113, distance: 14.7
click at [81, 113] on div "Policy documents Policies Active State" at bounding box center [91, 139] width 157 height 72
click at [81, 113] on span "Policy documents" at bounding box center [80, 114] width 71 height 11
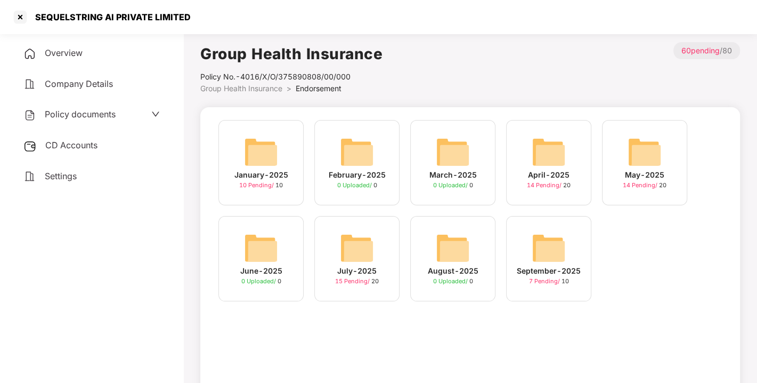
click at [81, 147] on span "CD Accounts" at bounding box center [71, 145] width 52 height 11
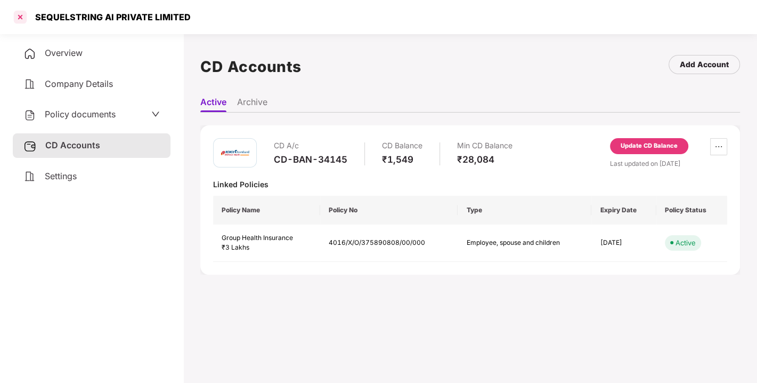
click at [22, 13] on div at bounding box center [20, 17] width 17 height 17
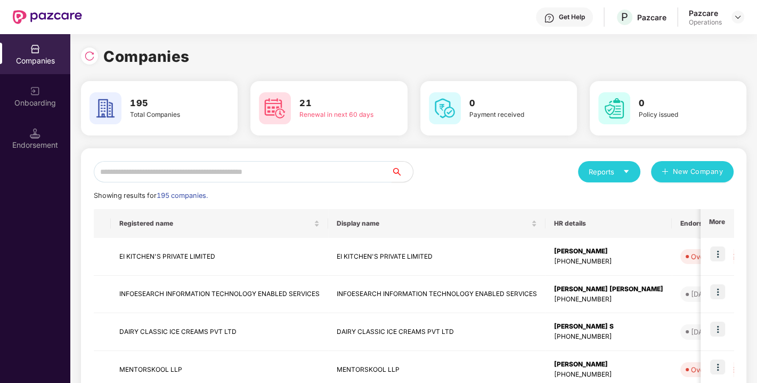
click at [214, 178] on input "text" at bounding box center [243, 171] width 298 height 21
click at [178, 170] on input "text" at bounding box center [243, 171] width 298 height 21
click at [248, 175] on input "text" at bounding box center [243, 171] width 298 height 21
click at [199, 175] on input "text" at bounding box center [243, 171] width 298 height 21
click at [172, 174] on input "text" at bounding box center [243, 171] width 298 height 21
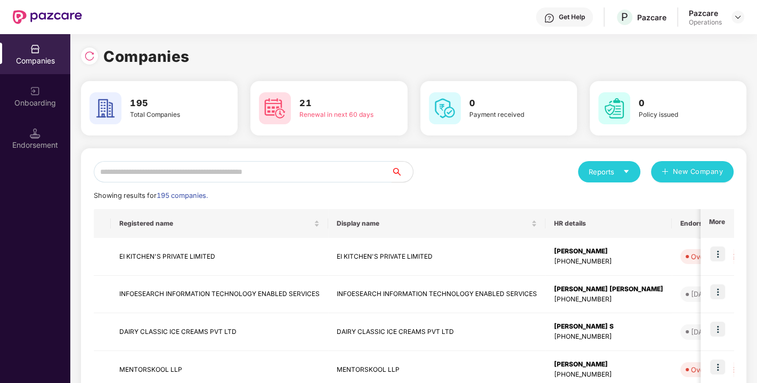
click at [196, 171] on input "text" at bounding box center [243, 171] width 298 height 21
click at [174, 174] on input "text" at bounding box center [243, 171] width 298 height 21
click at [150, 172] on input "text" at bounding box center [243, 171] width 298 height 21
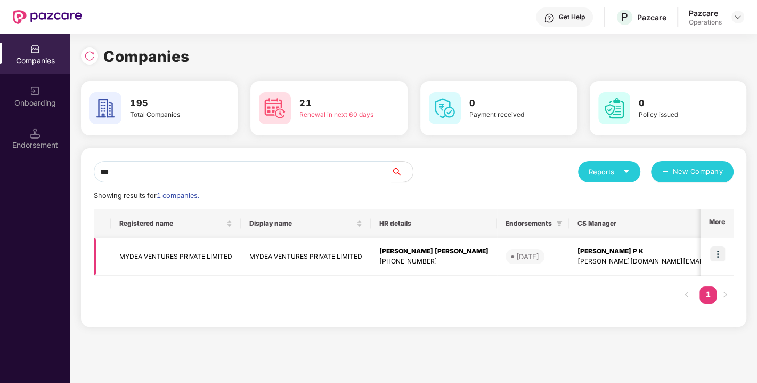
type input "***"
click at [150, 255] on td "MYDEA VENTURES PRIVATE LIMITED" at bounding box center [176, 257] width 130 height 38
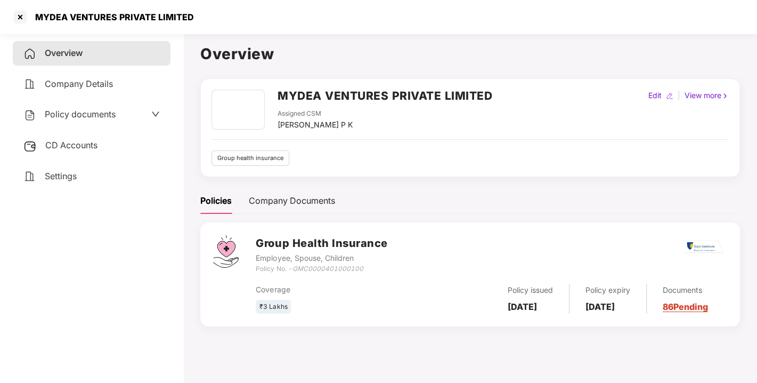
click at [93, 121] on div "Policy documents" at bounding box center [92, 114] width 158 height 25
click at [80, 111] on span "Policy documents" at bounding box center [80, 114] width 71 height 11
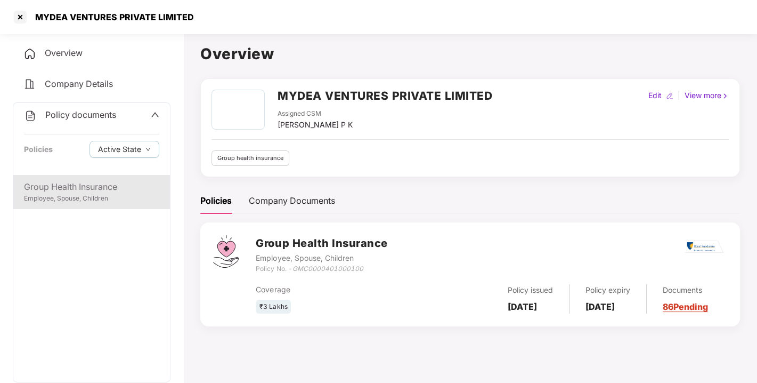
click at [55, 198] on div "Employee, Spouse, Children" at bounding box center [91, 198] width 135 height 10
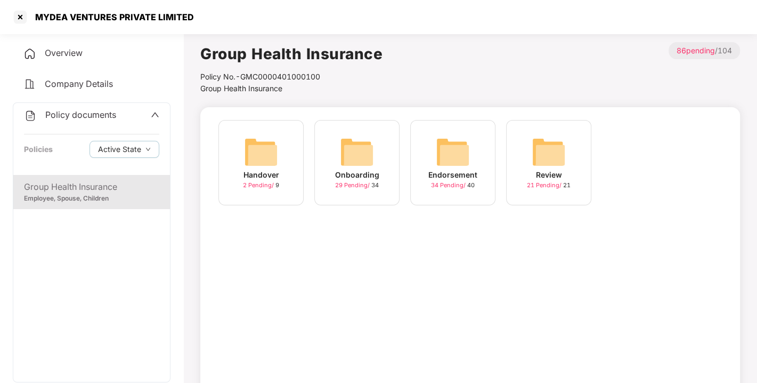
click at [459, 149] on img at bounding box center [453, 152] width 34 height 34
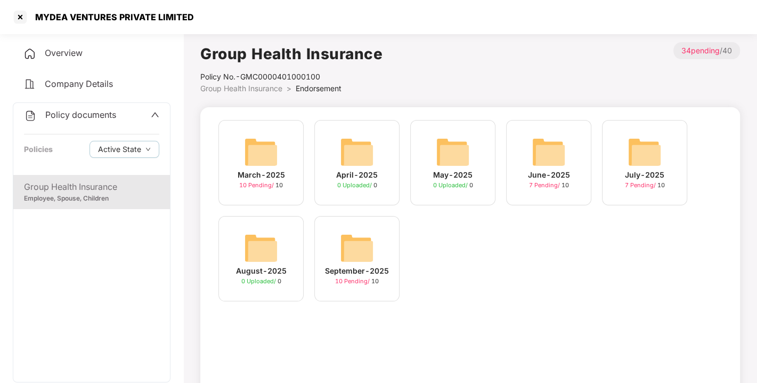
click at [357, 247] on img at bounding box center [357, 248] width 34 height 34
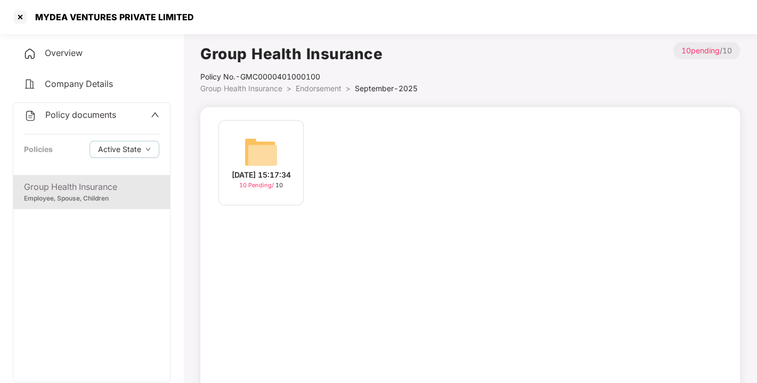
click at [277, 155] on img at bounding box center [261, 152] width 34 height 34
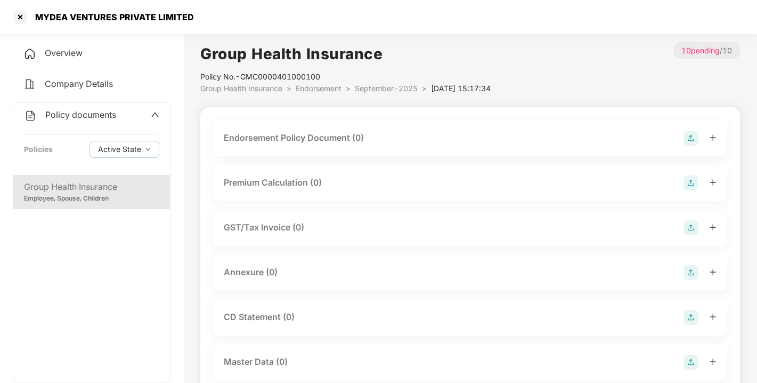
click at [694, 133] on img at bounding box center [691, 138] width 15 height 15
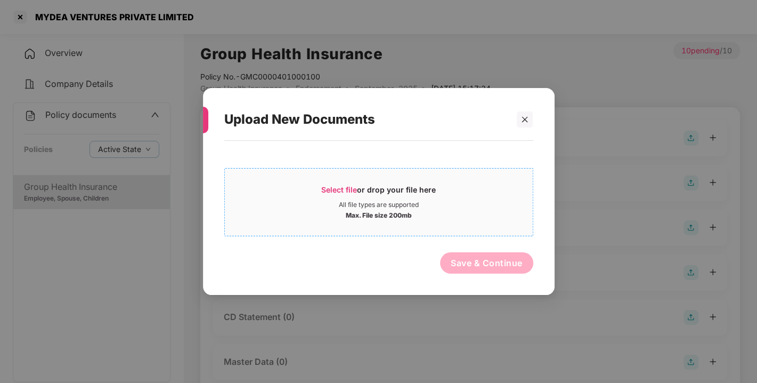
click at [334, 192] on span "Select file" at bounding box center [339, 189] width 36 height 9
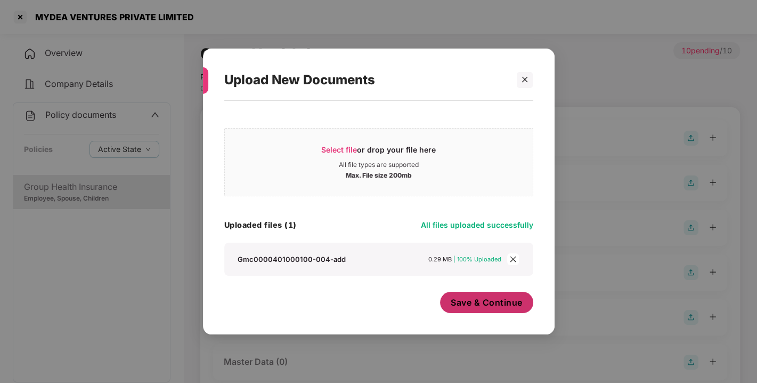
click at [467, 306] on span "Save & Continue" at bounding box center [487, 302] width 72 height 12
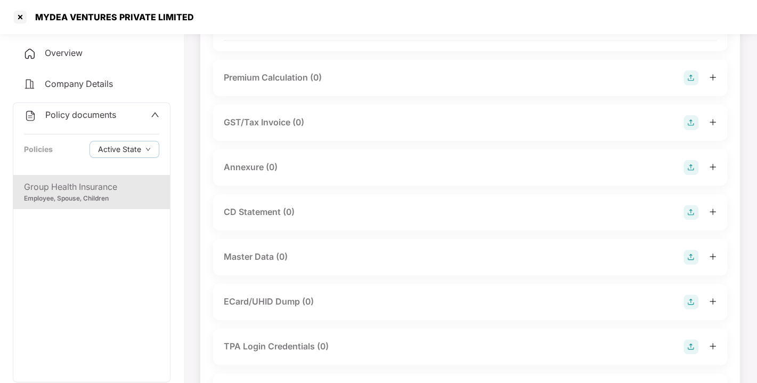
scroll to position [194, 0]
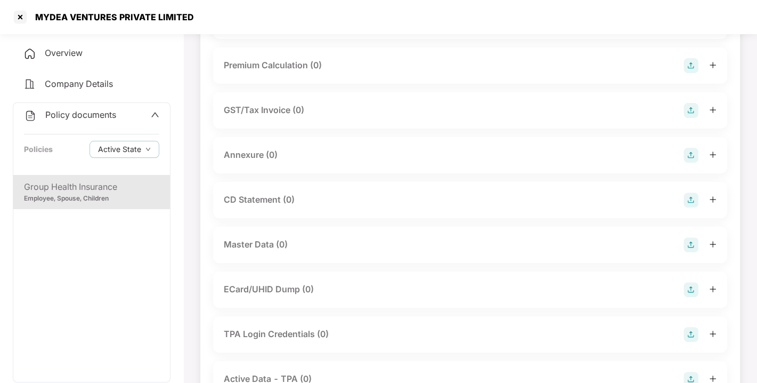
click at [691, 162] on img at bounding box center [691, 155] width 15 height 15
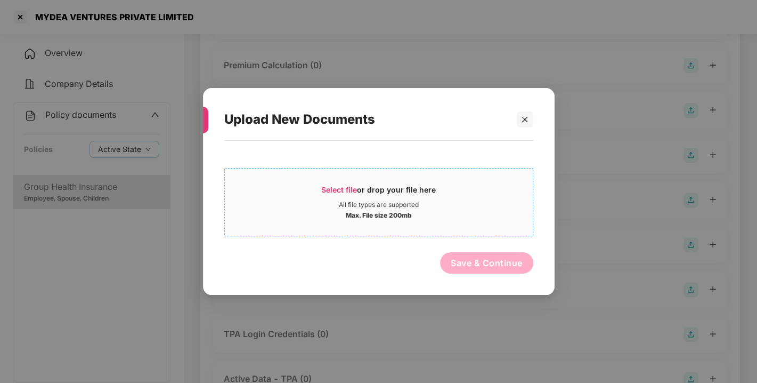
click at [323, 187] on span "Select file" at bounding box center [339, 189] width 36 height 9
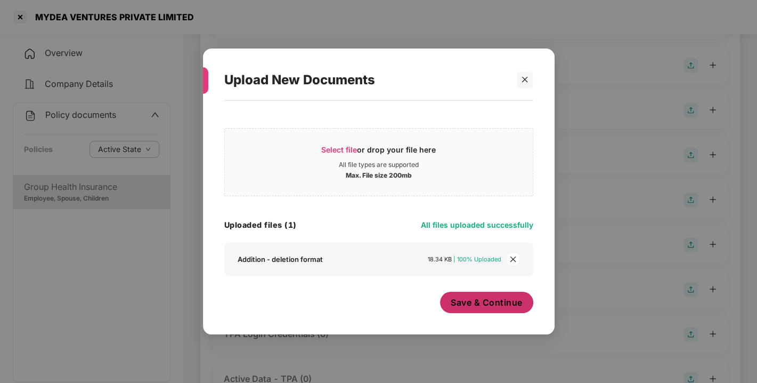
click at [482, 308] on span "Save & Continue" at bounding box center [487, 302] width 72 height 12
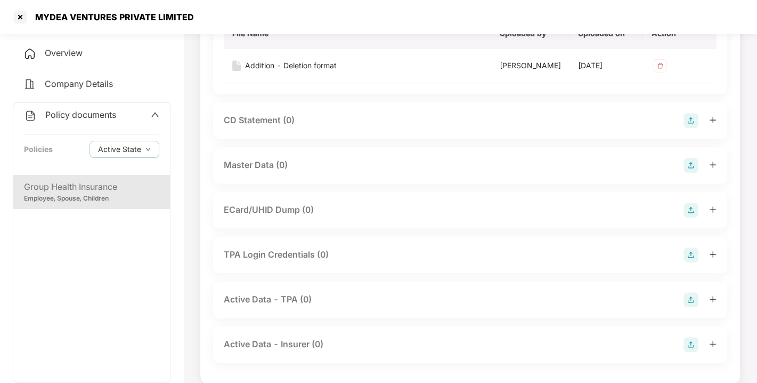
scroll to position [353, 0]
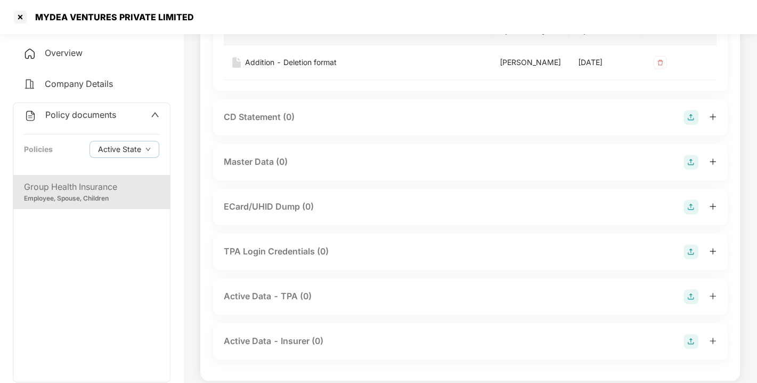
click at [691, 169] on img at bounding box center [691, 162] width 15 height 15
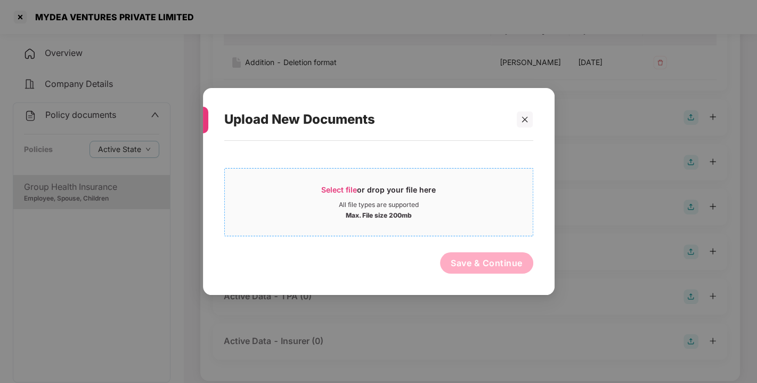
click at [345, 187] on span "Select file" at bounding box center [339, 189] width 36 height 9
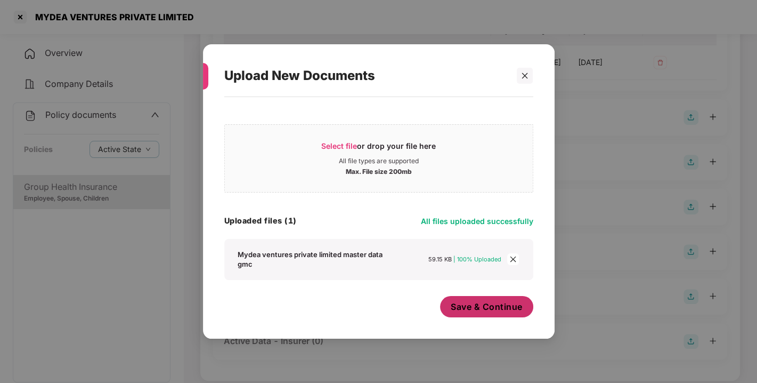
click at [494, 303] on span "Save & Continue" at bounding box center [487, 306] width 72 height 12
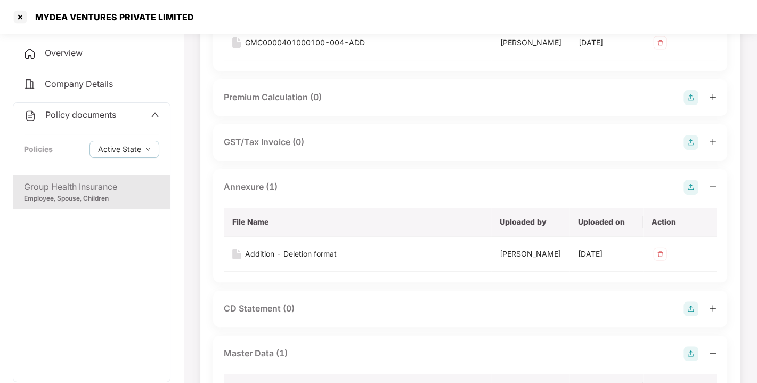
scroll to position [0, 0]
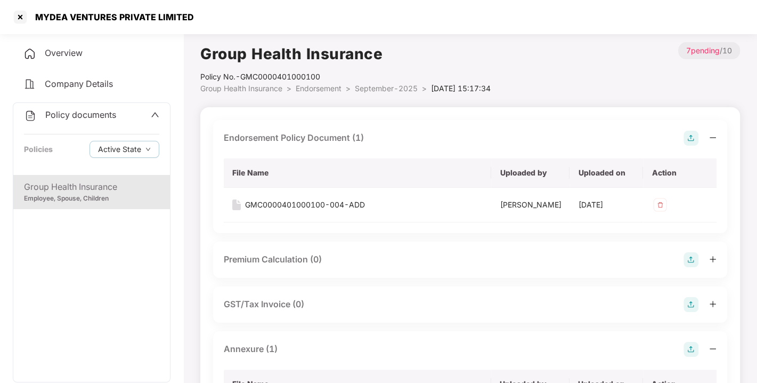
click at [319, 88] on span "Endorsement" at bounding box center [319, 88] width 46 height 9
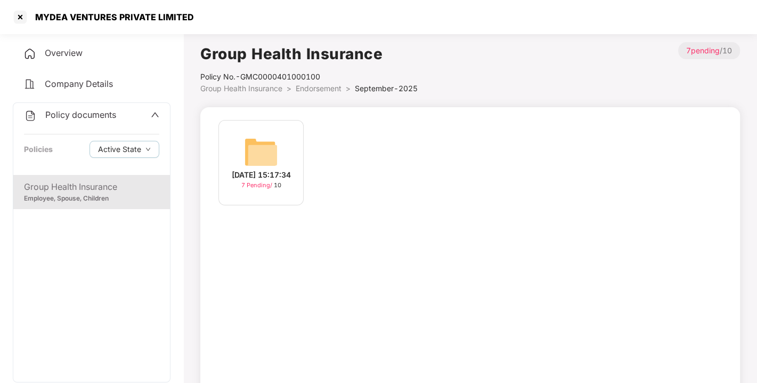
click at [319, 88] on span "Endorsement" at bounding box center [319, 88] width 46 height 9
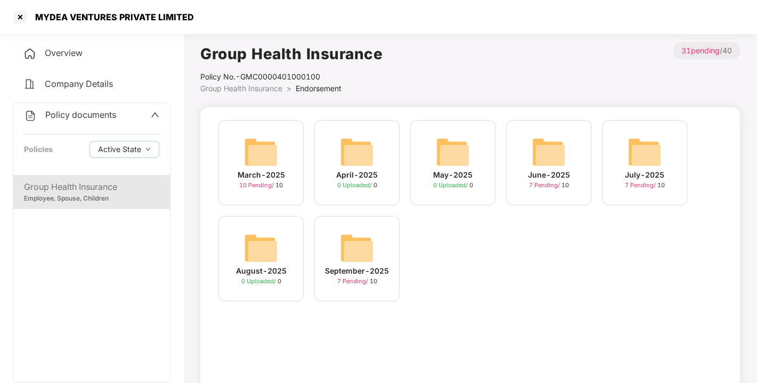
click at [90, 111] on span "Policy documents" at bounding box center [80, 114] width 71 height 11
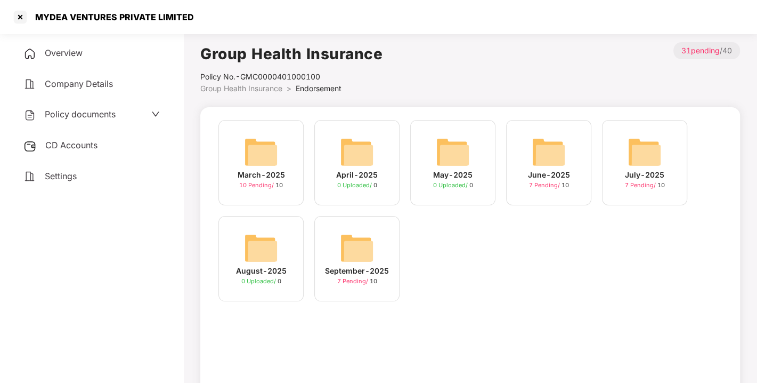
click at [68, 153] on div "CD Accounts" at bounding box center [92, 145] width 158 height 25
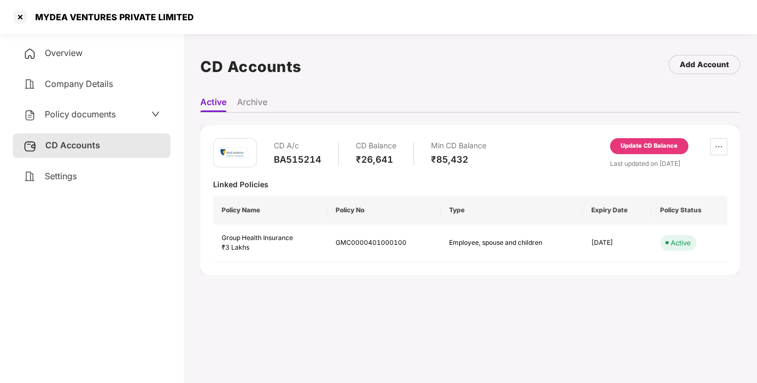
click at [629, 150] on div "Update CD Balance" at bounding box center [649, 146] width 78 height 16
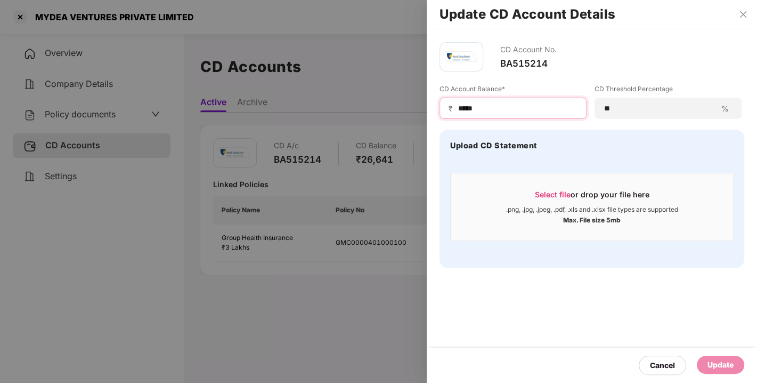
drag, startPoint x: 500, startPoint y: 105, endPoint x: 402, endPoint y: 109, distance: 98.6
click at [402, 109] on div "Update CD Account Details CD Account No. BA515214 CD Account Balance* ₹ ***** C…" at bounding box center [378, 191] width 757 height 383
type input "****"
click at [715, 368] on div "Update" at bounding box center [721, 365] width 26 height 12
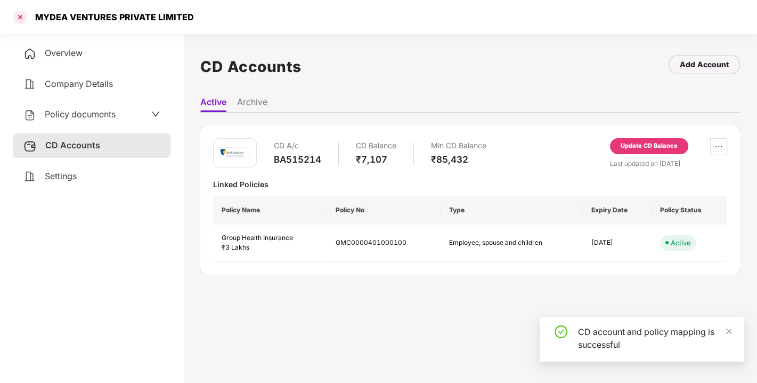
click at [22, 17] on div at bounding box center [20, 17] width 17 height 17
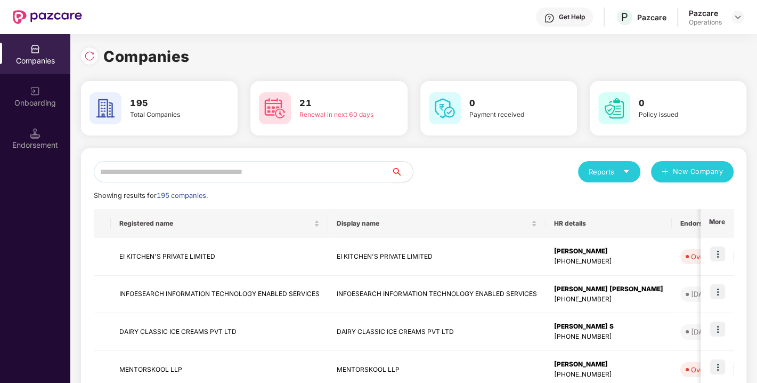
click at [243, 170] on input "text" at bounding box center [243, 171] width 298 height 21
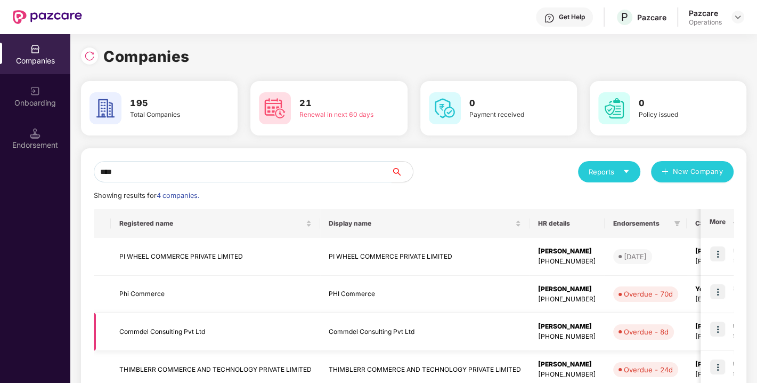
type input "****"
click at [154, 327] on td "Commdel Consulting Pvt Ltd" at bounding box center [215, 332] width 209 height 38
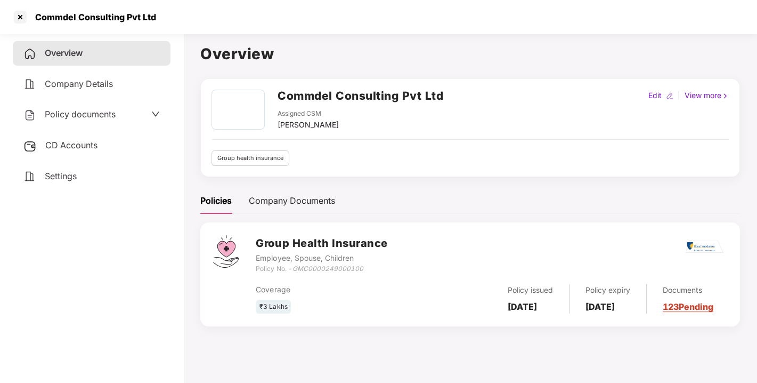
click at [76, 114] on span "Policy documents" at bounding box center [80, 114] width 71 height 11
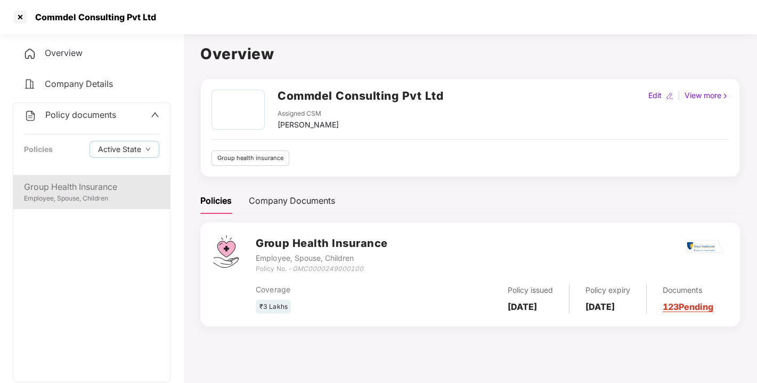
click at [76, 185] on div "Group Health Insurance" at bounding box center [91, 186] width 135 height 13
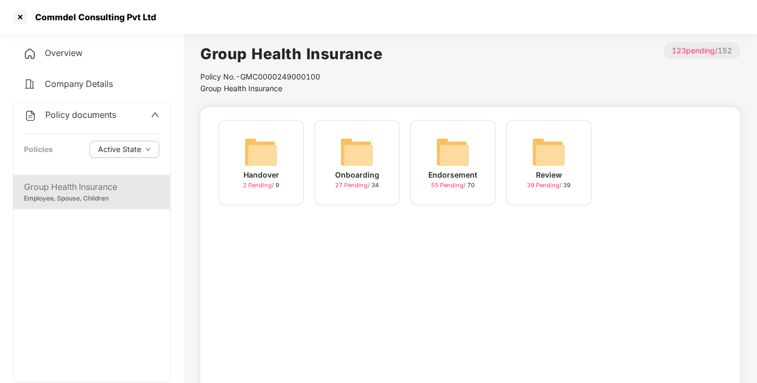
click at [458, 144] on img at bounding box center [453, 152] width 34 height 34
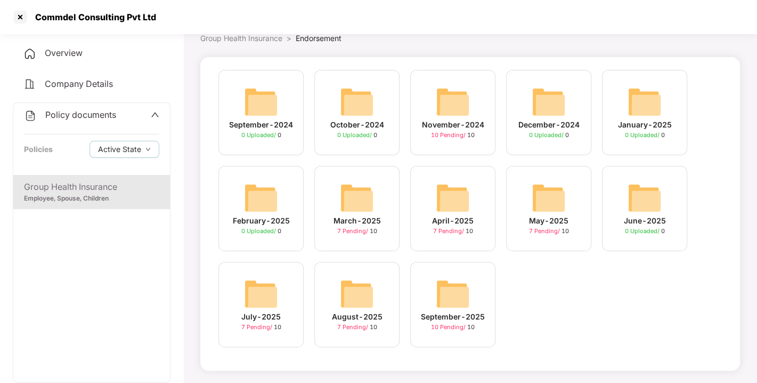
click at [451, 292] on img at bounding box center [453, 294] width 34 height 34
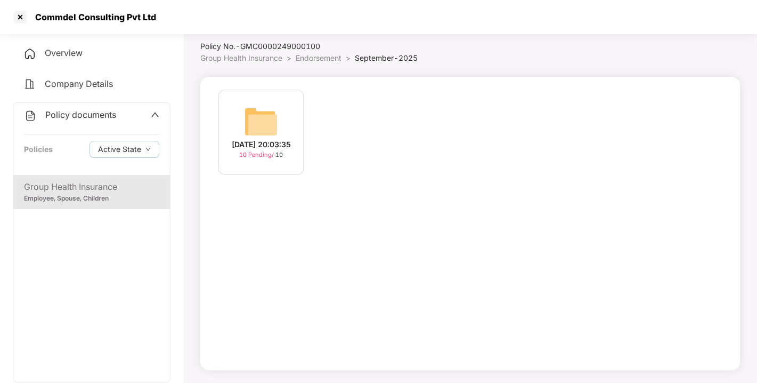
click at [255, 112] on img at bounding box center [261, 121] width 34 height 34
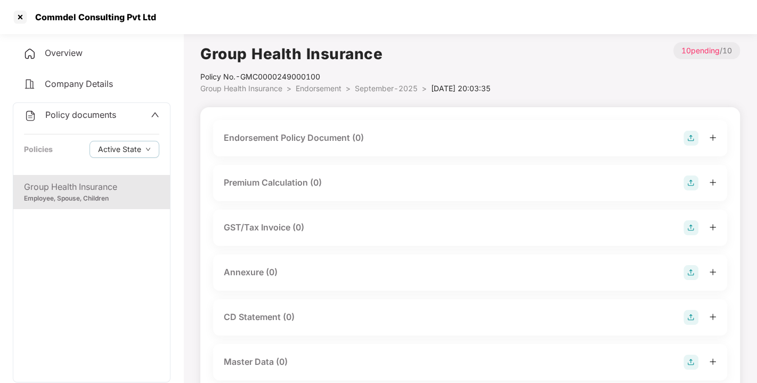
scroll to position [1, 0]
click at [686, 135] on img at bounding box center [691, 137] width 15 height 15
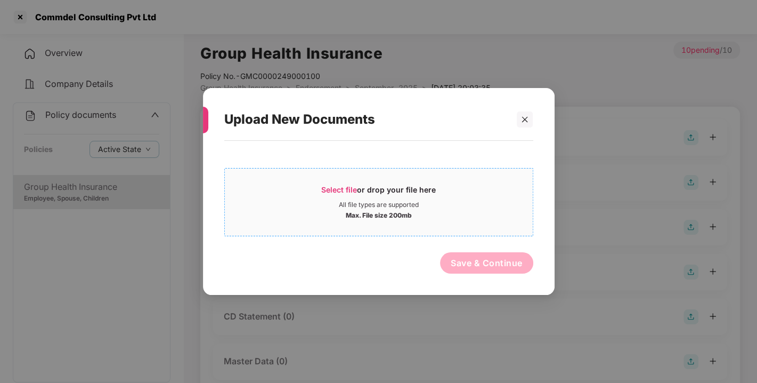
click at [321, 200] on div "All file types are supported" at bounding box center [379, 204] width 308 height 9
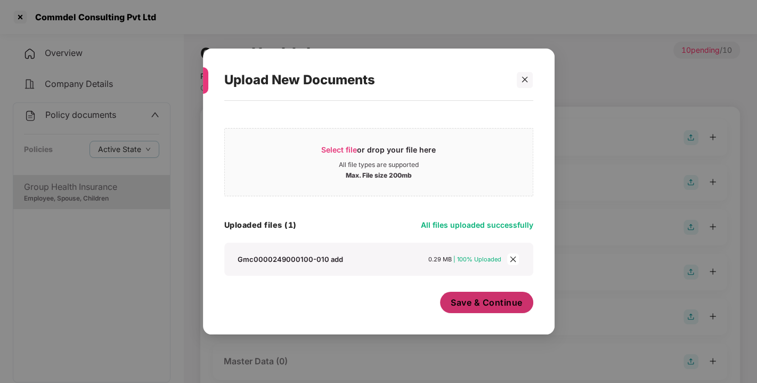
click at [498, 309] on button "Save & Continue" at bounding box center [486, 301] width 93 height 21
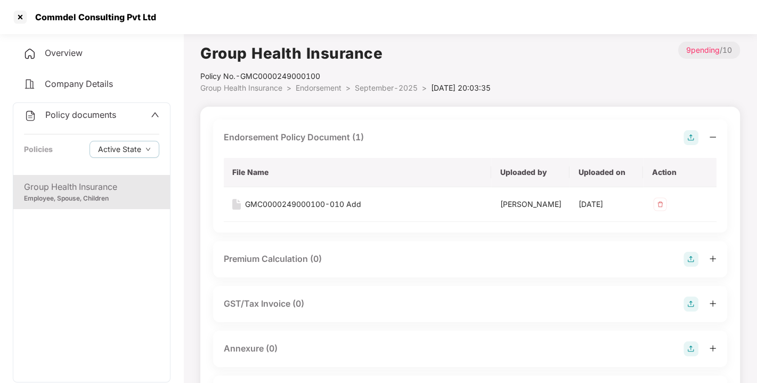
click at [688, 139] on img at bounding box center [691, 137] width 15 height 15
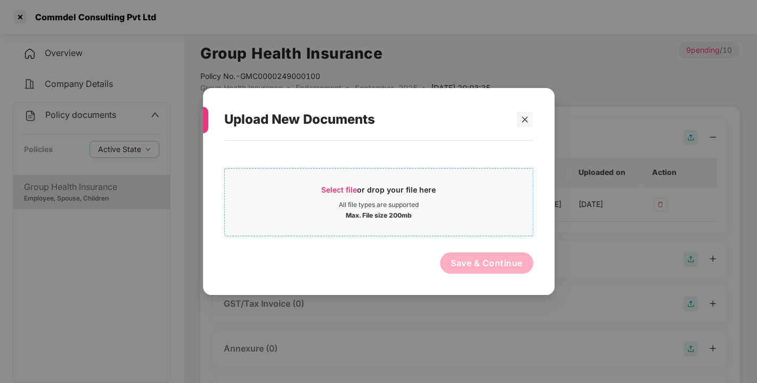
click at [330, 181] on span "Select file or drop your file here All file types are supported Max. File size …" at bounding box center [379, 201] width 308 height 51
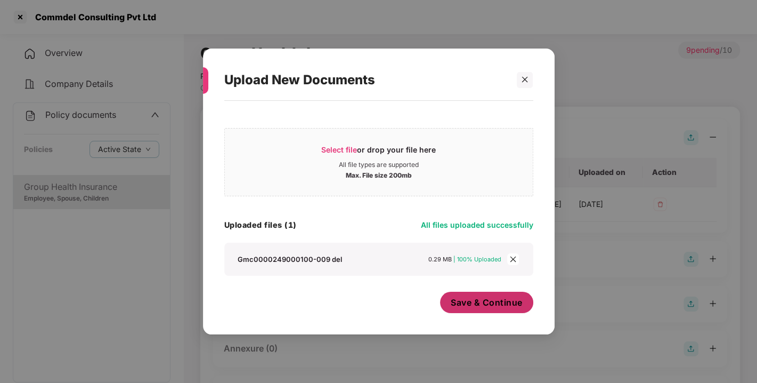
click at [467, 307] on span "Save & Continue" at bounding box center [487, 302] width 72 height 12
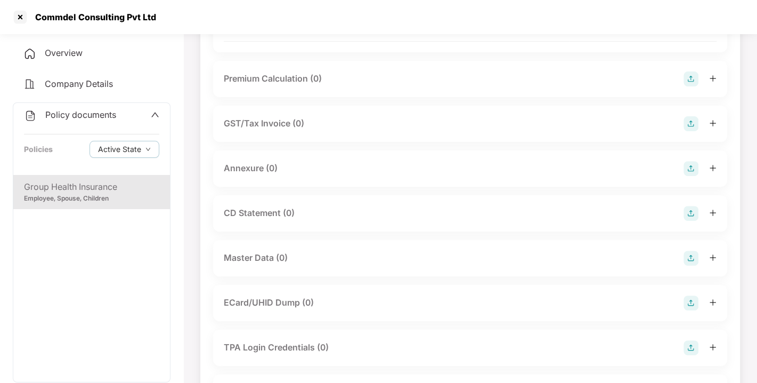
scroll to position [217, 0]
click at [688, 174] on img at bounding box center [691, 166] width 15 height 15
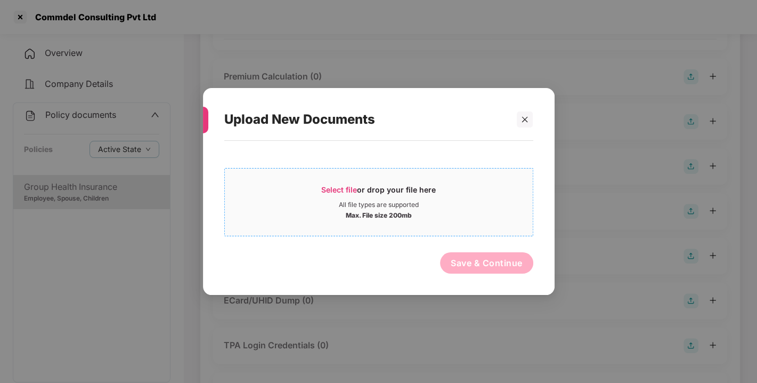
click at [336, 185] on span "Select file" at bounding box center [339, 189] width 36 height 9
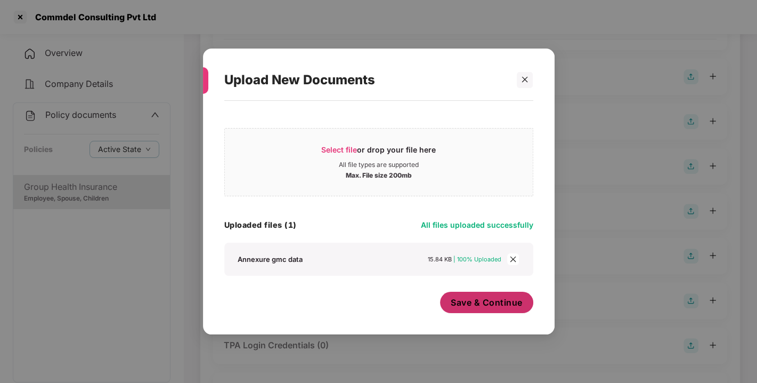
click at [478, 295] on button "Save & Continue" at bounding box center [486, 301] width 93 height 21
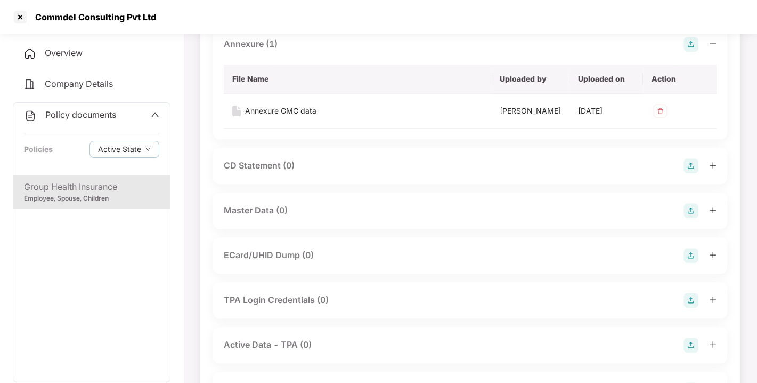
scroll to position [395, 0]
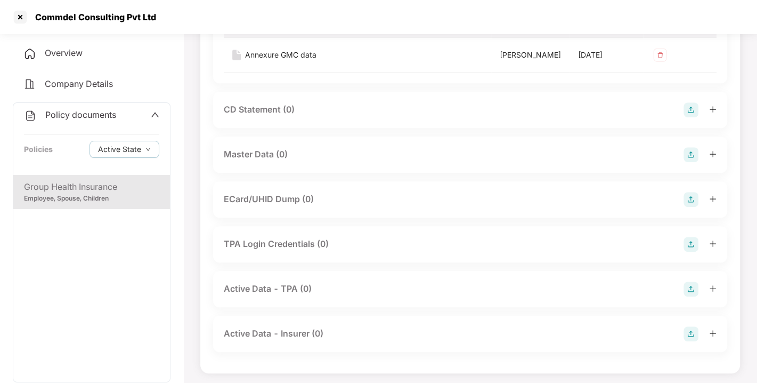
click at [696, 162] on img at bounding box center [691, 154] width 15 height 15
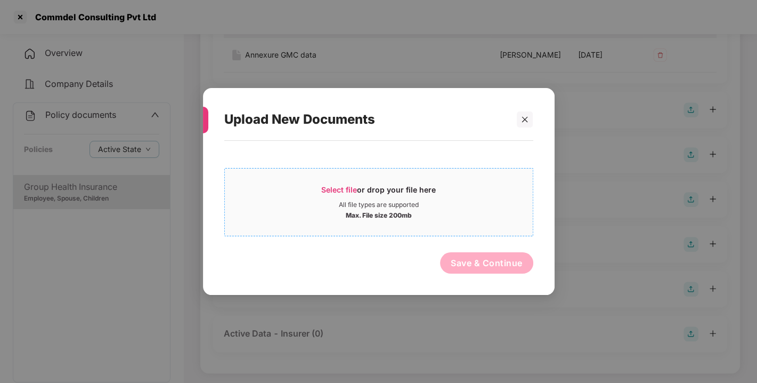
click at [339, 185] on span "Select file" at bounding box center [339, 189] width 36 height 9
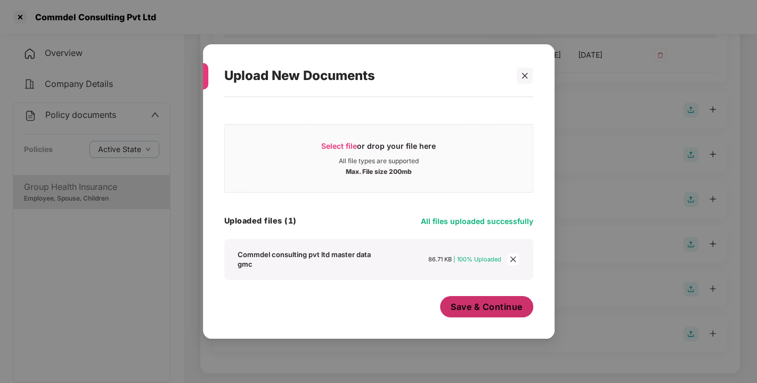
click at [471, 308] on span "Save & Continue" at bounding box center [487, 306] width 72 height 12
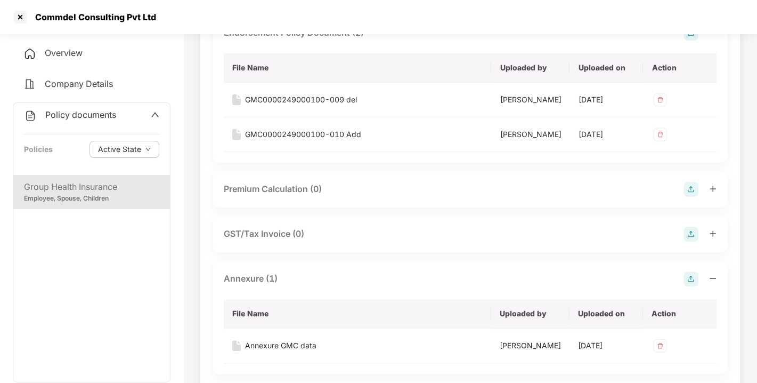
scroll to position [0, 0]
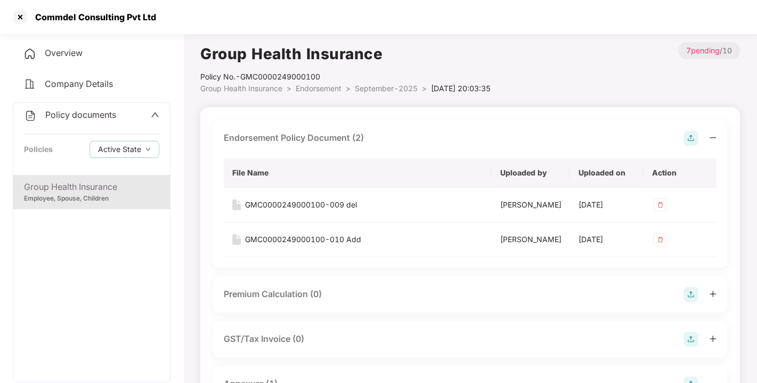
click at [323, 85] on span "Endorsement" at bounding box center [319, 88] width 46 height 9
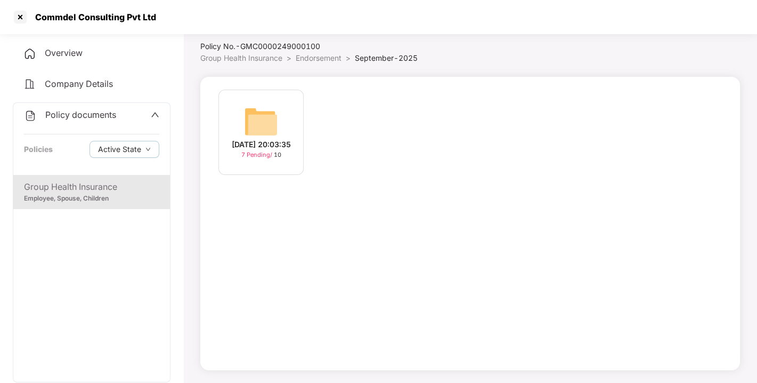
click at [318, 58] on span "Endorsement" at bounding box center [319, 57] width 46 height 9
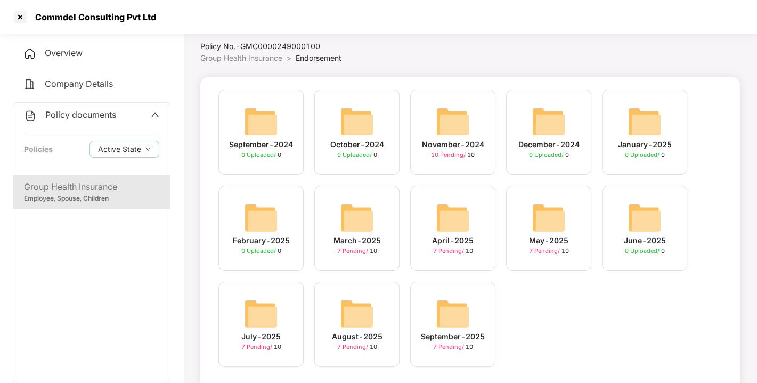
click at [78, 107] on div "Policy documents Policies Active State" at bounding box center [91, 139] width 157 height 72
click at [86, 114] on span "Policy documents" at bounding box center [80, 114] width 71 height 11
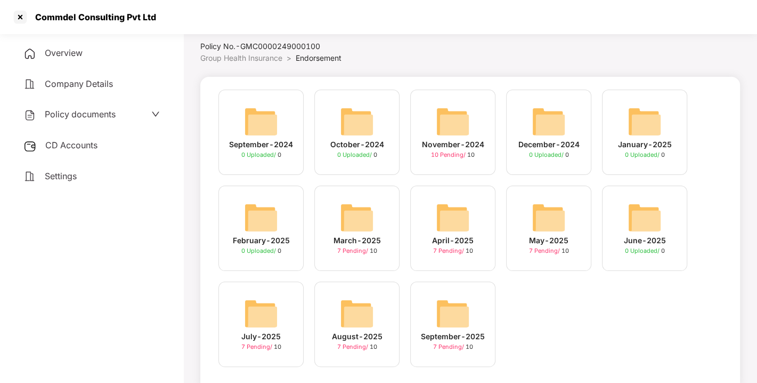
click at [69, 137] on div "CD Accounts" at bounding box center [92, 145] width 158 height 25
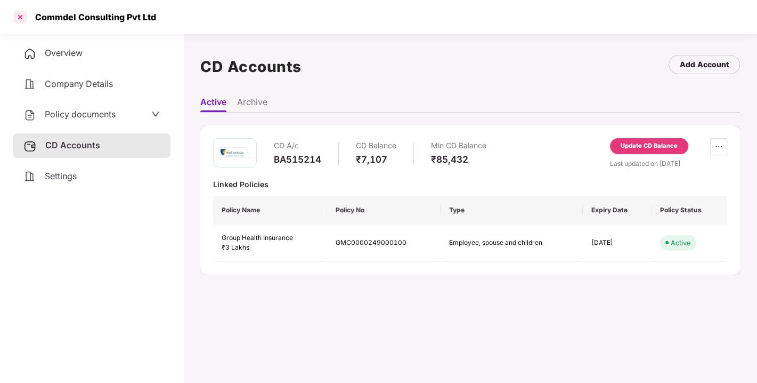
click at [20, 18] on div at bounding box center [20, 17] width 17 height 17
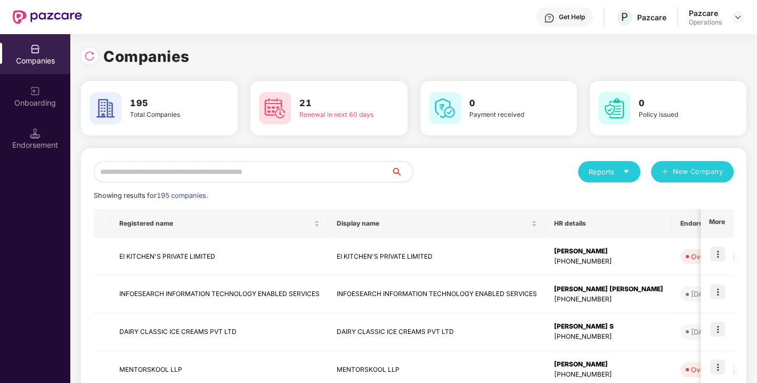
click at [195, 167] on input "text" at bounding box center [243, 171] width 298 height 21
paste input "**********"
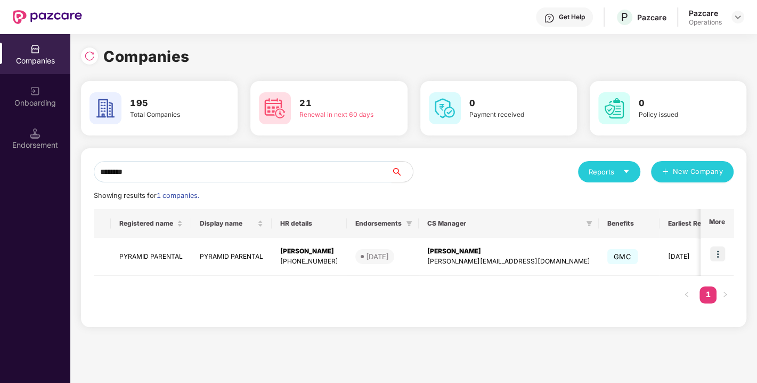
type input "*******"
click at [162, 251] on td "PYRAMID PARENTAL" at bounding box center [151, 257] width 80 height 38
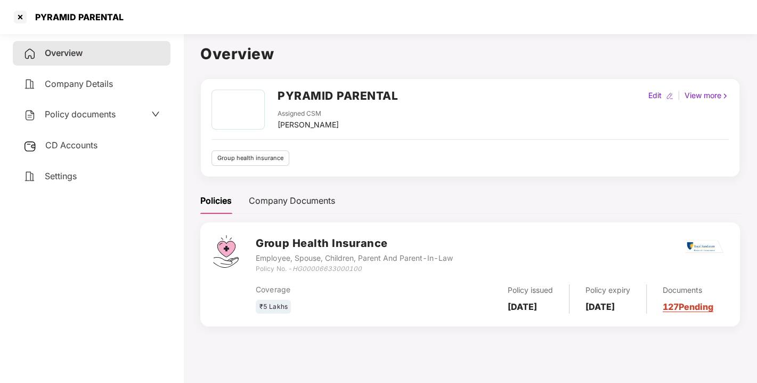
click at [59, 115] on span "Policy documents" at bounding box center [80, 114] width 71 height 11
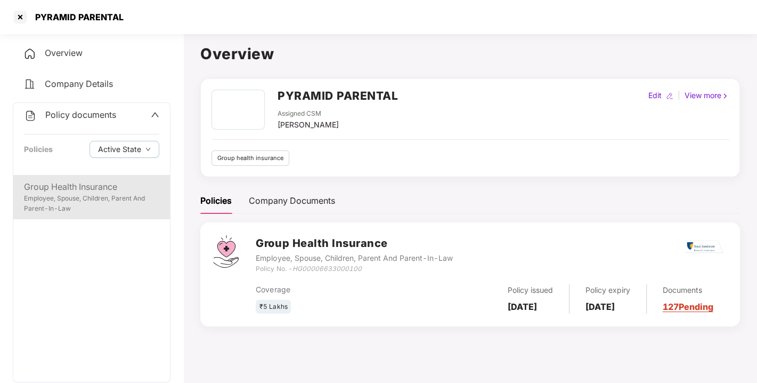
click at [76, 185] on div "Group Health Insurance" at bounding box center [91, 186] width 135 height 13
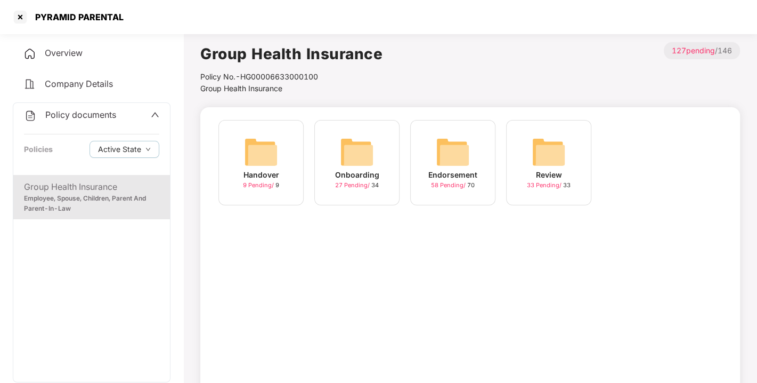
click at [443, 158] on img at bounding box center [453, 152] width 34 height 34
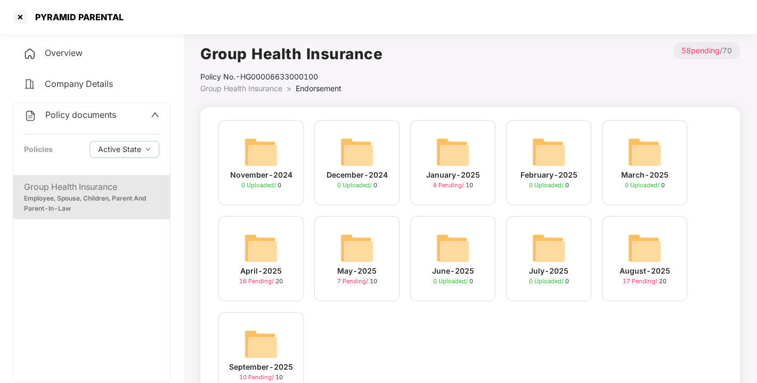
scroll to position [50, 0]
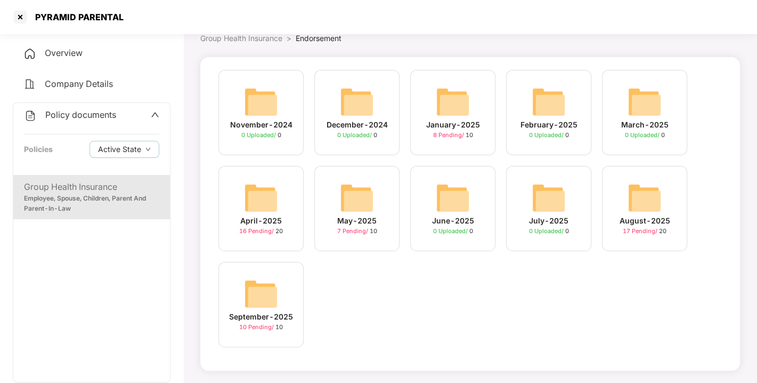
click at [269, 287] on img at bounding box center [261, 294] width 34 height 34
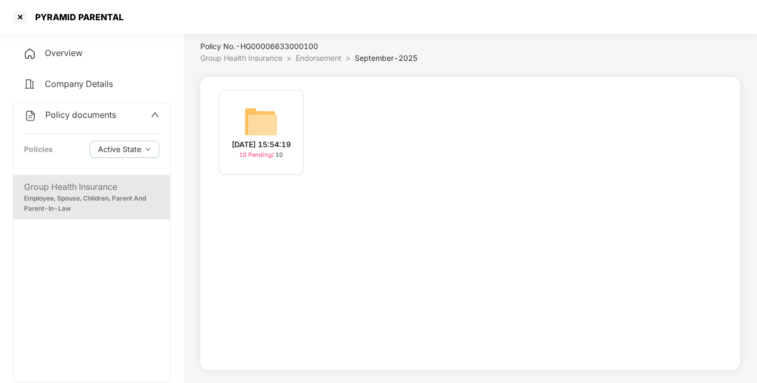
scroll to position [30, 0]
click at [272, 119] on img at bounding box center [261, 121] width 34 height 34
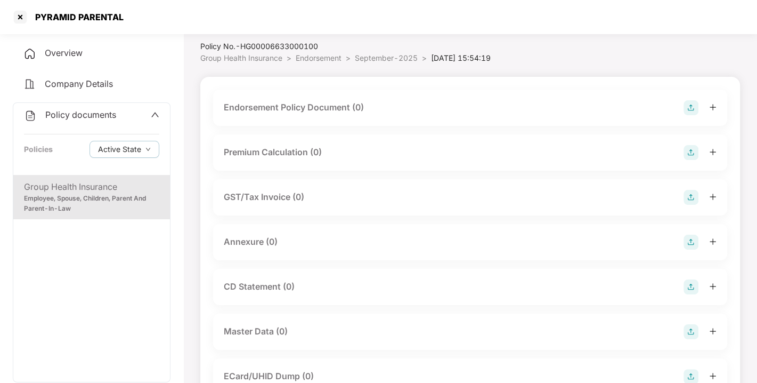
scroll to position [50, 0]
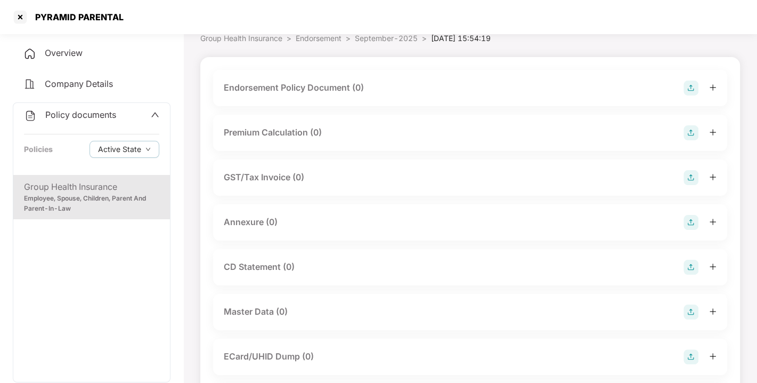
click at [692, 89] on img at bounding box center [691, 87] width 15 height 15
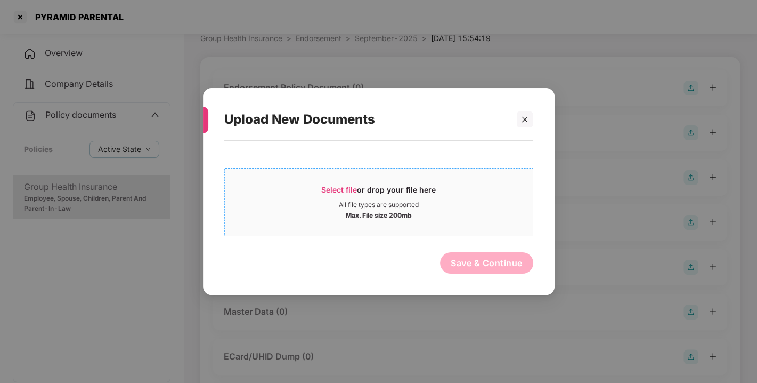
click at [340, 184] on div "Select file or drop your file here" at bounding box center [378, 192] width 115 height 16
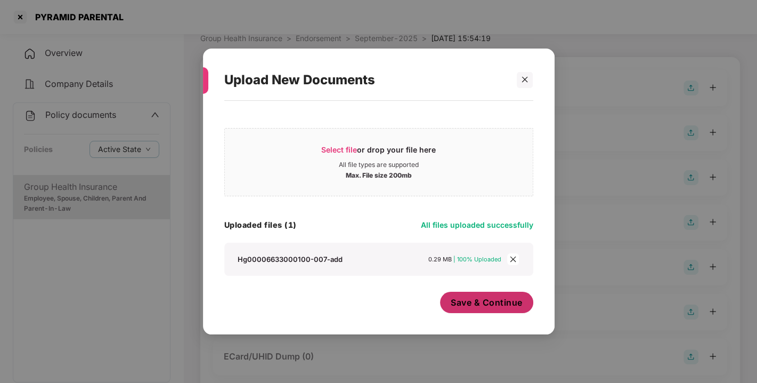
click at [490, 312] on button "Save & Continue" at bounding box center [486, 301] width 93 height 21
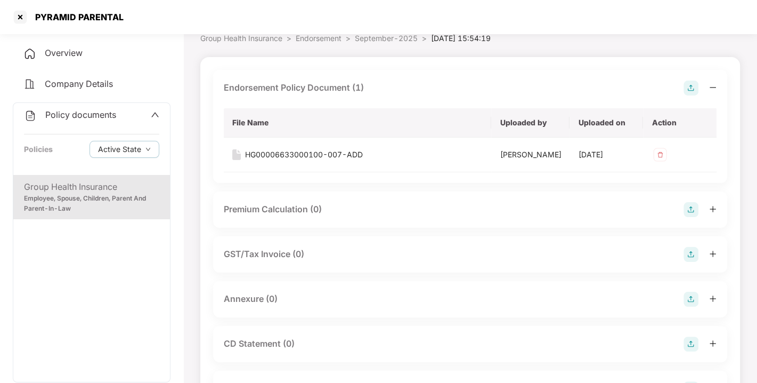
click at [687, 89] on img at bounding box center [691, 87] width 15 height 15
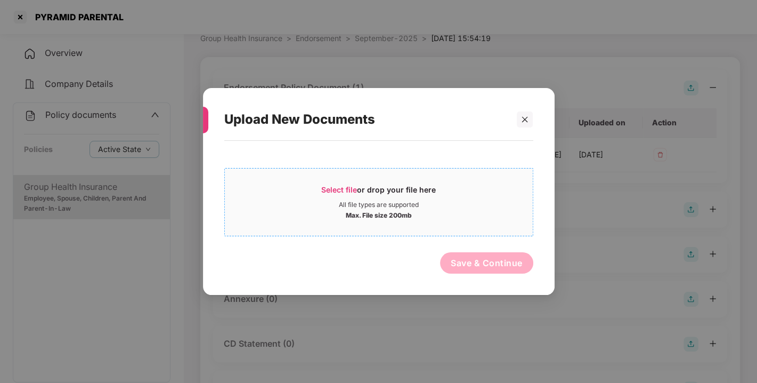
click at [342, 188] on span "Select file" at bounding box center [339, 189] width 36 height 9
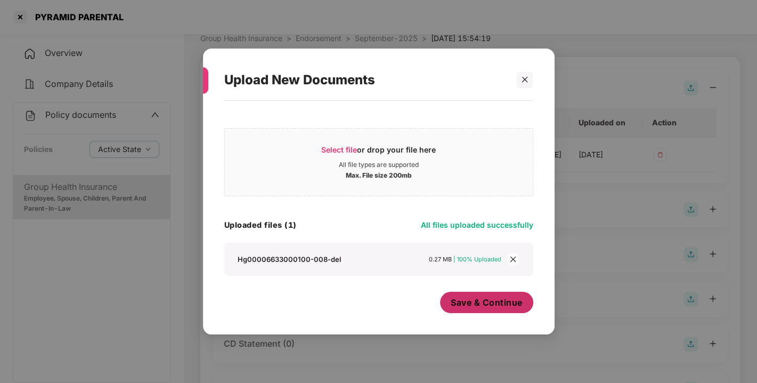
click at [480, 303] on span "Save & Continue" at bounding box center [487, 302] width 72 height 12
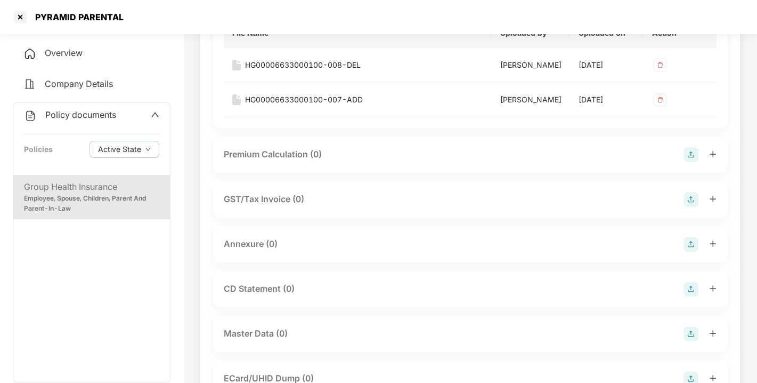
scroll to position [204, 0]
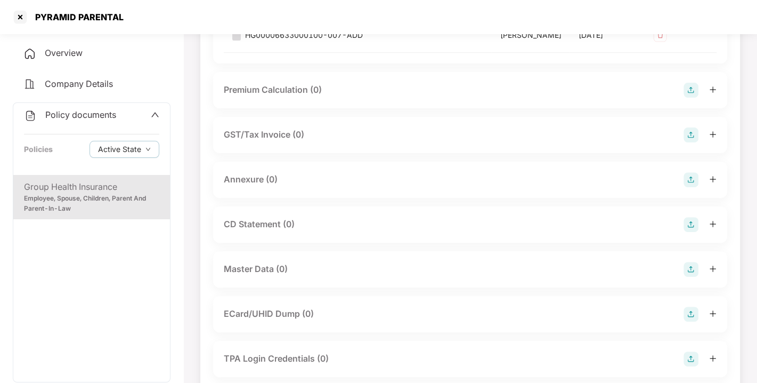
click at [691, 187] on img at bounding box center [691, 179] width 15 height 15
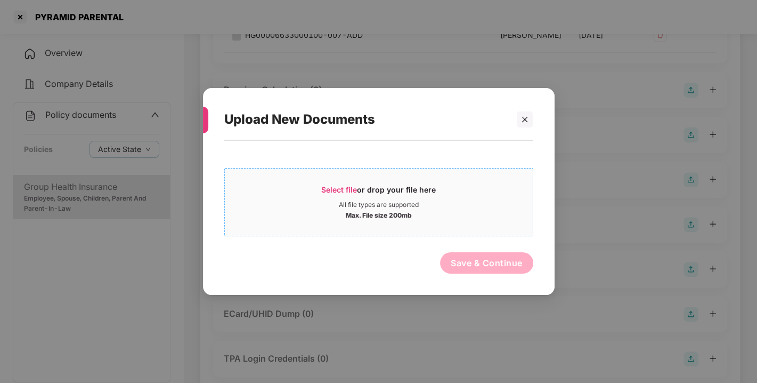
click at [326, 179] on span "Select file or drop your file here All file types are supported Max. File size …" at bounding box center [379, 201] width 308 height 51
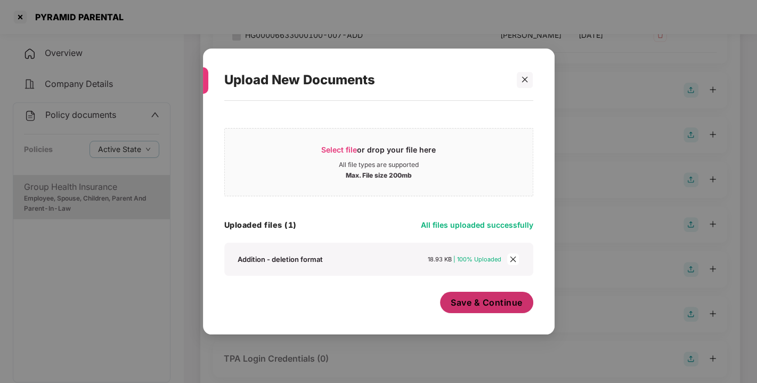
click at [497, 295] on button "Save & Continue" at bounding box center [486, 301] width 93 height 21
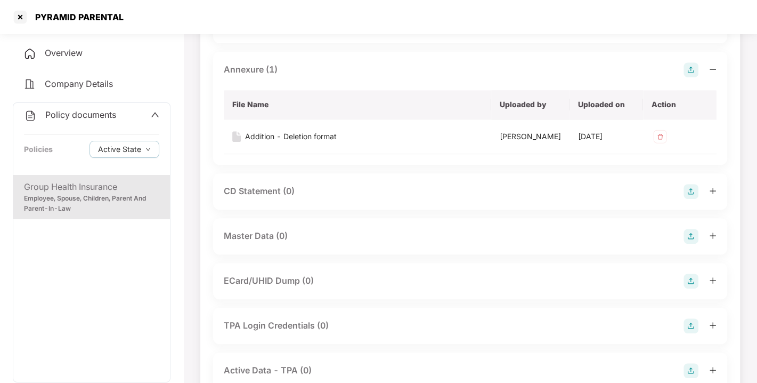
scroll to position [356, 0]
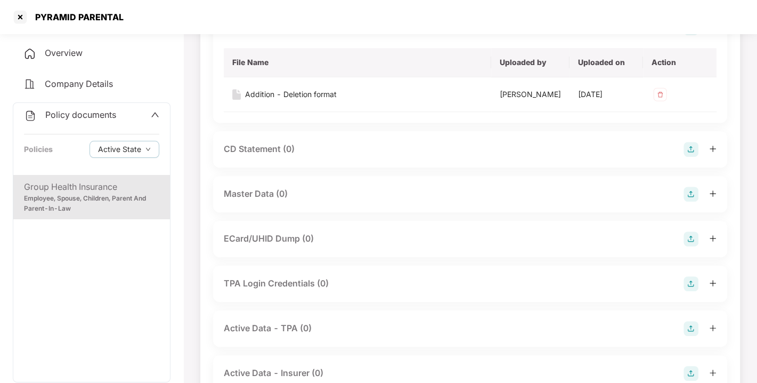
click at [691, 201] on img at bounding box center [691, 193] width 15 height 15
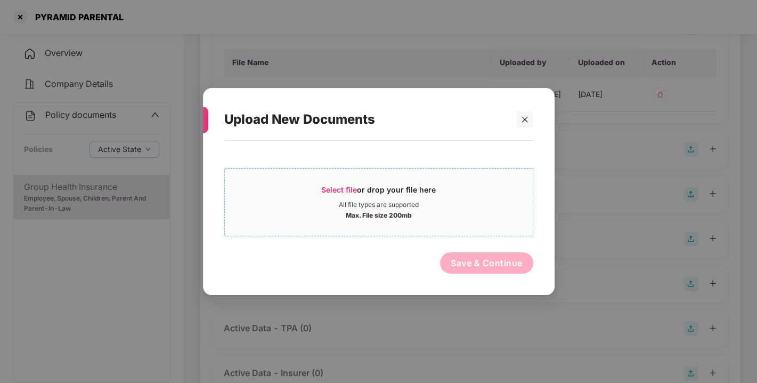
click at [357, 195] on div "Select file or drop your file here" at bounding box center [378, 192] width 115 height 16
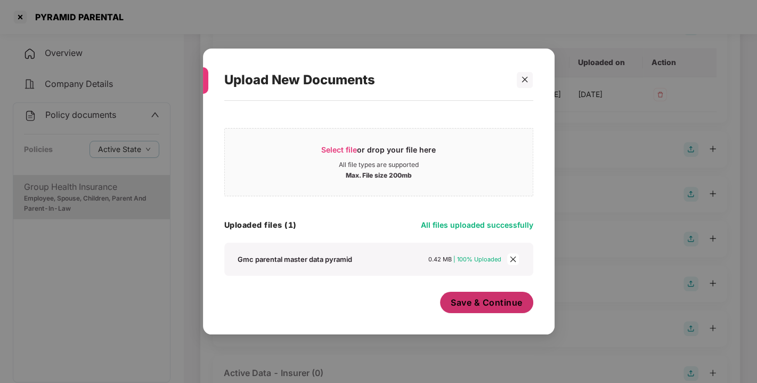
click at [482, 303] on span "Save & Continue" at bounding box center [487, 302] width 72 height 12
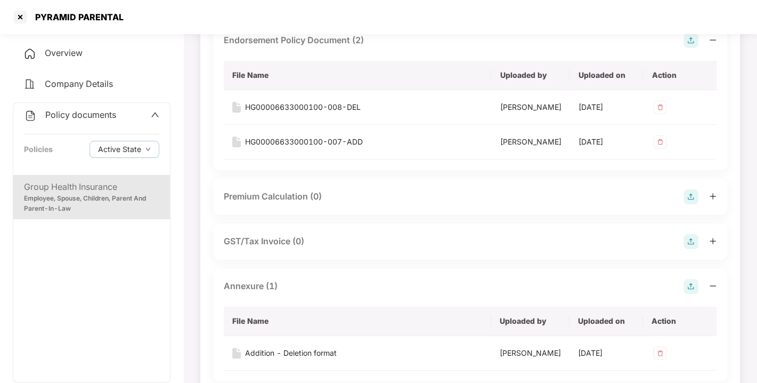
scroll to position [0, 0]
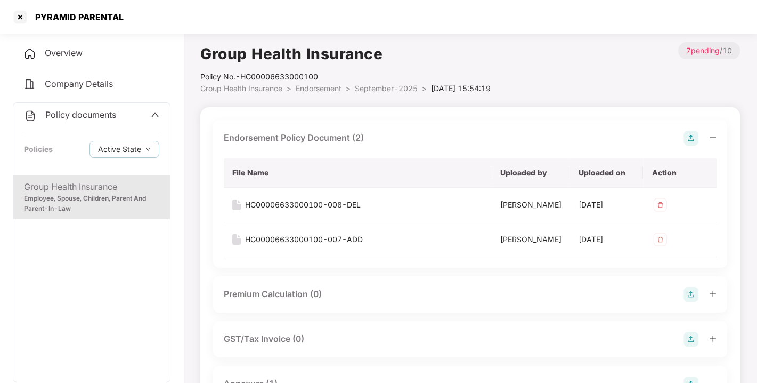
click at [315, 78] on div "Policy No.- HG00006633000100" at bounding box center [345, 77] width 290 height 12
click at [318, 86] on span "Endorsement" at bounding box center [319, 88] width 46 height 9
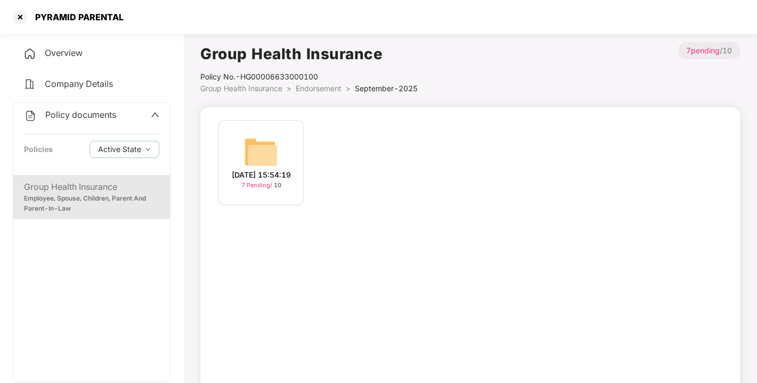
scroll to position [30, 0]
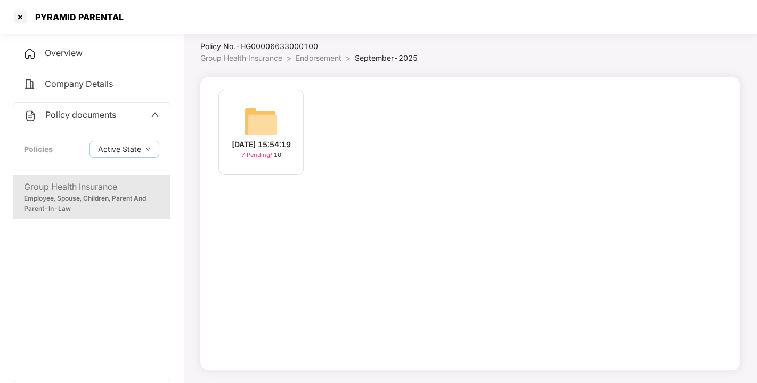
click at [75, 118] on span "Policy documents" at bounding box center [80, 114] width 71 height 11
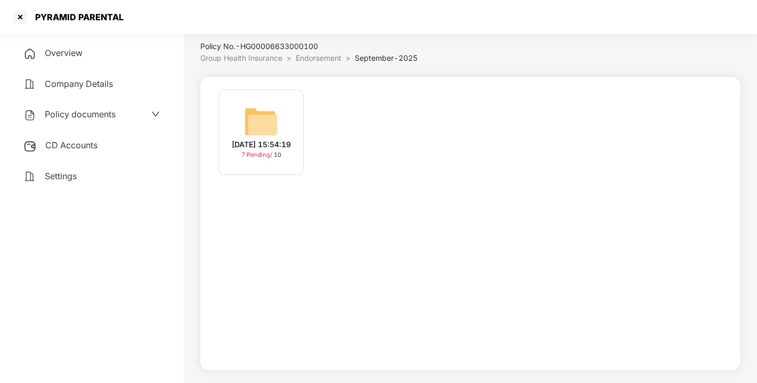
click at [82, 147] on span "CD Accounts" at bounding box center [71, 145] width 52 height 11
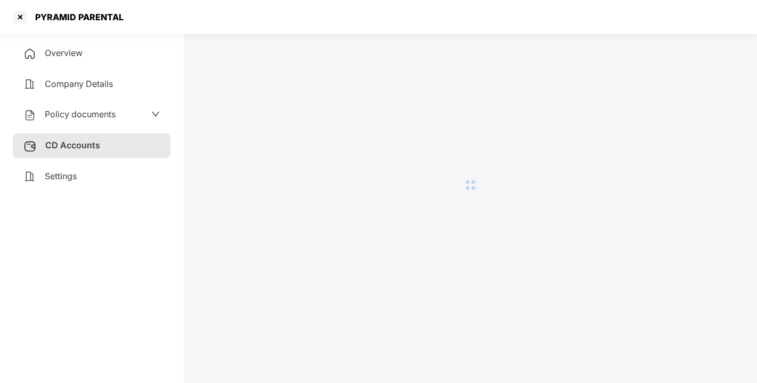
scroll to position [29, 0]
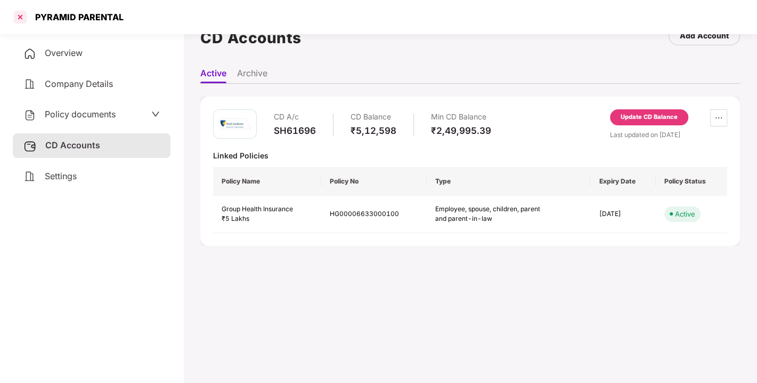
click at [17, 15] on div at bounding box center [20, 17] width 17 height 17
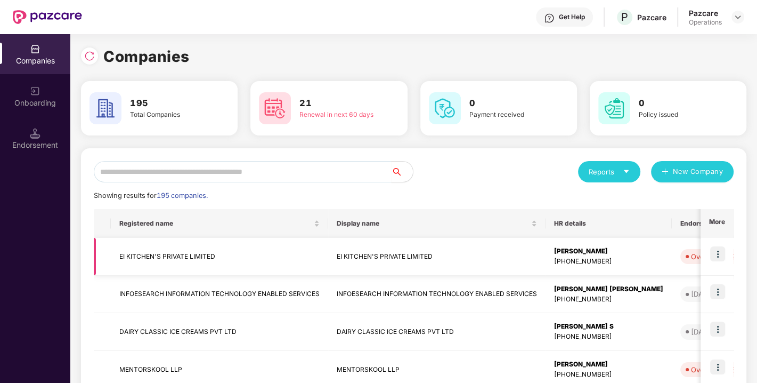
scroll to position [0, 0]
click at [228, 175] on input "text" at bounding box center [243, 171] width 298 height 21
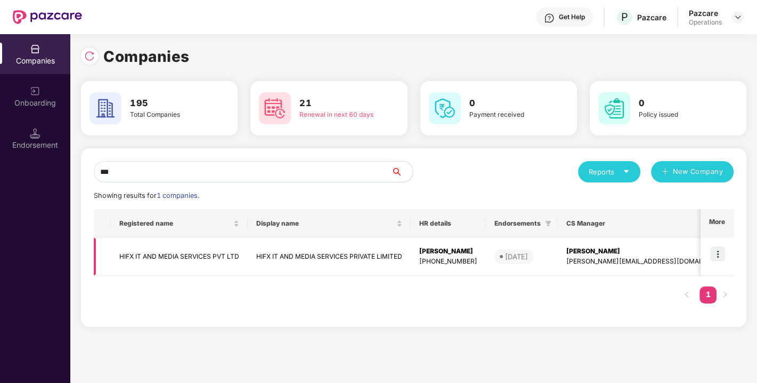
type input "***"
click at [148, 251] on td "HIFX IT AND MEDIA SERVICES PVT LTD" at bounding box center [179, 257] width 137 height 38
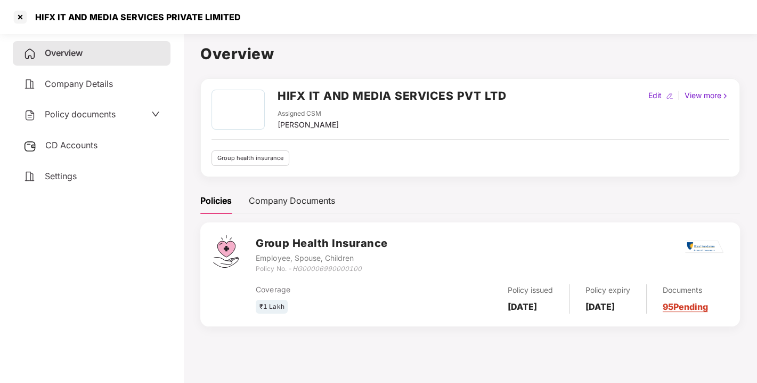
click at [94, 116] on span "Policy documents" at bounding box center [80, 114] width 71 height 11
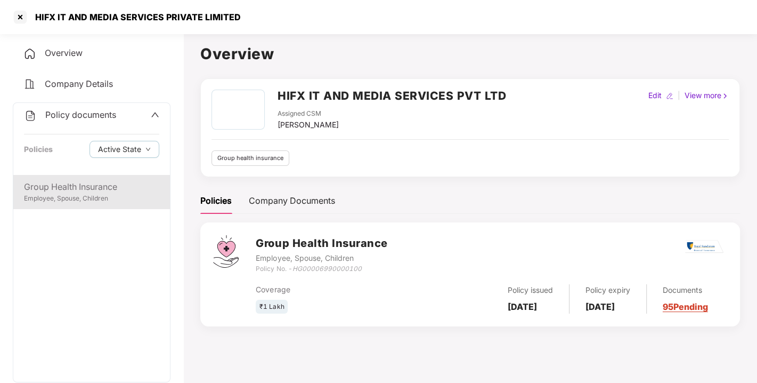
click at [62, 186] on div "Group Health Insurance" at bounding box center [91, 186] width 135 height 13
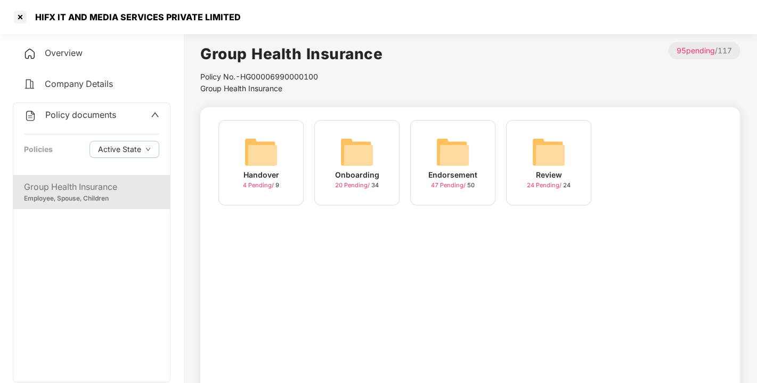
click at [443, 157] on img at bounding box center [453, 152] width 34 height 34
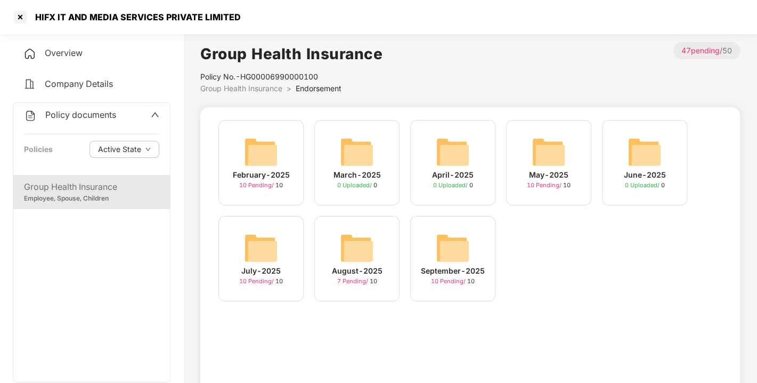
click at [446, 239] on img at bounding box center [453, 248] width 34 height 34
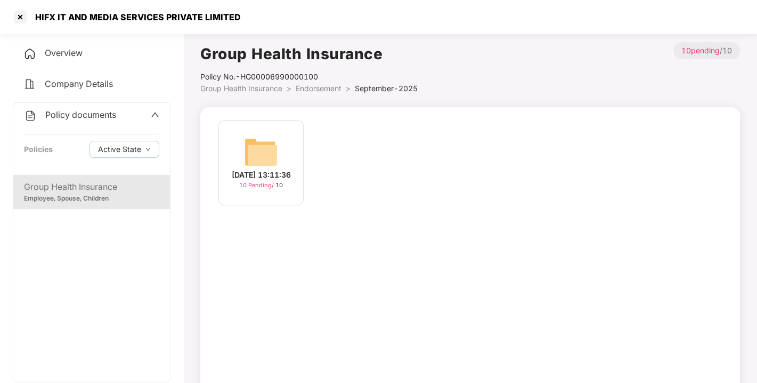
click at [278, 141] on img at bounding box center [261, 152] width 34 height 34
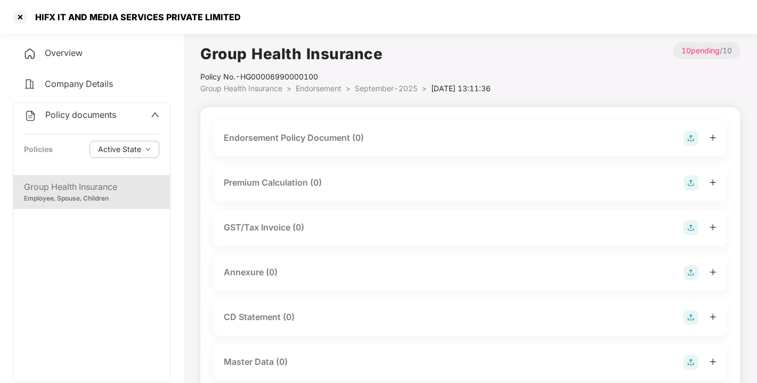
click at [690, 137] on img at bounding box center [691, 138] width 15 height 15
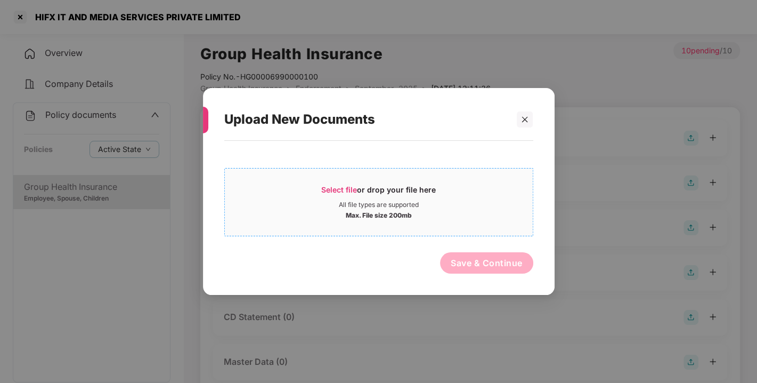
click at [330, 186] on span "Select file" at bounding box center [339, 189] width 36 height 9
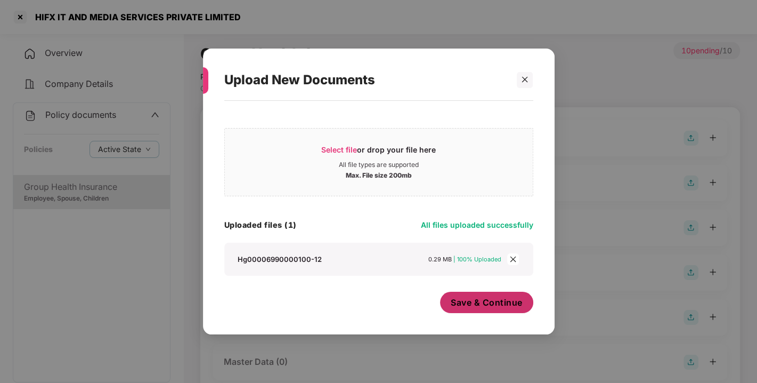
click at [465, 302] on span "Save & Continue" at bounding box center [487, 302] width 72 height 12
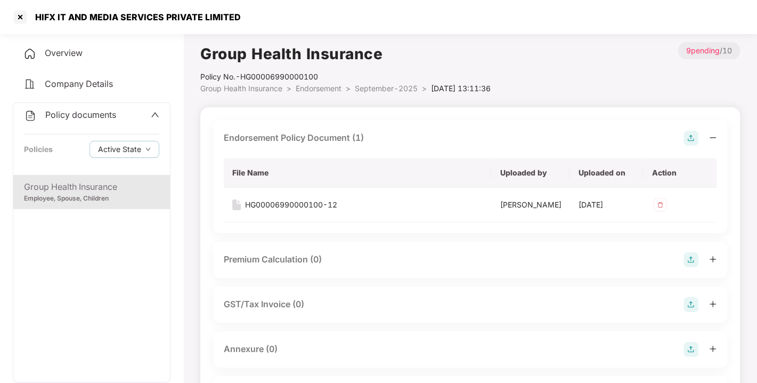
click at [691, 138] on img at bounding box center [691, 138] width 15 height 15
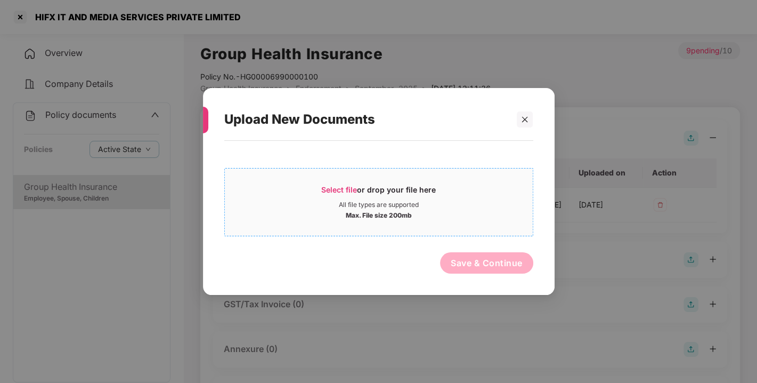
click at [324, 185] on span "Select file" at bounding box center [339, 189] width 36 height 9
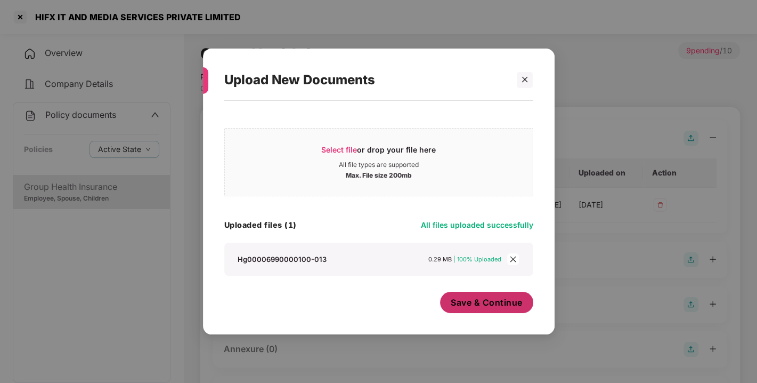
click at [482, 299] on span "Save & Continue" at bounding box center [487, 302] width 72 height 12
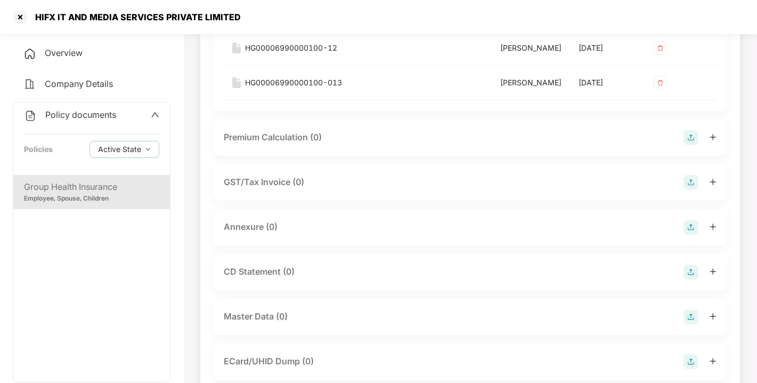
scroll to position [168, 0]
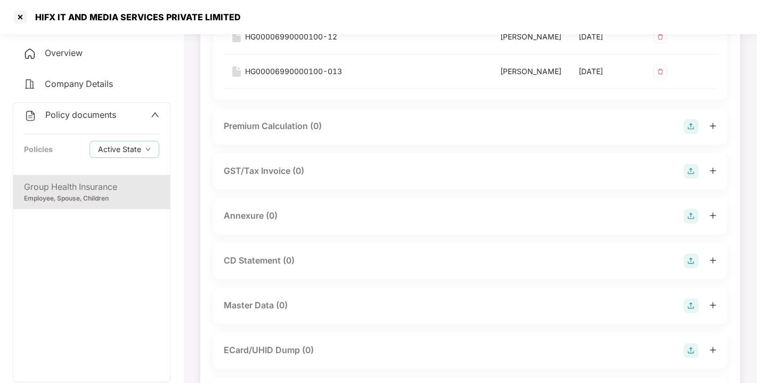
click at [684, 223] on img at bounding box center [691, 215] width 15 height 15
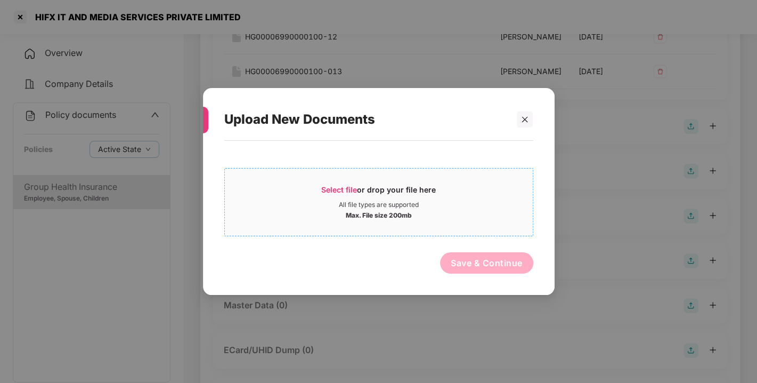
click at [335, 190] on span "Select file" at bounding box center [339, 189] width 36 height 9
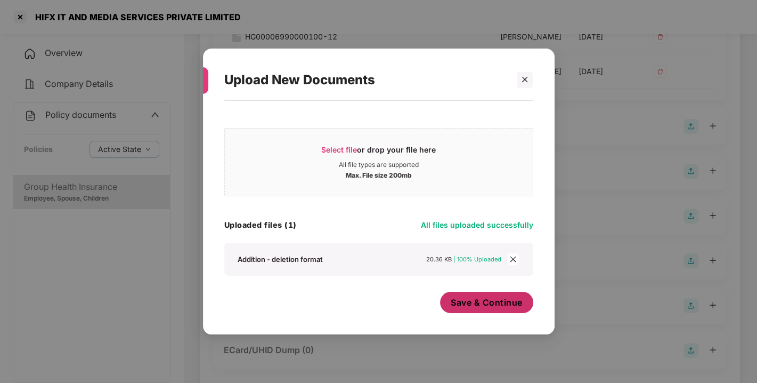
click at [489, 304] on span "Save & Continue" at bounding box center [487, 302] width 72 height 12
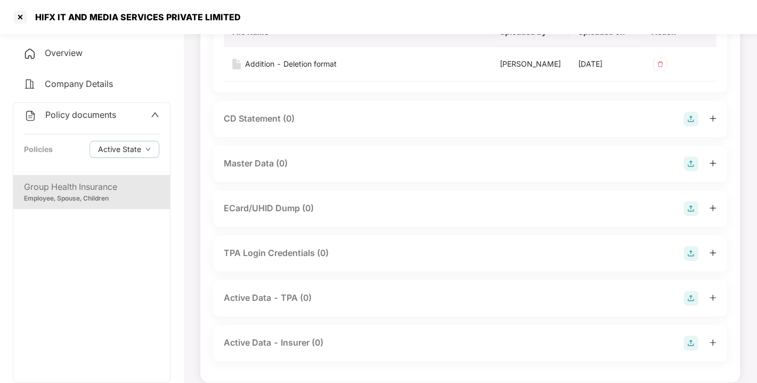
scroll to position [389, 0]
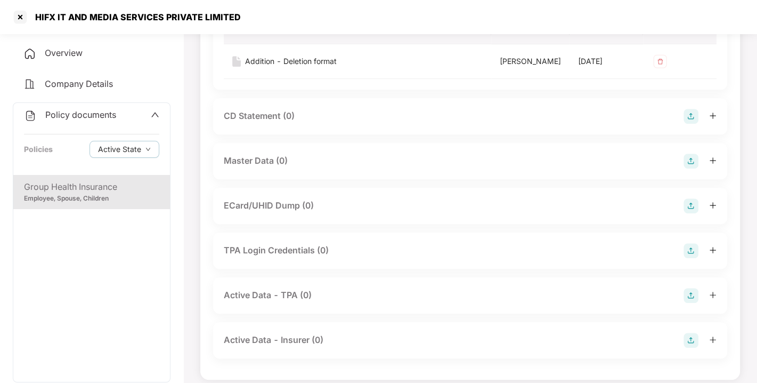
click at [695, 168] on img at bounding box center [691, 160] width 15 height 15
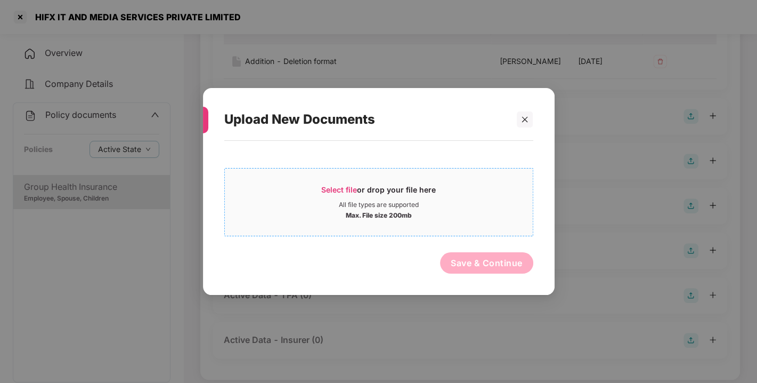
click at [331, 185] on span "Select file" at bounding box center [339, 189] width 36 height 9
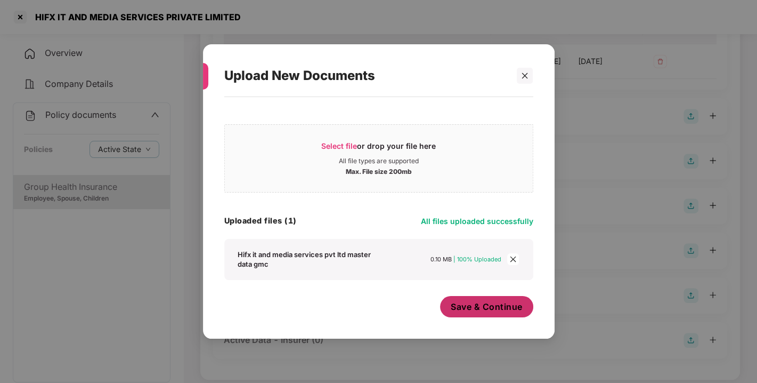
click at [471, 316] on button "Save & Continue" at bounding box center [486, 306] width 93 height 21
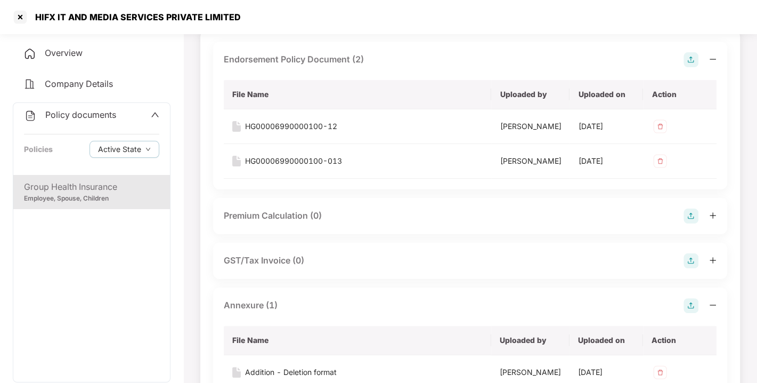
scroll to position [0, 0]
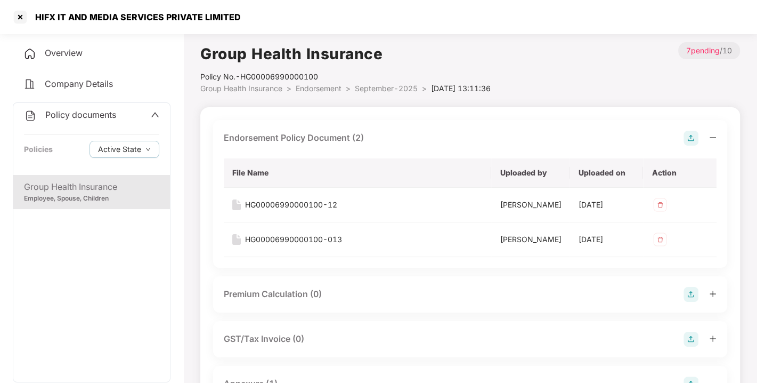
click at [307, 84] on span "Endorsement" at bounding box center [319, 88] width 46 height 9
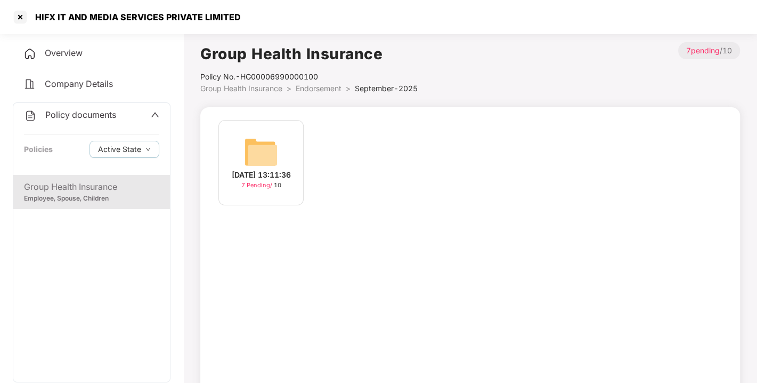
click at [307, 84] on span "Endorsement" at bounding box center [319, 88] width 46 height 9
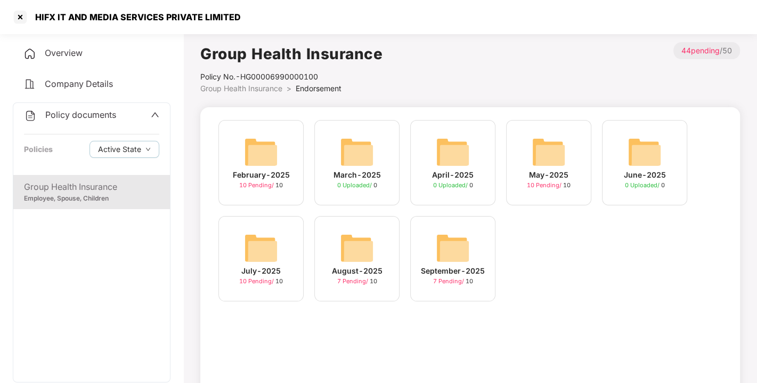
click at [307, 85] on span "Endorsement" at bounding box center [319, 88] width 46 height 9
click at [103, 109] on span "Policy documents" at bounding box center [80, 114] width 71 height 11
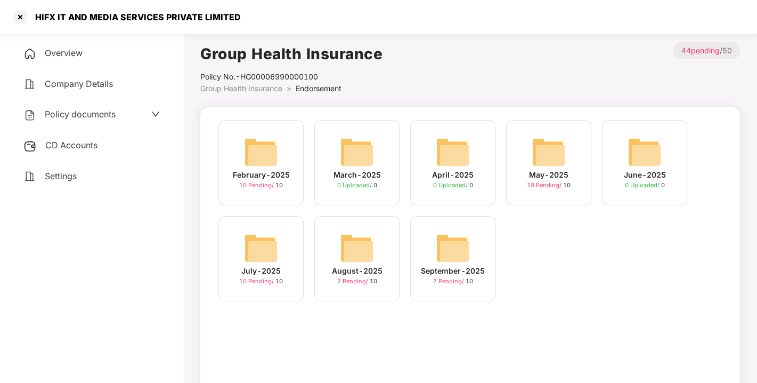
click at [80, 146] on span "CD Accounts" at bounding box center [71, 145] width 52 height 11
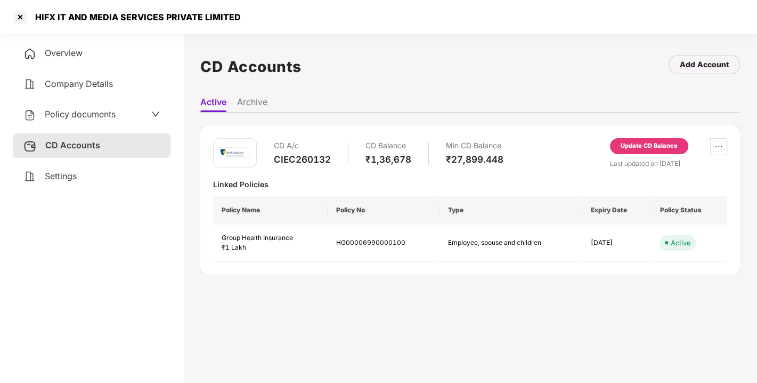
click at [640, 145] on div "Update CD Balance" at bounding box center [649, 146] width 57 height 10
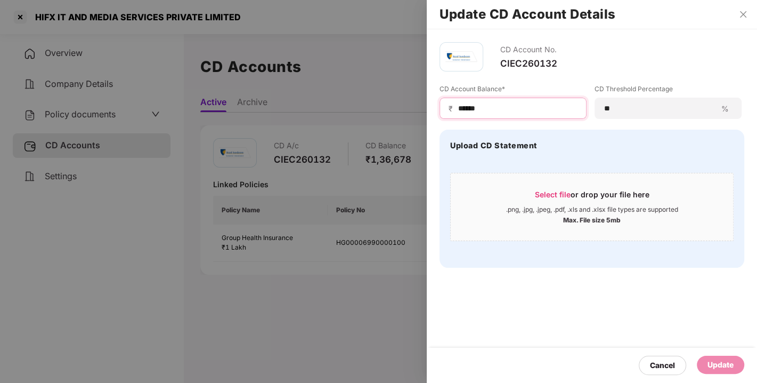
drag, startPoint x: 514, startPoint y: 108, endPoint x: 378, endPoint y: 123, distance: 137.2
click at [378, 123] on div "Update CD Account Details CD Account No. CIEC260132 CD Account Balance* ₹ *****…" at bounding box center [378, 191] width 757 height 383
type input "******"
click at [705, 371] on div "Update" at bounding box center [720, 364] width 47 height 18
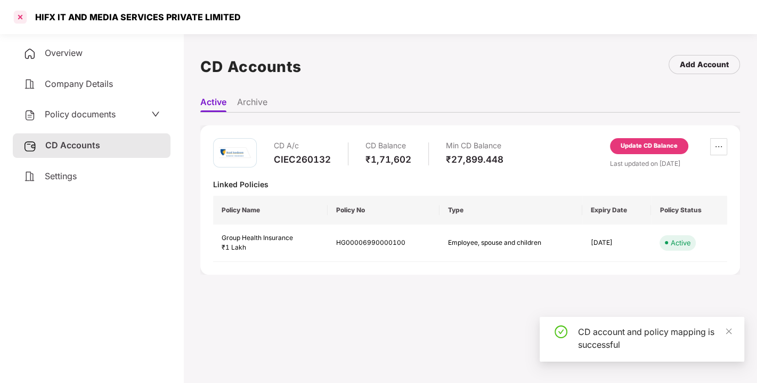
click at [17, 19] on div at bounding box center [20, 17] width 17 height 17
